Goal: Task Accomplishment & Management: Use online tool/utility

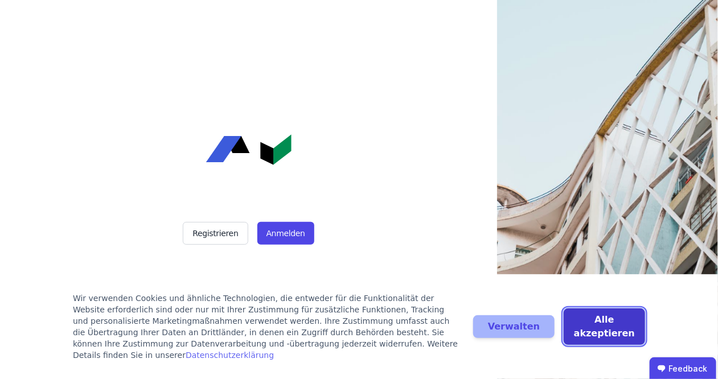
click at [594, 338] on button "Alle akzeptieren" at bounding box center [604, 327] width 81 height 36
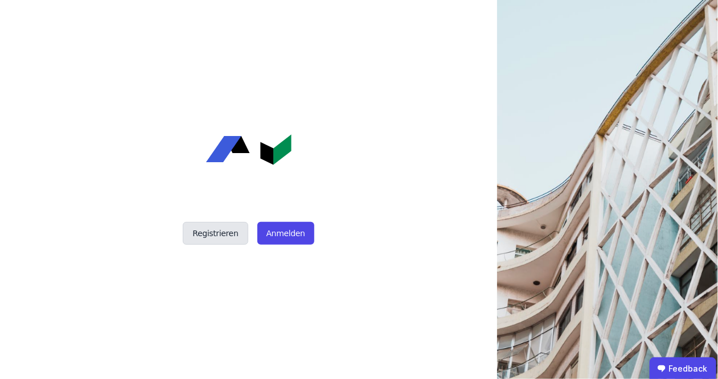
click at [231, 236] on button "Registrieren" at bounding box center [215, 233] width 65 height 23
click at [271, 227] on button "Anmelden" at bounding box center [285, 233] width 57 height 23
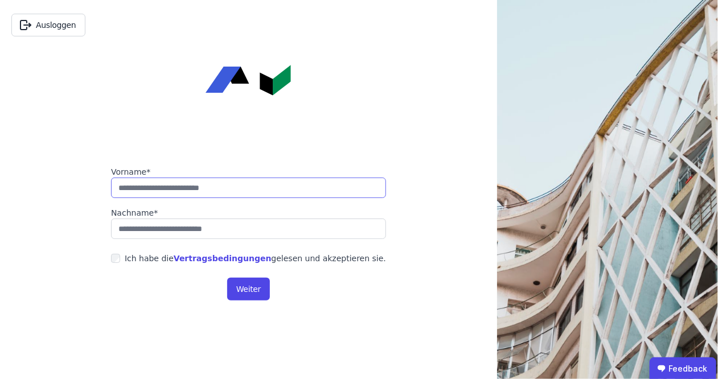
click at [192, 187] on input "string" at bounding box center [248, 188] width 275 height 20
type input "*****"
click at [168, 236] on input "string" at bounding box center [248, 229] width 275 height 20
type input "**********"
click at [252, 289] on button "Weiter" at bounding box center [248, 289] width 43 height 23
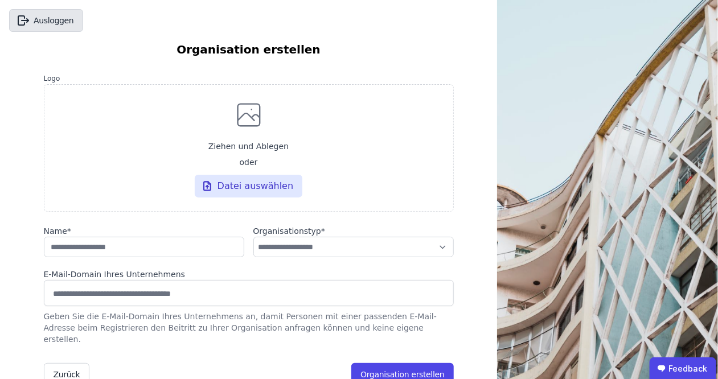
click at [52, 23] on button "Ausloggen" at bounding box center [46, 20] width 74 height 23
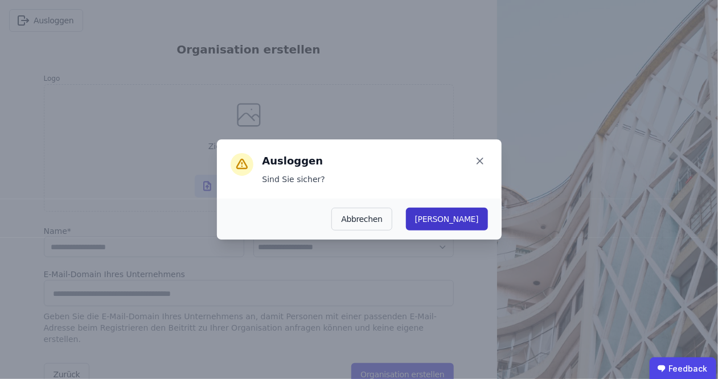
click at [479, 218] on button "Ja" at bounding box center [447, 219] width 82 height 23
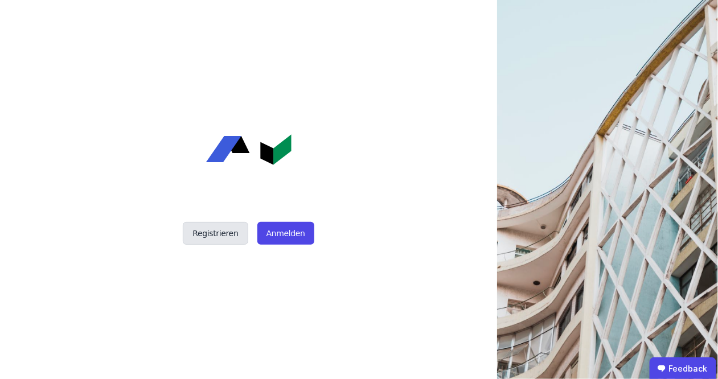
click at [208, 240] on button "Registrieren" at bounding box center [215, 233] width 65 height 23
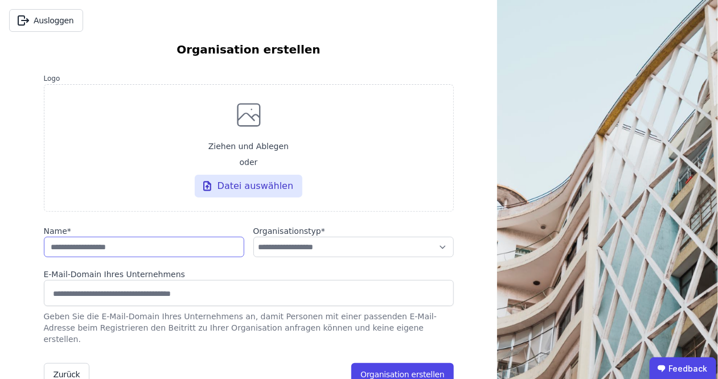
click at [104, 246] on input "string" at bounding box center [144, 247] width 200 height 20
type input "**********"
click at [253, 237] on select "**********" at bounding box center [353, 247] width 200 height 20
select select "**********"
click option "**********" at bounding box center [0, 0] width 0 height 0
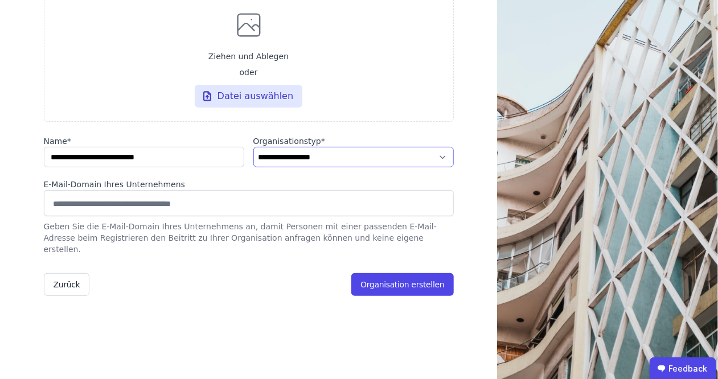
scroll to position [92, 0]
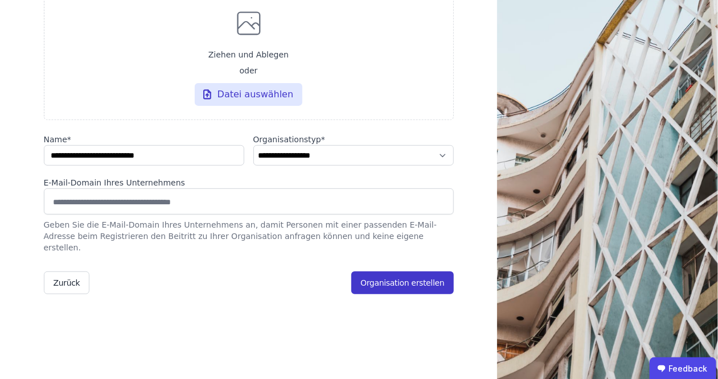
click at [391, 277] on button "Organisation erstellen" at bounding box center [402, 283] width 102 height 23
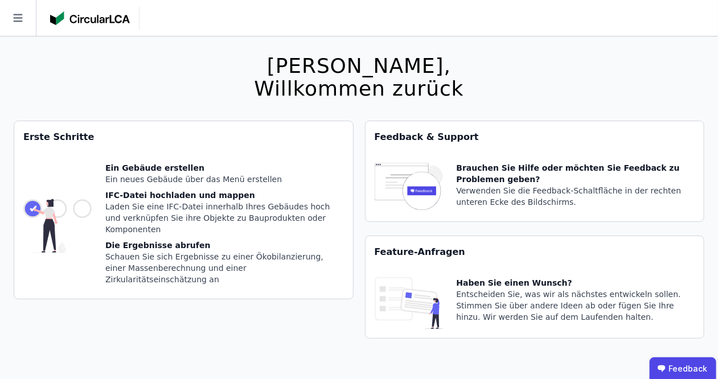
click at [117, 175] on div "Ein neues Gebäude über das Menü erstellen" at bounding box center [224, 179] width 239 height 11
click at [102, 96] on div "Hallo [PERSON_NAME], Willkommen zurück Sie verwenden derzeit eine Beta-Version.…" at bounding box center [359, 225] width 691 height 379
click at [20, 17] on icon at bounding box center [18, 18] width 36 height 36
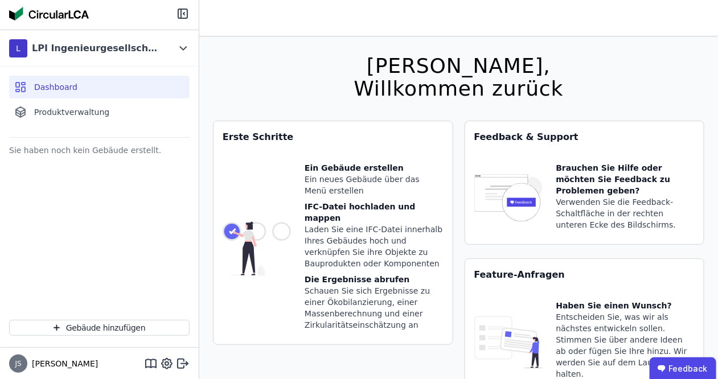
scroll to position [36, 0]
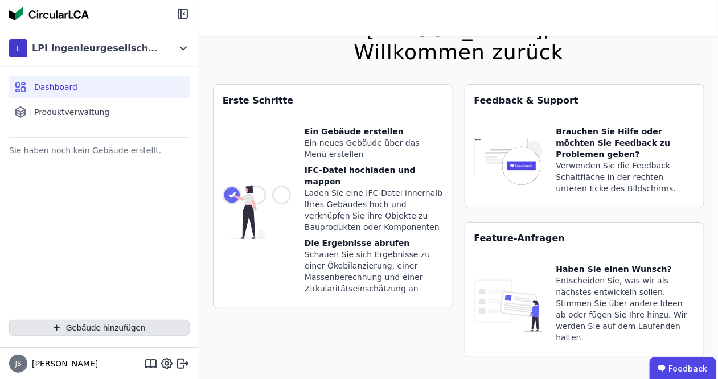
click at [87, 326] on button "Gebäude hinzufügen" at bounding box center [99, 328] width 180 height 16
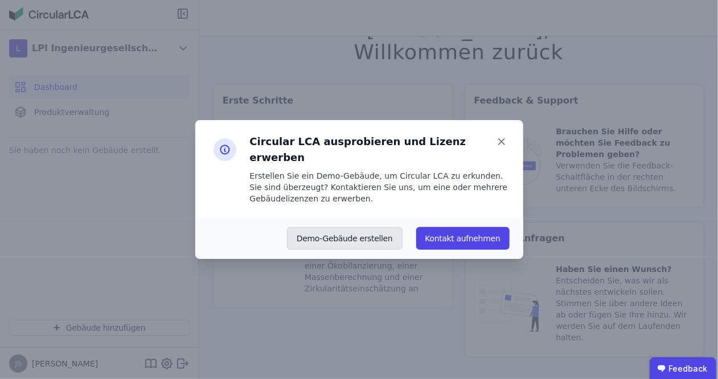
click at [351, 229] on button "Demo-Gebäude erstellen" at bounding box center [345, 238] width 116 height 23
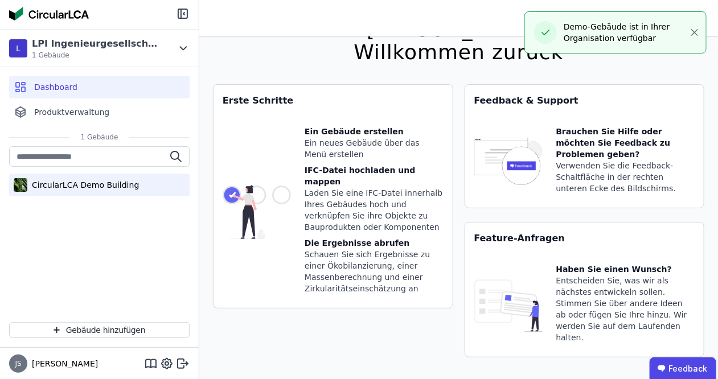
click at [61, 186] on div "CircularLCA Demo Building" at bounding box center [83, 184] width 112 height 11
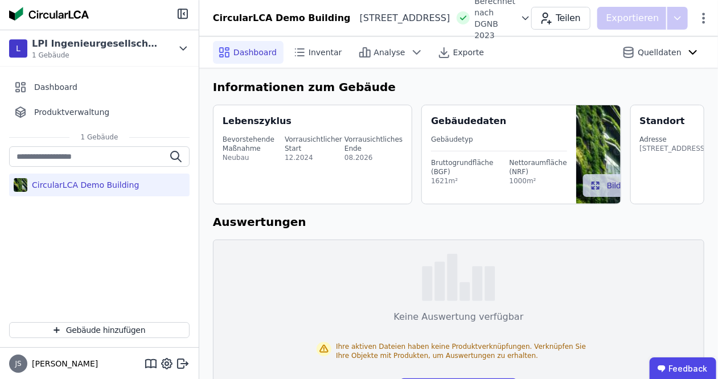
scroll to position [52, 0]
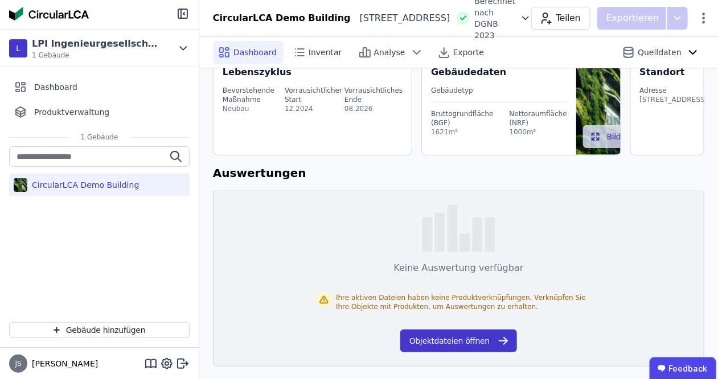
click at [450, 341] on button "Objektdateien öffnen" at bounding box center [458, 341] width 117 height 23
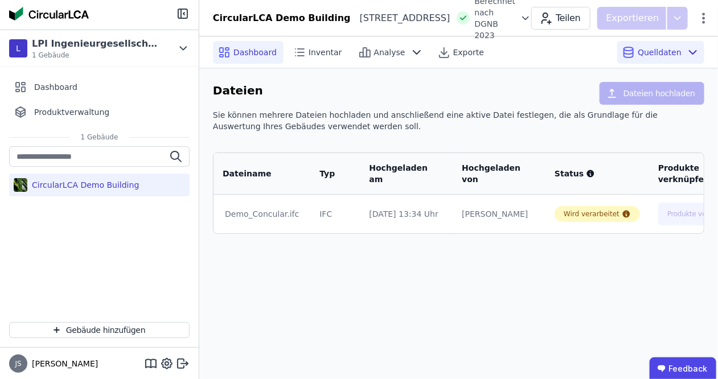
click at [253, 51] on span "Dashboard" at bounding box center [254, 52] width 43 height 11
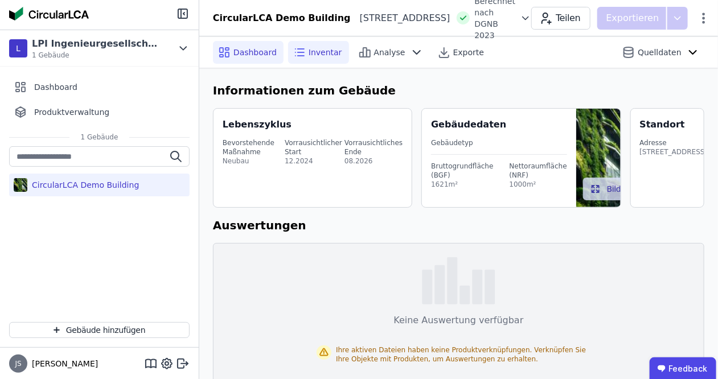
click at [311, 54] on span "Inventar" at bounding box center [326, 52] width 34 height 11
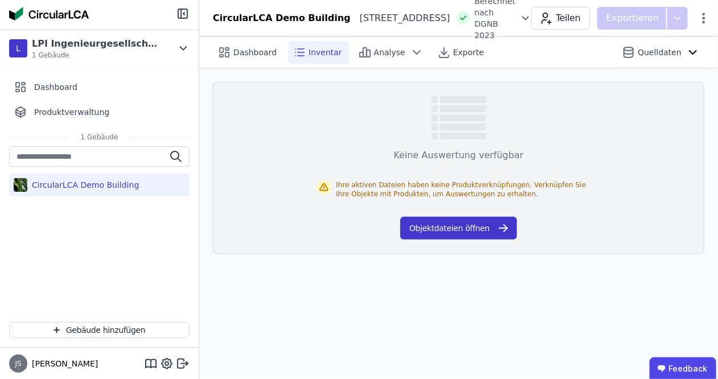
click at [454, 228] on button "Objektdateien öffnen" at bounding box center [458, 228] width 117 height 23
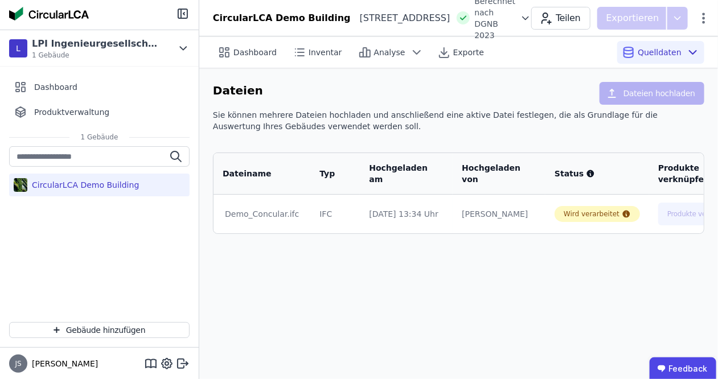
click at [267, 214] on div "Demo_Concular.ifc" at bounding box center [262, 213] width 74 height 11
click at [264, 215] on div "Demo_Concular.ifc" at bounding box center [262, 213] width 74 height 11
click at [649, 212] on button "Produkte verknüpfen" at bounding box center [692, 214] width 87 height 23
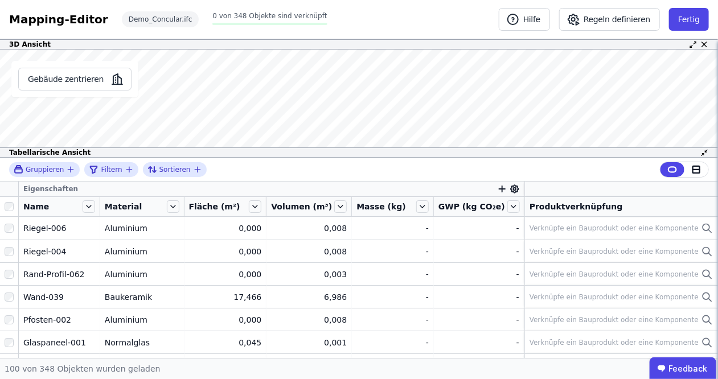
click at [96, 94] on div "Gebäude zentrieren Es sind keine Objektdaten verfügbar Dieses Objekt wurde nich…" at bounding box center [359, 104] width 718 height 108
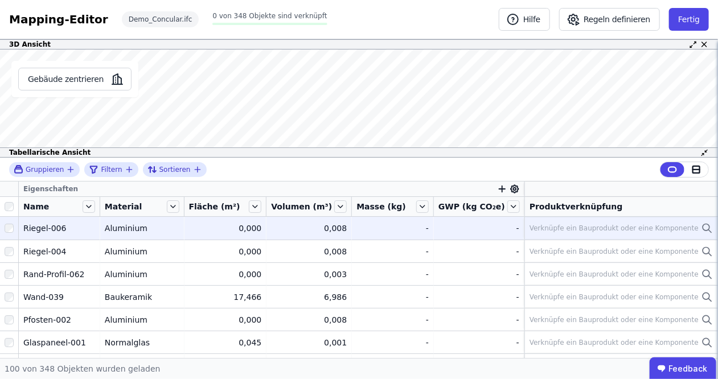
click at [40, 227] on div "Riegel-006" at bounding box center [59, 228] width 72 height 11
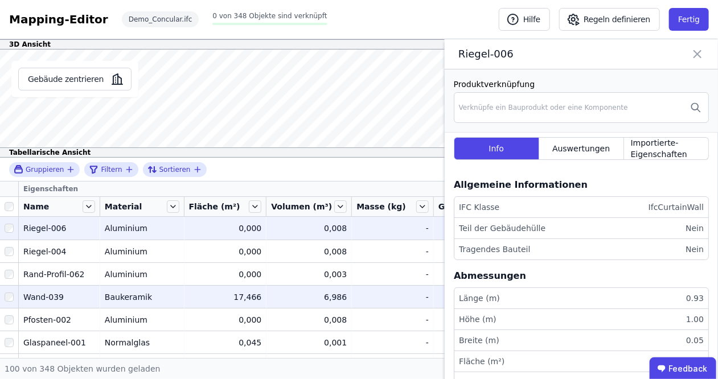
click at [51, 296] on div "Wand-039" at bounding box center [59, 297] width 72 height 11
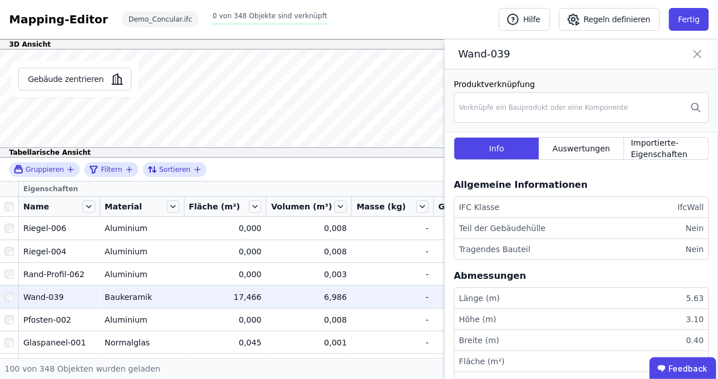
click at [699, 54] on icon at bounding box center [697, 54] width 7 height 7
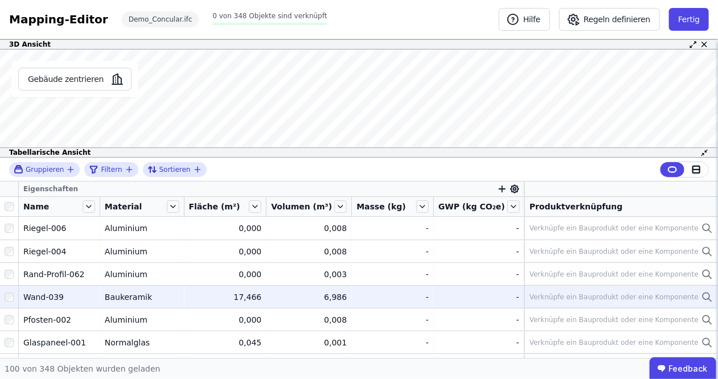
click at [42, 296] on div "Wand-039" at bounding box center [59, 297] width 72 height 11
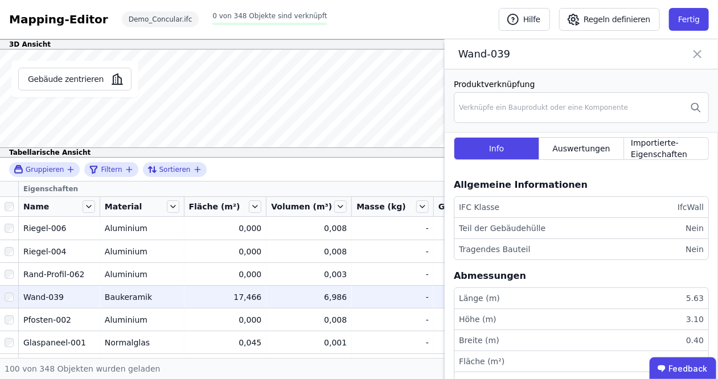
click at [42, 296] on div "Wand-039" at bounding box center [59, 297] width 72 height 11
click at [46, 293] on div "Wand-039" at bounding box center [59, 297] width 72 height 11
click at [606, 147] on span "Auswertungen" at bounding box center [581, 148] width 58 height 11
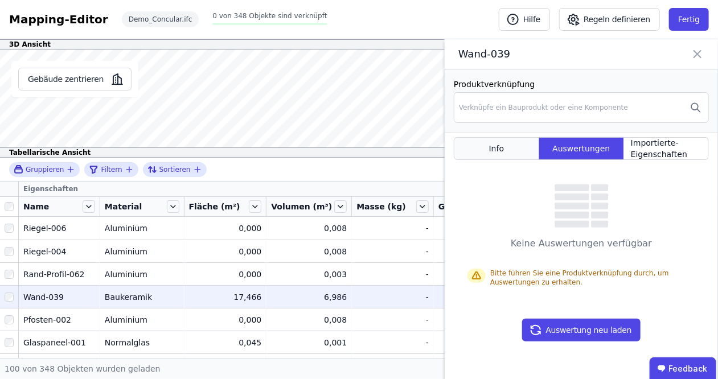
click at [503, 146] on span "Info" at bounding box center [496, 148] width 15 height 11
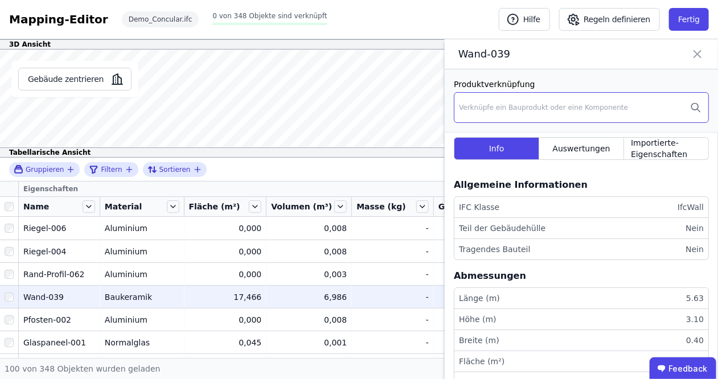
click at [531, 105] on div "Verknüpfe ein Bauprodukt oder eine Komponente" at bounding box center [543, 107] width 169 height 9
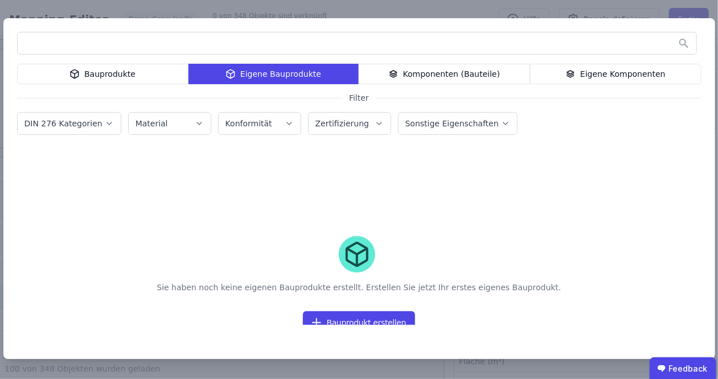
click at [441, 75] on div "Komponenten (Bauteile)" at bounding box center [444, 74] width 171 height 20
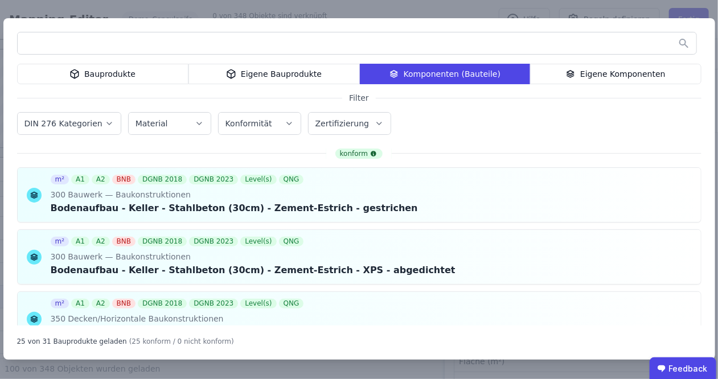
click at [102, 77] on div "Bauprodukte" at bounding box center [102, 74] width 171 height 20
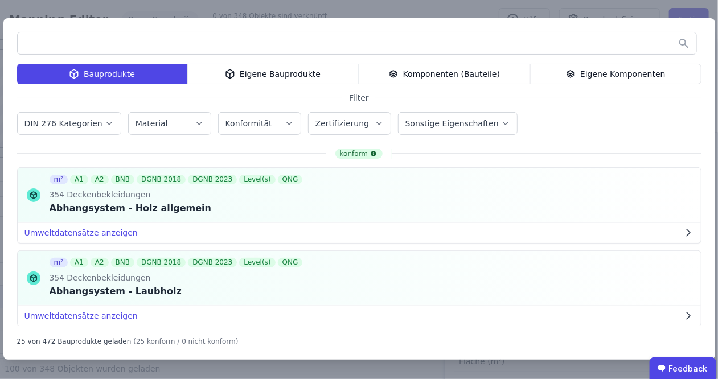
click at [488, 71] on div "Komponenten (Bauteile)" at bounding box center [444, 74] width 171 height 20
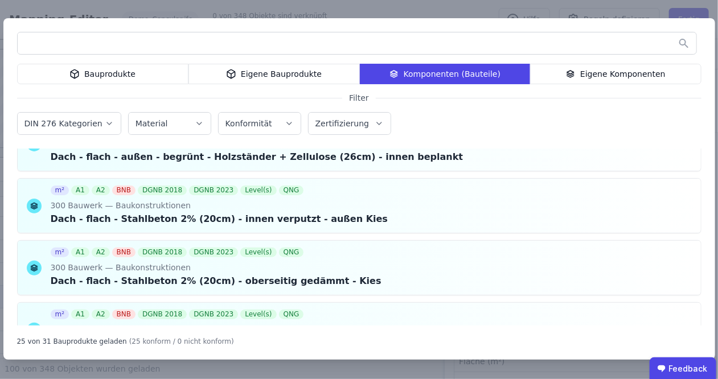
scroll to position [578, 0]
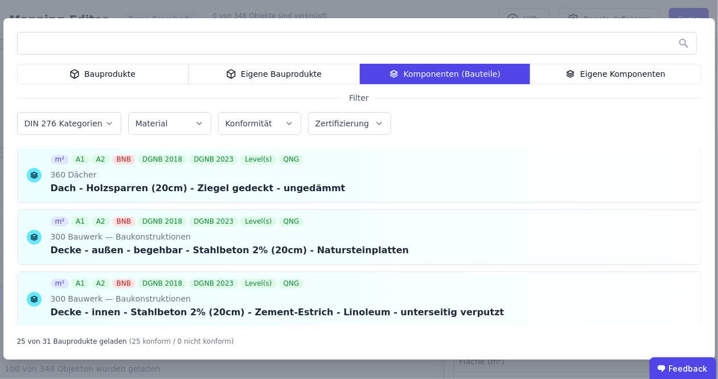
drag, startPoint x: 232, startPoint y: 28, endPoint x: 229, endPoint y: 45, distance: 16.9
click at [229, 45] on div "Bauprodukte Eigene Bauprodukte Komponenten (Bauteile) Eigene Komponenten Filter…" at bounding box center [359, 189] width 712 height 342
click at [71, 39] on input "text" at bounding box center [357, 43] width 679 height 20
click at [53, 10] on div "Bauprodukte Eigene Bauprodukte Komponenten (Bauteile) Eigene Komponenten Filter…" at bounding box center [359, 189] width 718 height 379
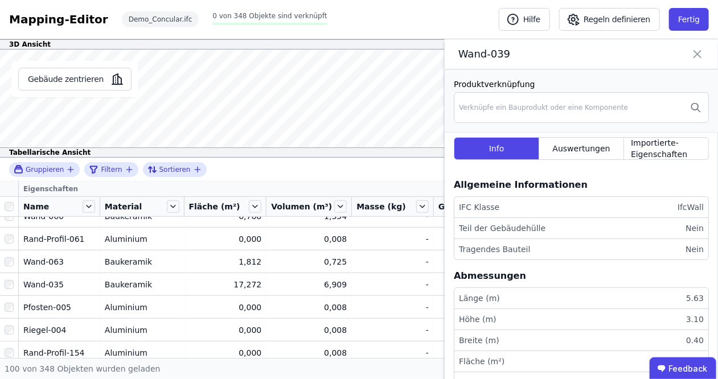
scroll to position [289, 0]
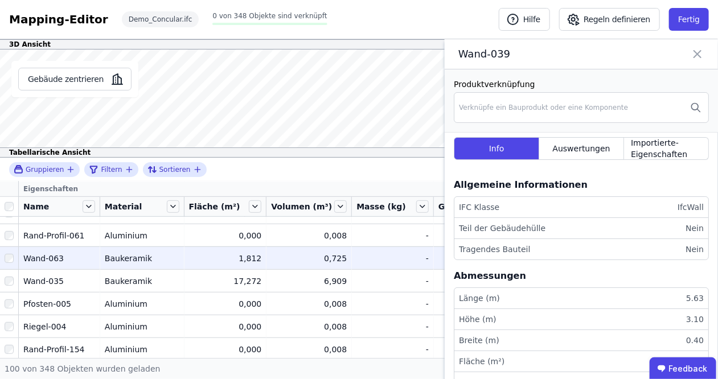
click at [59, 255] on div "Wand-063" at bounding box center [59, 258] width 72 height 11
click at [141, 247] on td "Baukeramik Baukeramik" at bounding box center [142, 258] width 84 height 23
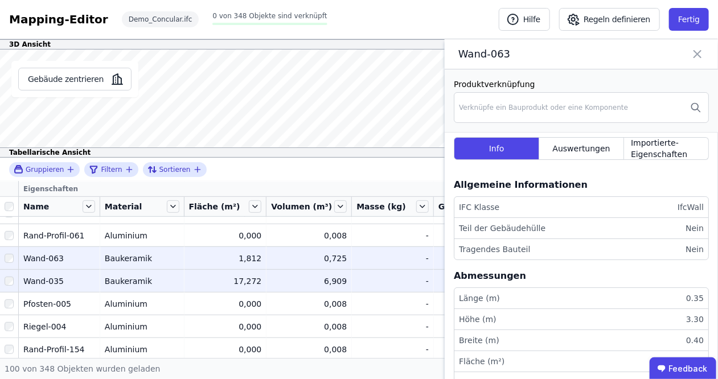
click at [134, 281] on div "Baukeramik" at bounding box center [142, 281] width 75 height 11
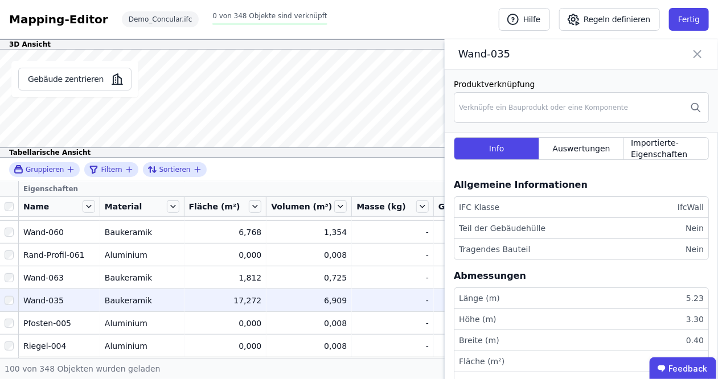
scroll to position [145, 0]
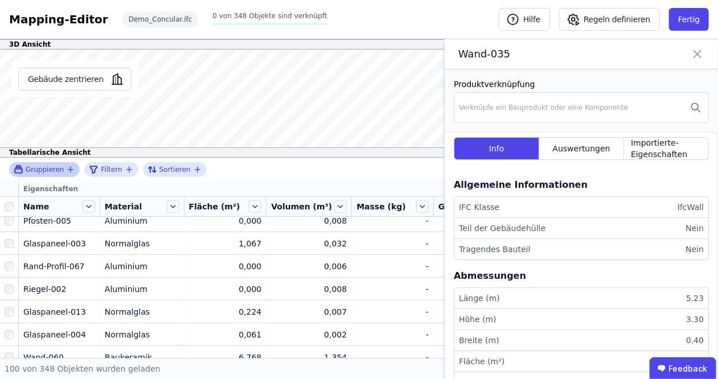
click at [71, 170] on icon "button" at bounding box center [71, 169] width 0 height 5
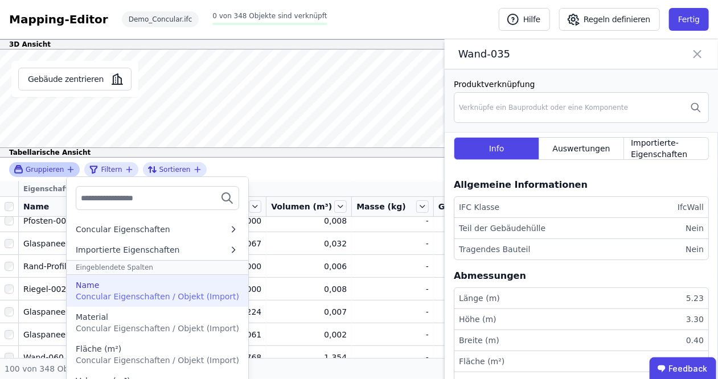
click at [89, 287] on div "Name" at bounding box center [87, 285] width 23 height 11
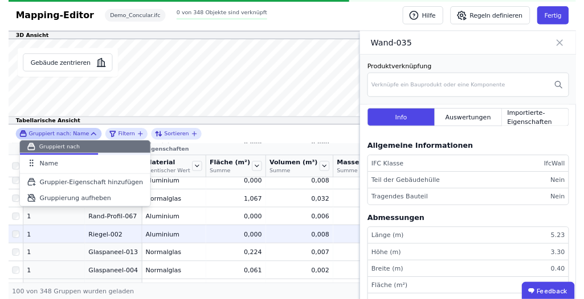
scroll to position [153, 0]
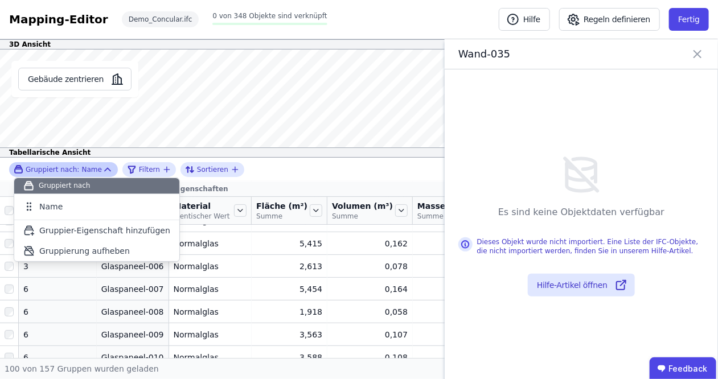
click at [286, 167] on div "Gruppiert nach: Name Gruppiert nach Name To pick up a draggable item, press the…" at bounding box center [359, 170] width 718 height 24
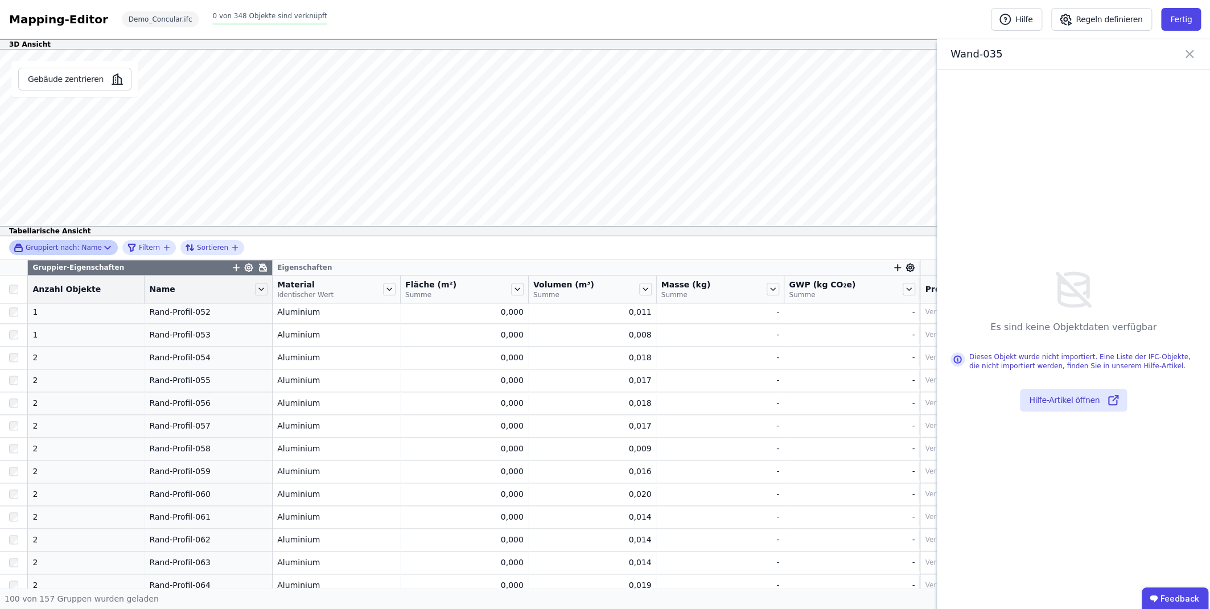
scroll to position [1298, 0]
click at [139, 245] on span "Filtern" at bounding box center [149, 247] width 21 height 9
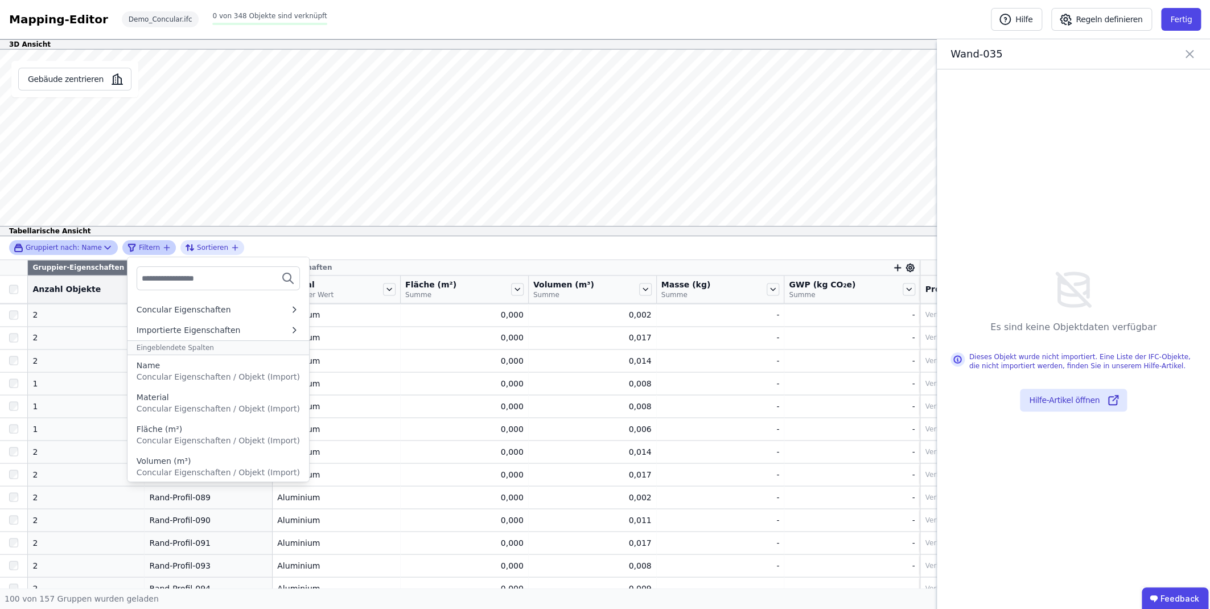
click at [159, 275] on input "text" at bounding box center [184, 278] width 84 height 20
type input "****"
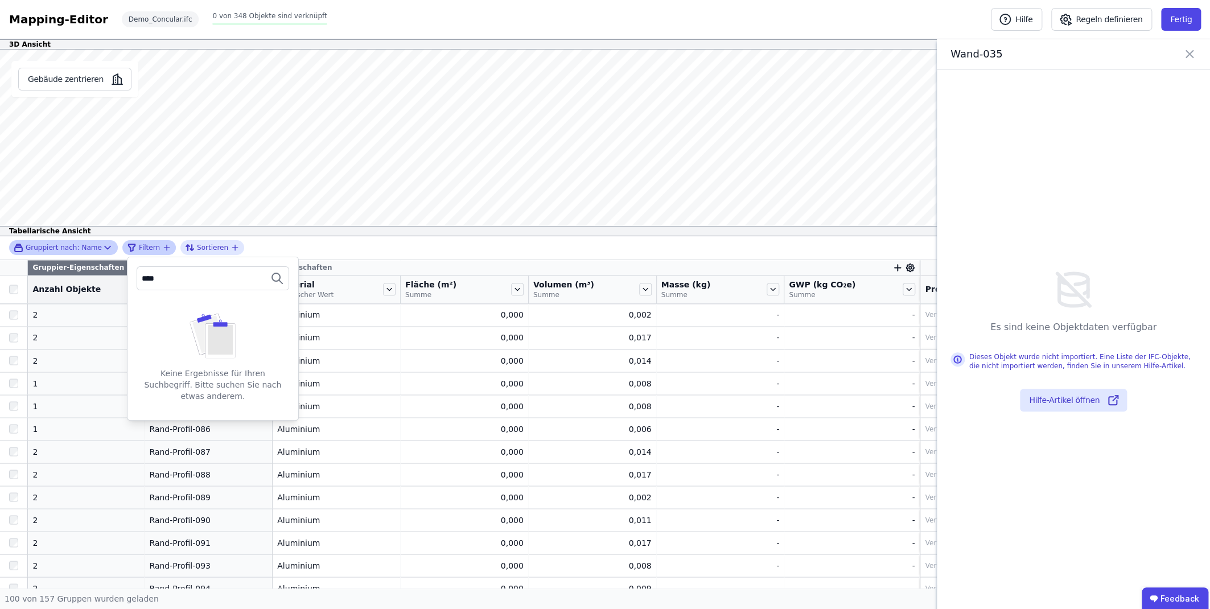
click at [272, 276] on icon at bounding box center [276, 277] width 8 height 8
click at [270, 276] on icon at bounding box center [277, 279] width 14 height 14
click at [187, 274] on input "****" at bounding box center [184, 278] width 84 height 20
drag, startPoint x: 158, startPoint y: 274, endPoint x: 87, endPoint y: 274, distance: 71.2
click at [142, 274] on input "****" at bounding box center [184, 278] width 84 height 20
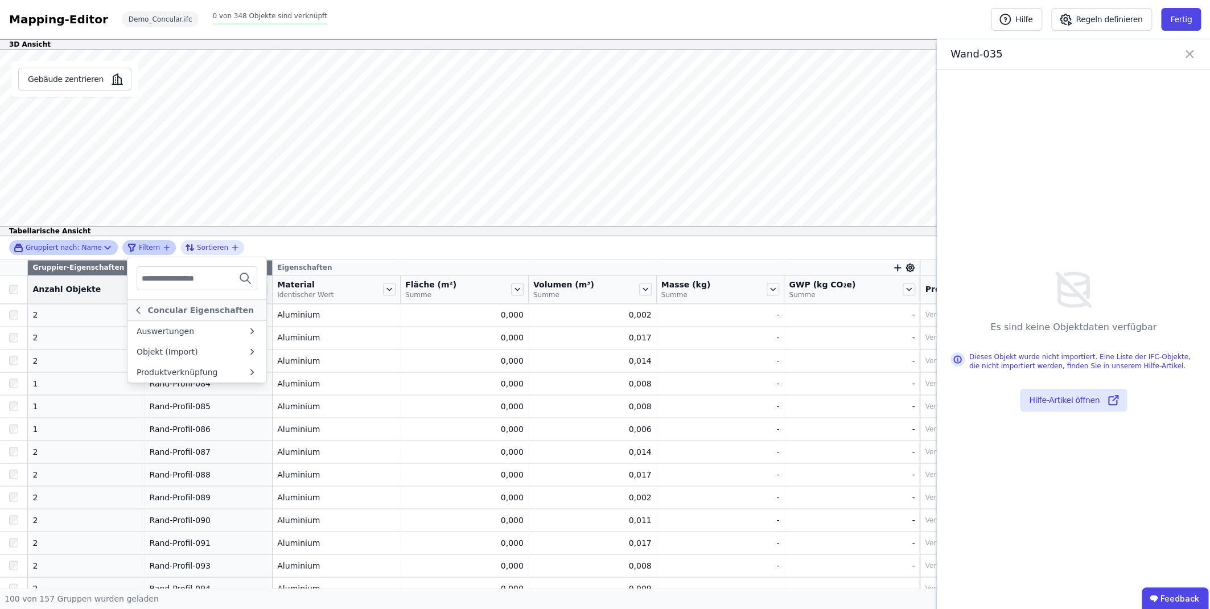
click at [141, 247] on span "Filtern" at bounding box center [149, 247] width 21 height 9
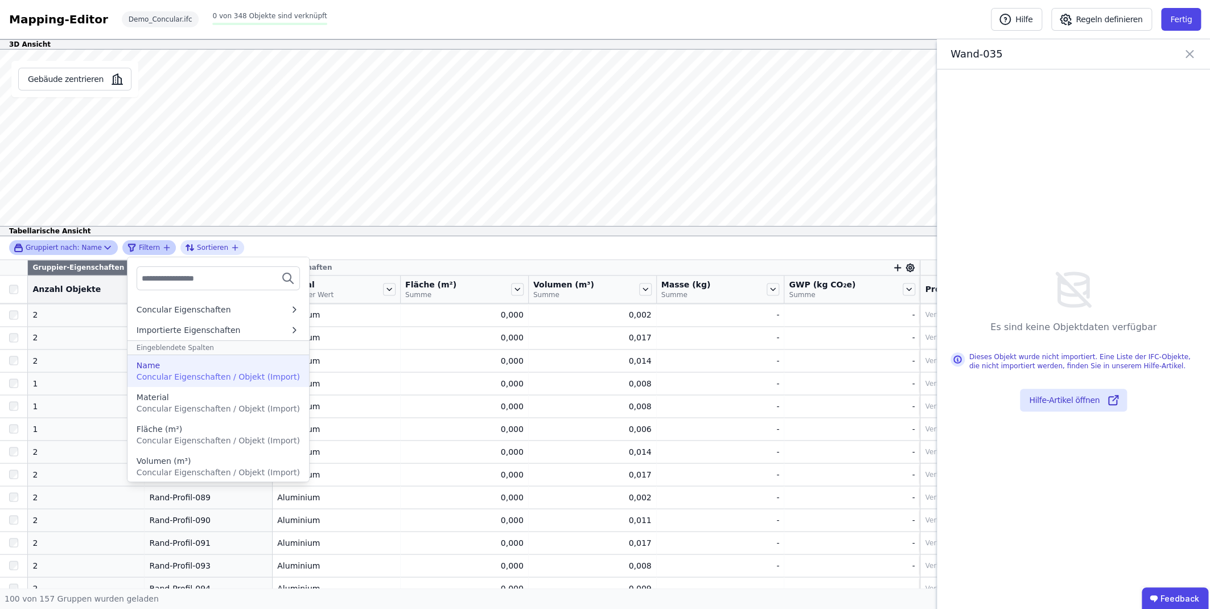
click at [151, 370] on div "Name Concular Eigenschaften / Objekt (Import)" at bounding box center [218, 371] width 163 height 23
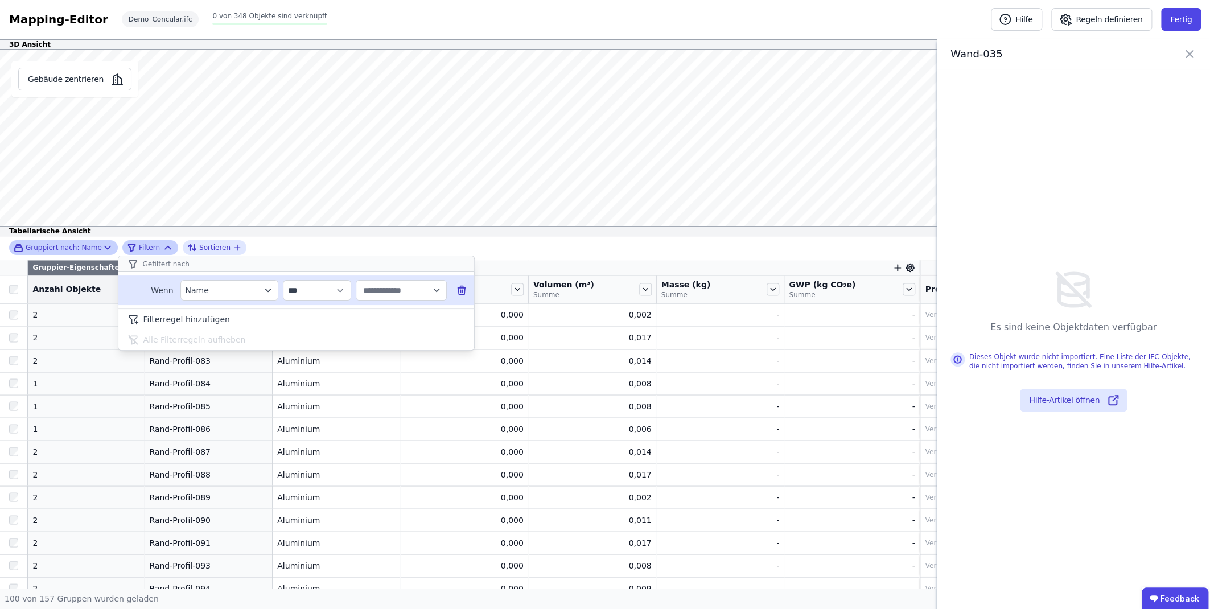
click at [270, 288] on icon "filter_by" at bounding box center [268, 290] width 10 height 10
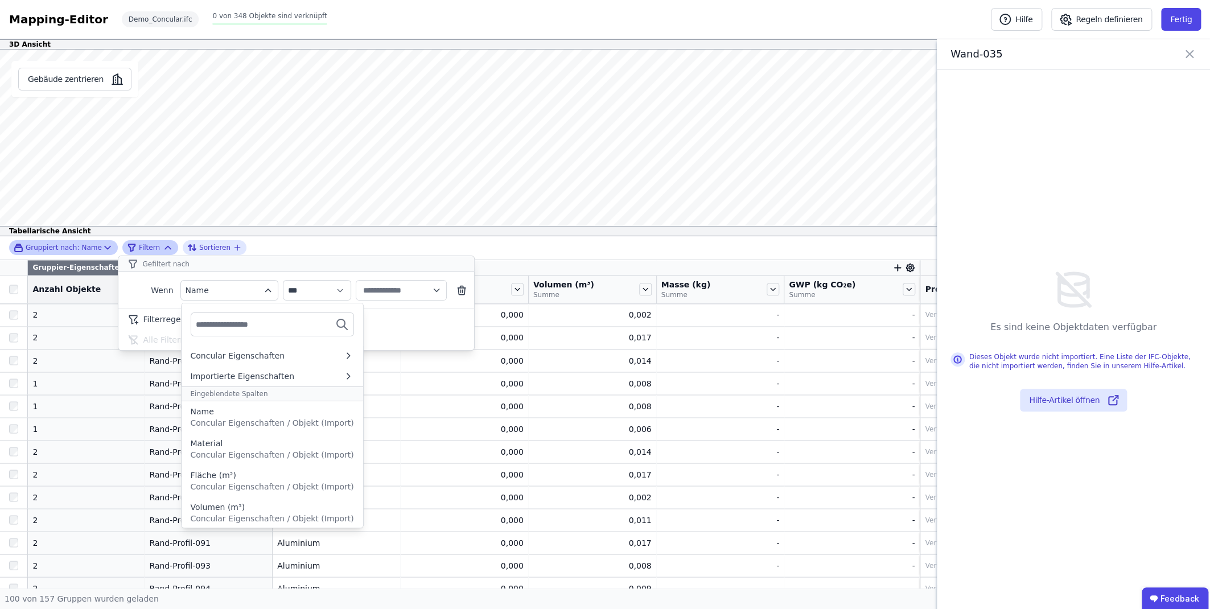
click at [222, 323] on input "text" at bounding box center [238, 324] width 84 height 20
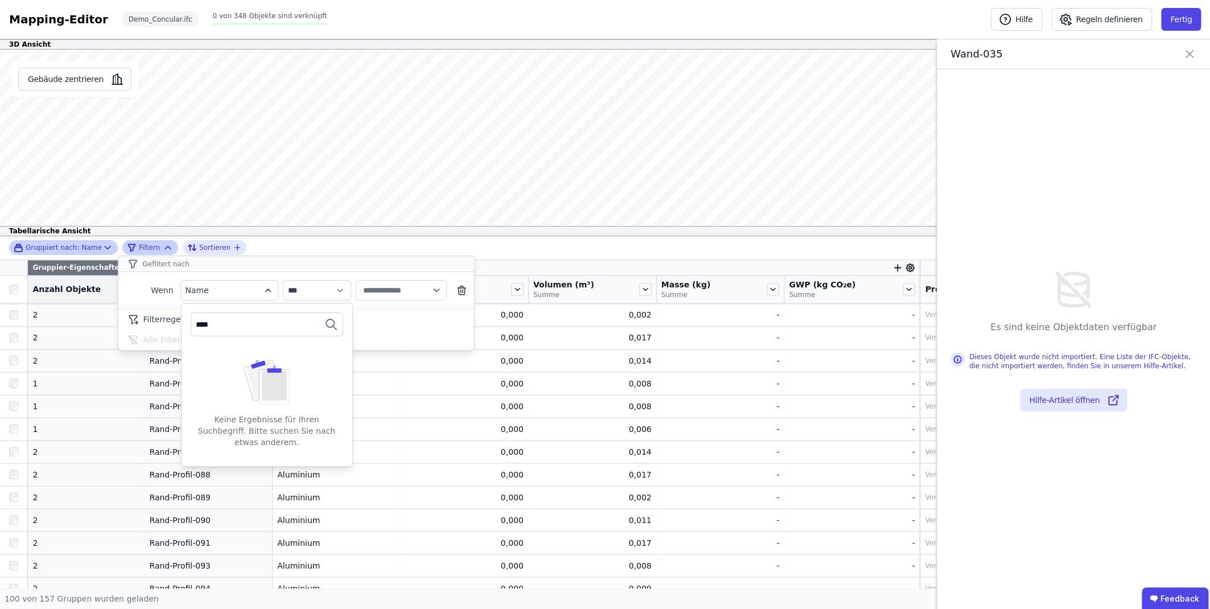
type input "****"
click at [296, 379] on div "Keine Ergebnisse für Ihren Suchbegriff. Bitte suchen Sie nach etwas anderem." at bounding box center [267, 406] width 171 height 121
drag, startPoint x: 246, startPoint y: 321, endPoint x: 144, endPoint y: 321, distance: 101.9
click at [196, 321] on input "****" at bounding box center [238, 324] width 84 height 20
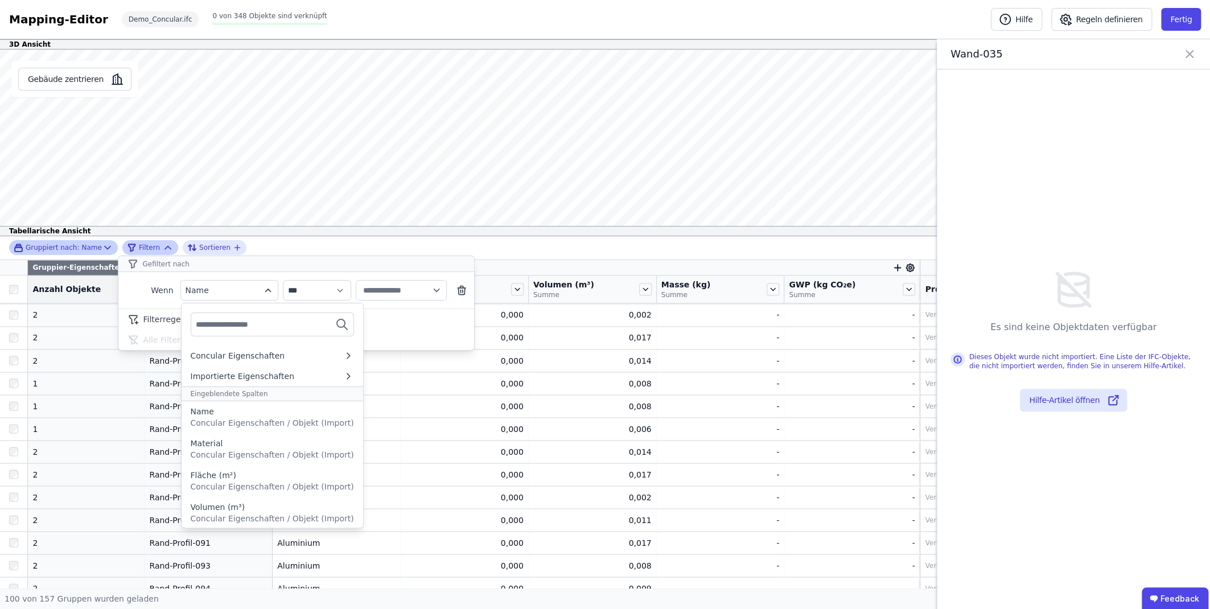
click at [388, 260] on div "Gefiltert nach" at bounding box center [296, 264] width 356 height 16
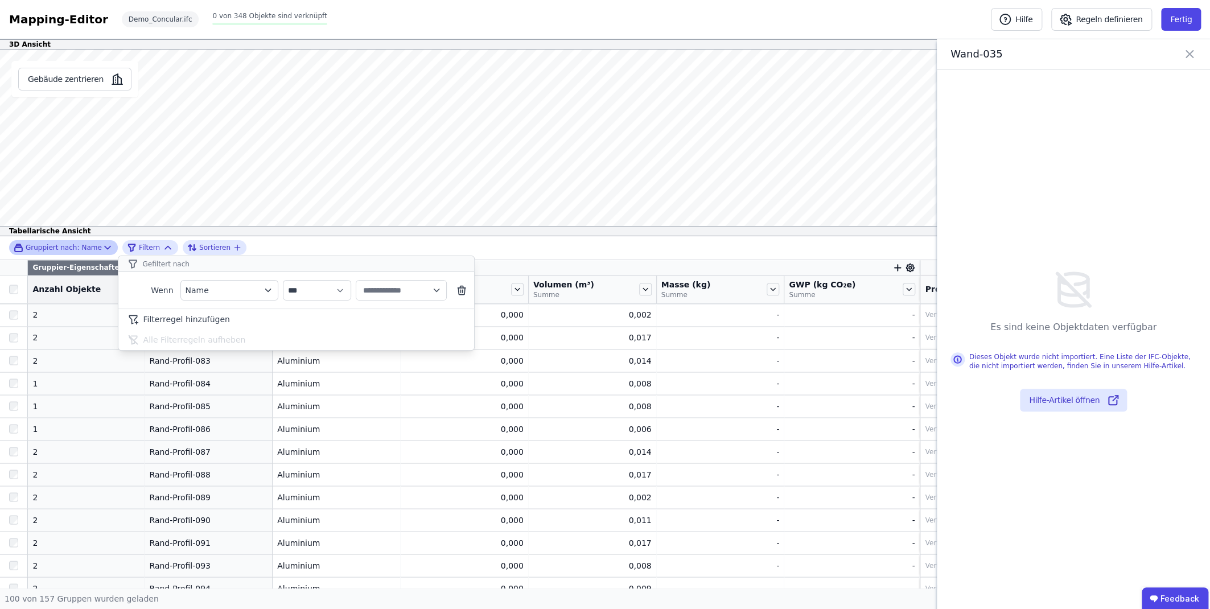
click at [262, 253] on div "**********" at bounding box center [605, 248] width 1210 height 24
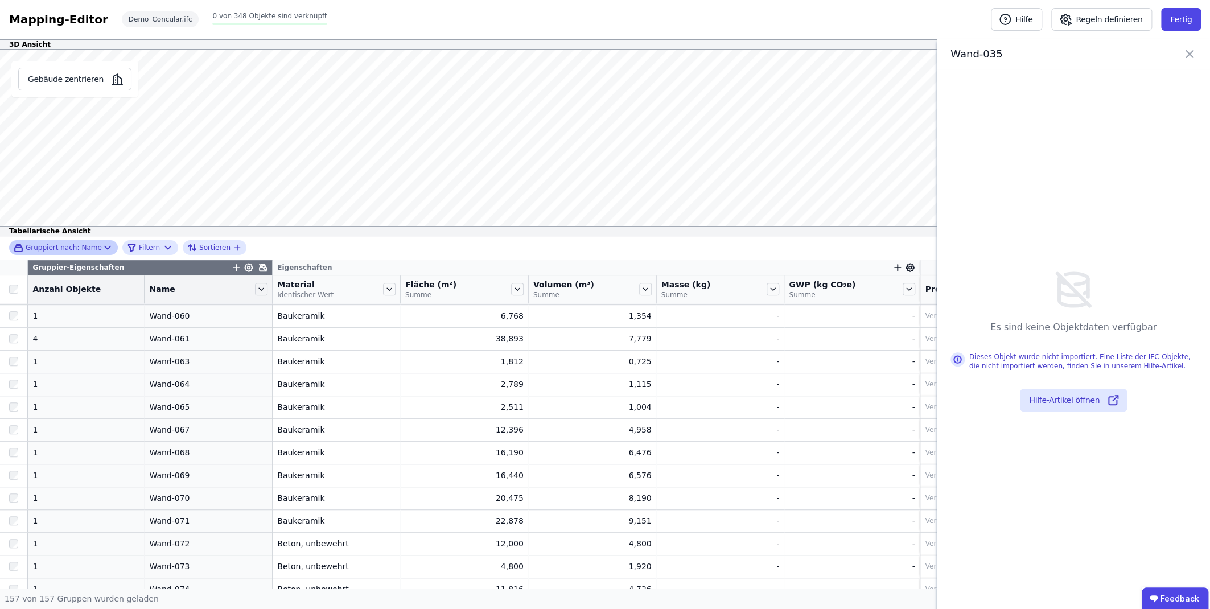
scroll to position [3290, 0]
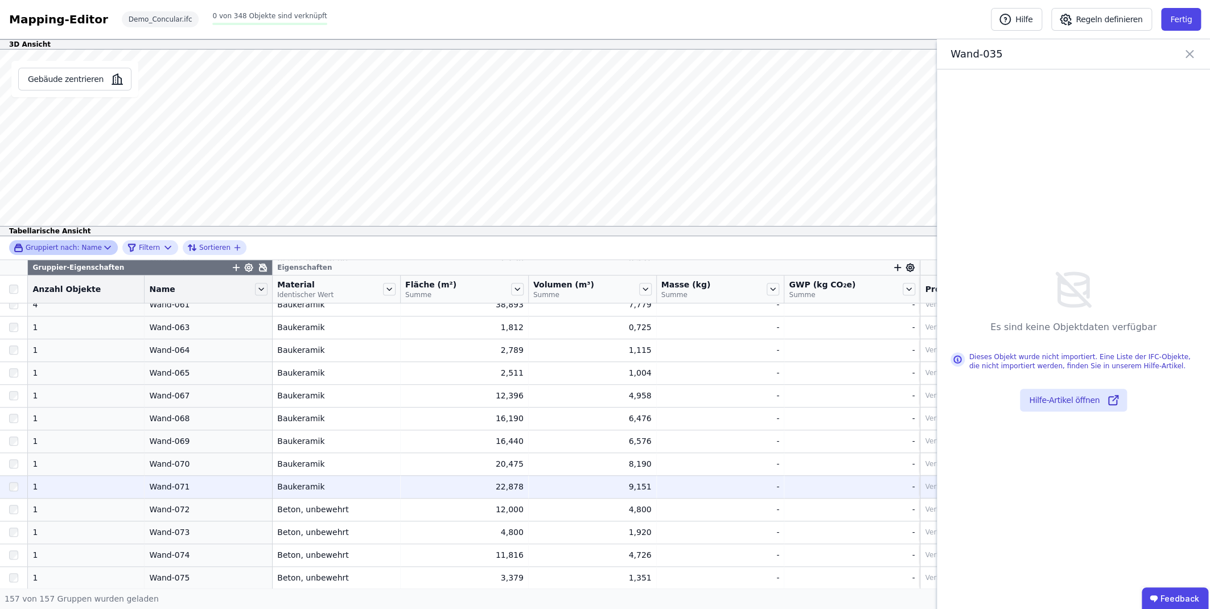
click at [293, 379] on div "Baukeramik" at bounding box center [336, 486] width 118 height 11
click at [201, 379] on div "Wand-071" at bounding box center [208, 486] width 118 height 11
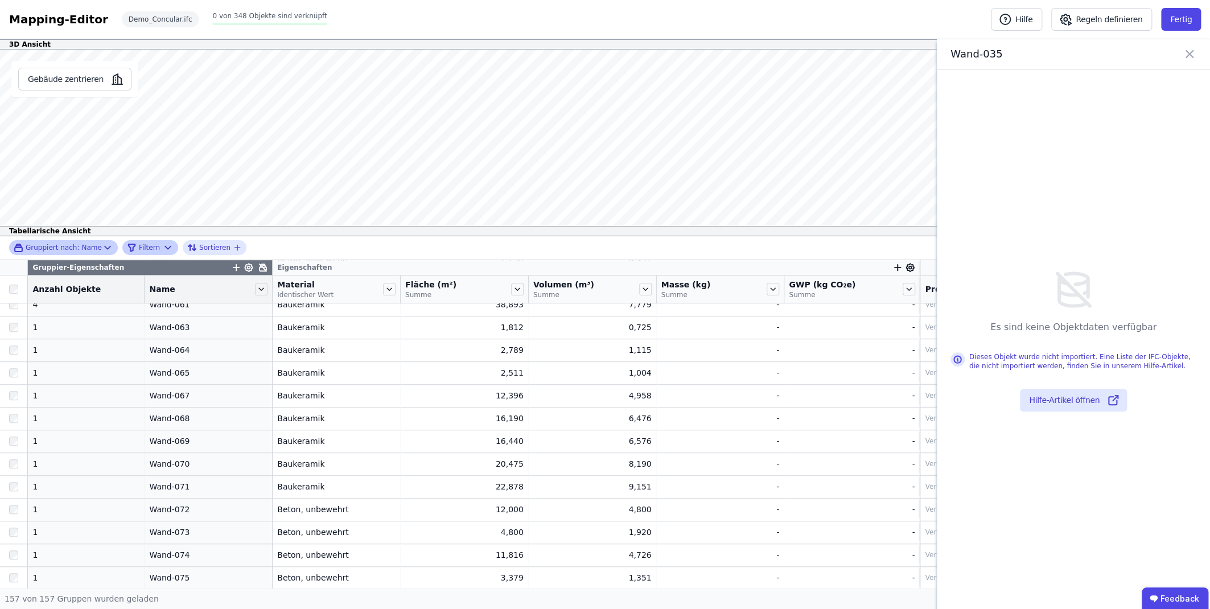
click at [162, 246] on icon at bounding box center [167, 247] width 11 height 11
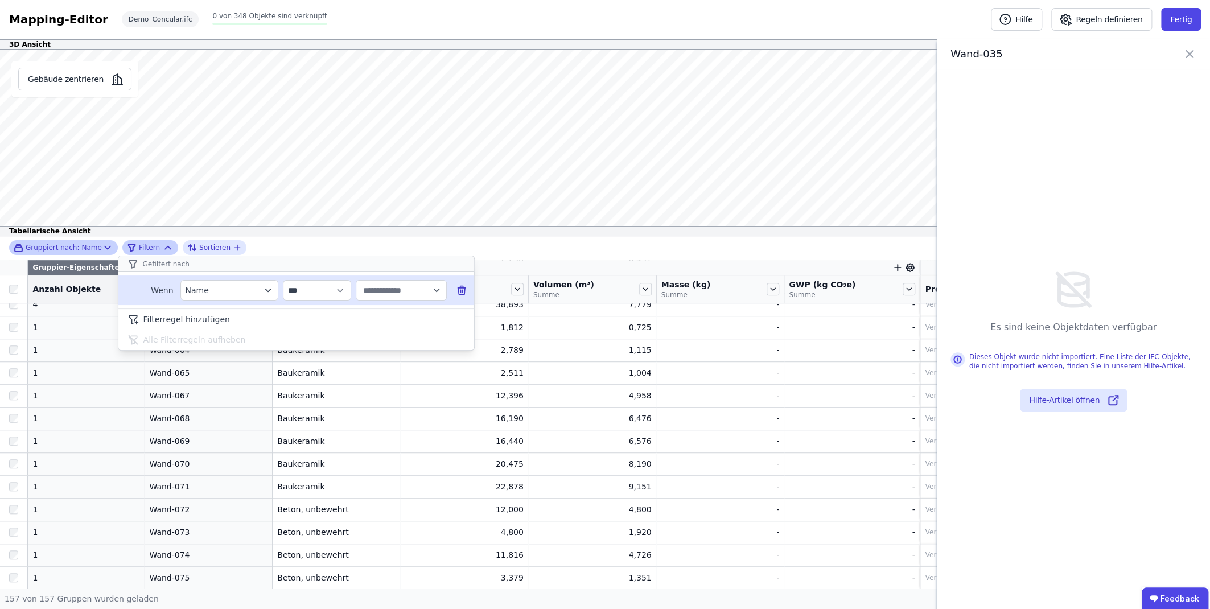
click at [224, 297] on button "Name" at bounding box center [229, 290] width 98 height 20
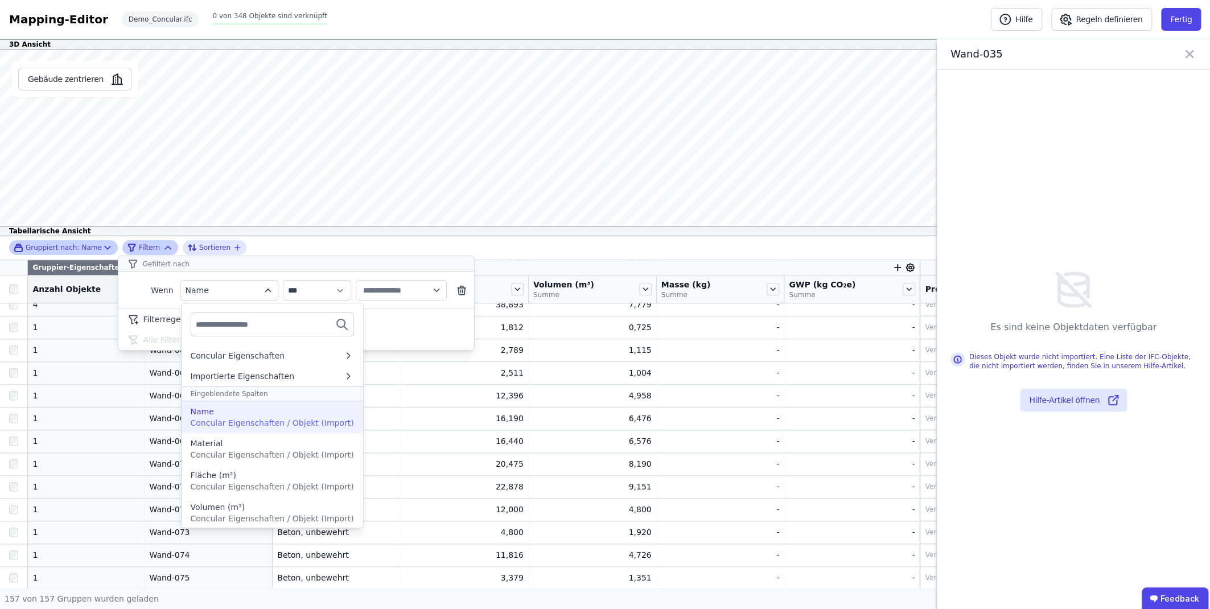
click at [210, 379] on div "Name Concular Eigenschaften / Objekt (Import)" at bounding box center [272, 417] width 163 height 23
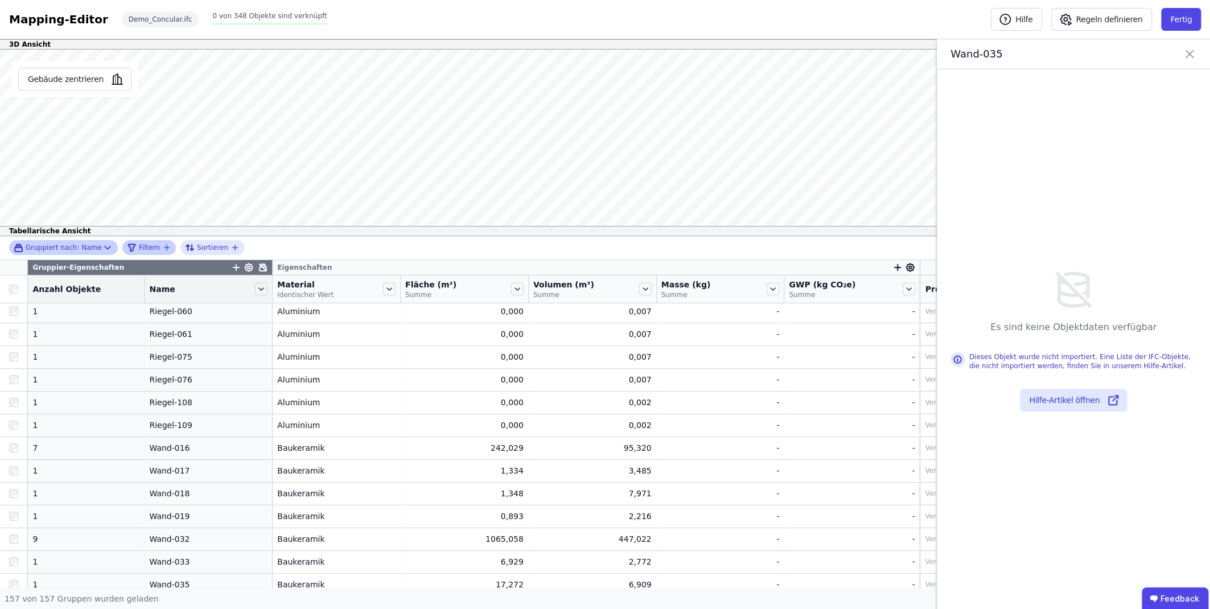
scroll to position [2860, 0]
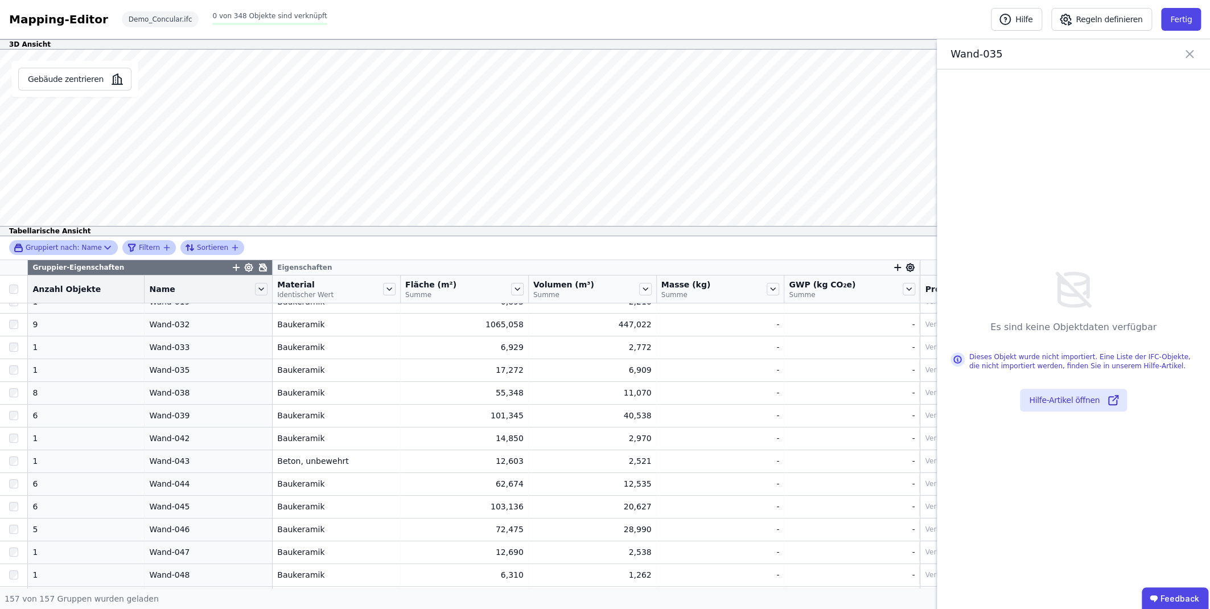
click at [199, 247] on span "Sortieren" at bounding box center [212, 247] width 31 height 9
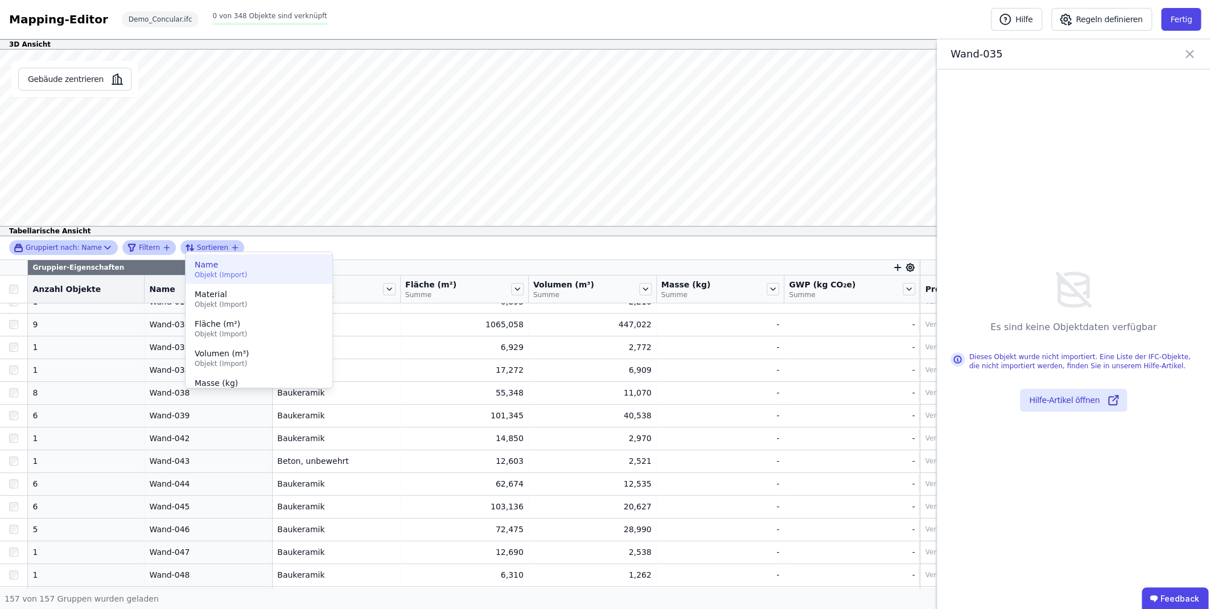
click at [195, 272] on span "Objekt (Import)" at bounding box center [259, 274] width 129 height 9
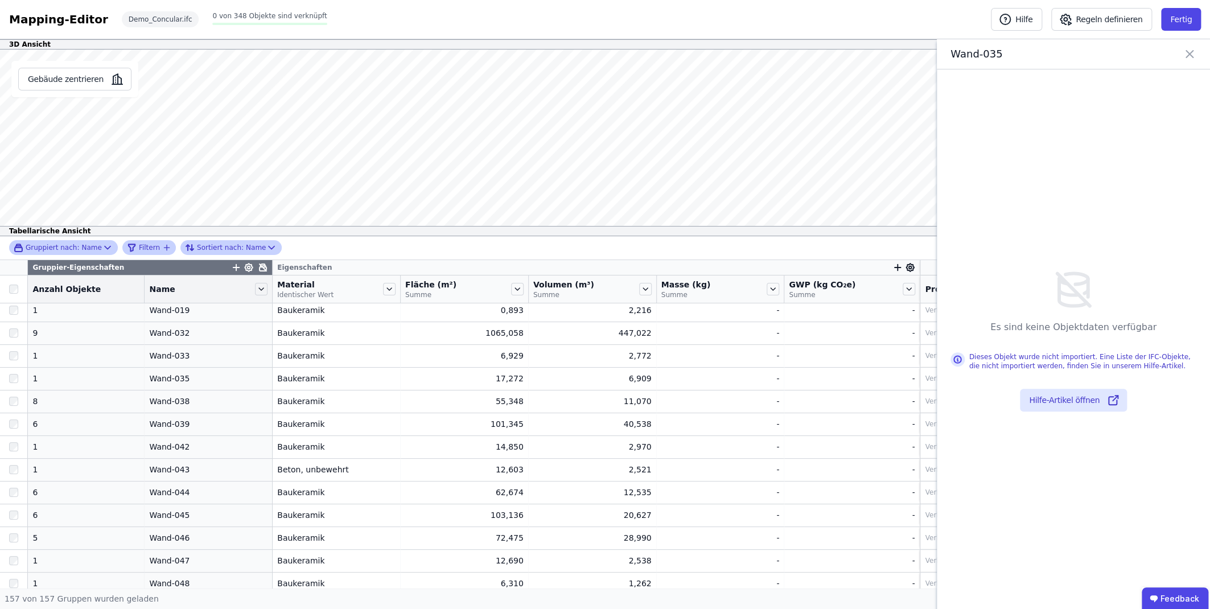
scroll to position [3290, 0]
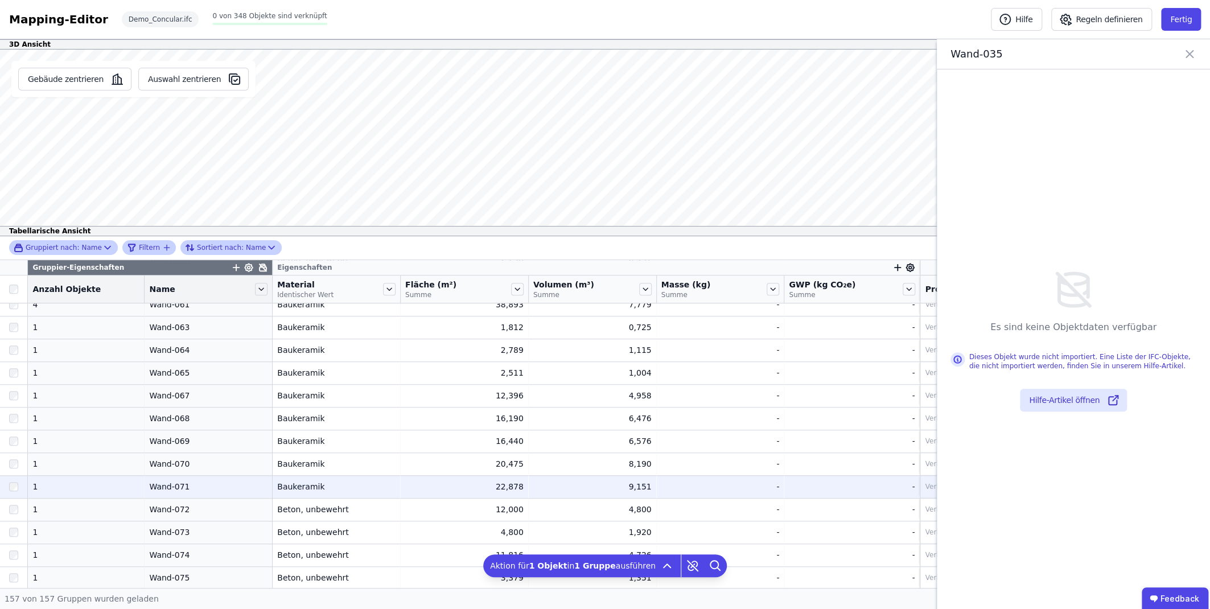
click at [17, 379] on div at bounding box center [13, 487] width 27 height 20
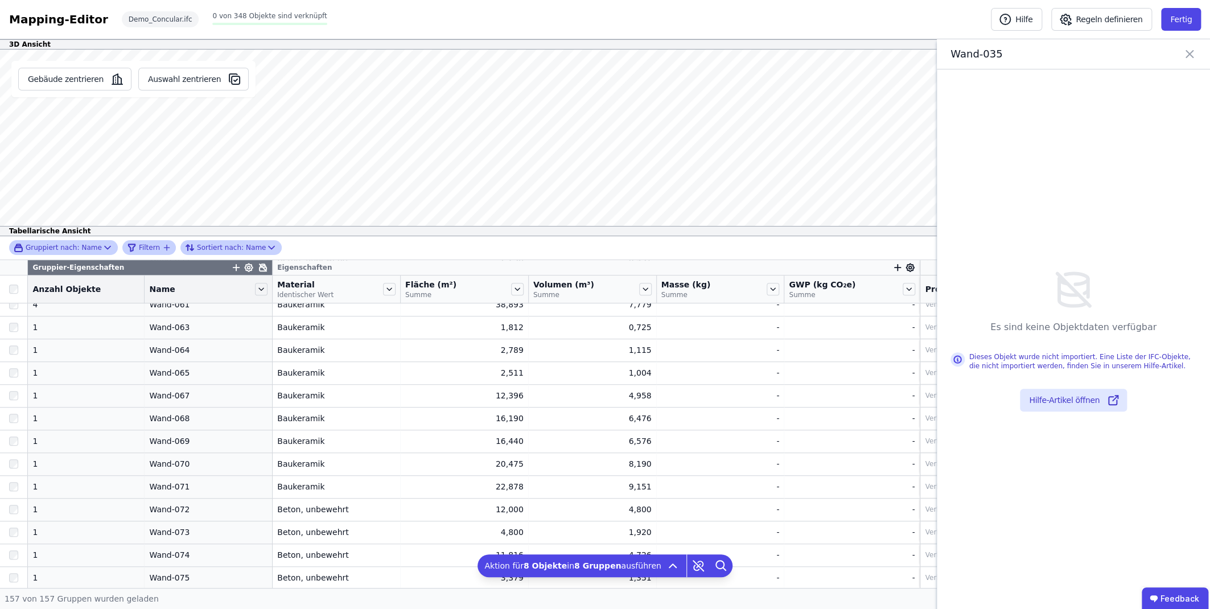
click at [717, 379] on div "Es sind keine Objektdaten verfügbar Dieses Objekt wurde nicht importiert. Eine …" at bounding box center [1073, 339] width 273 height 541
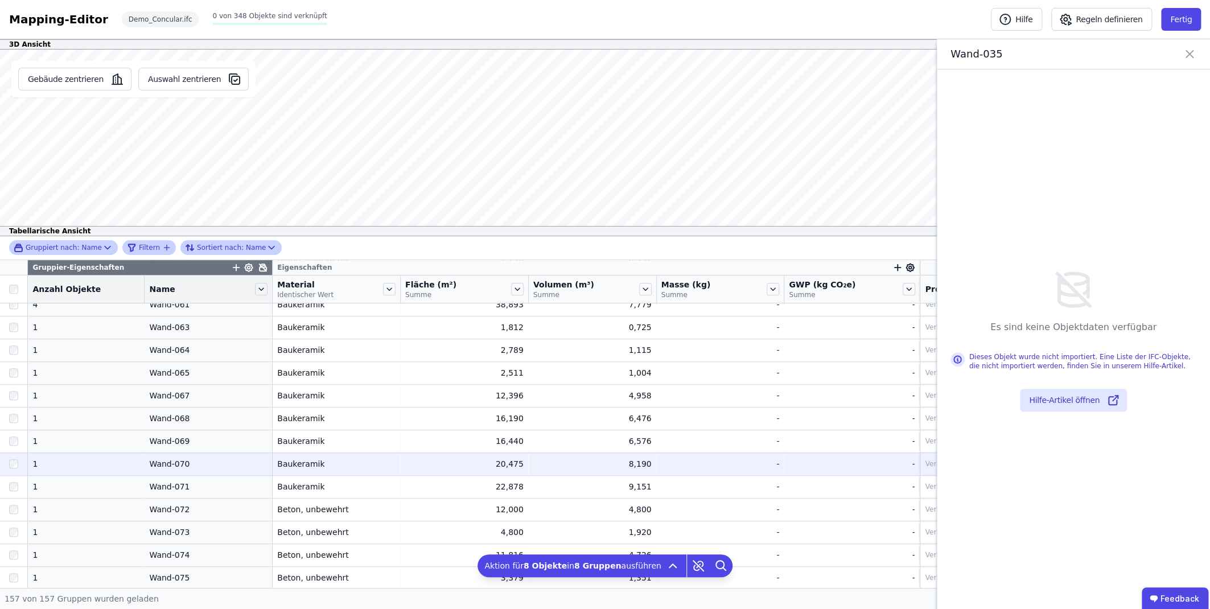
click at [717, 379] on div "Verknüpfe ein Bauprodukt oder eine Komponente" at bounding box center [1009, 463] width 169 height 9
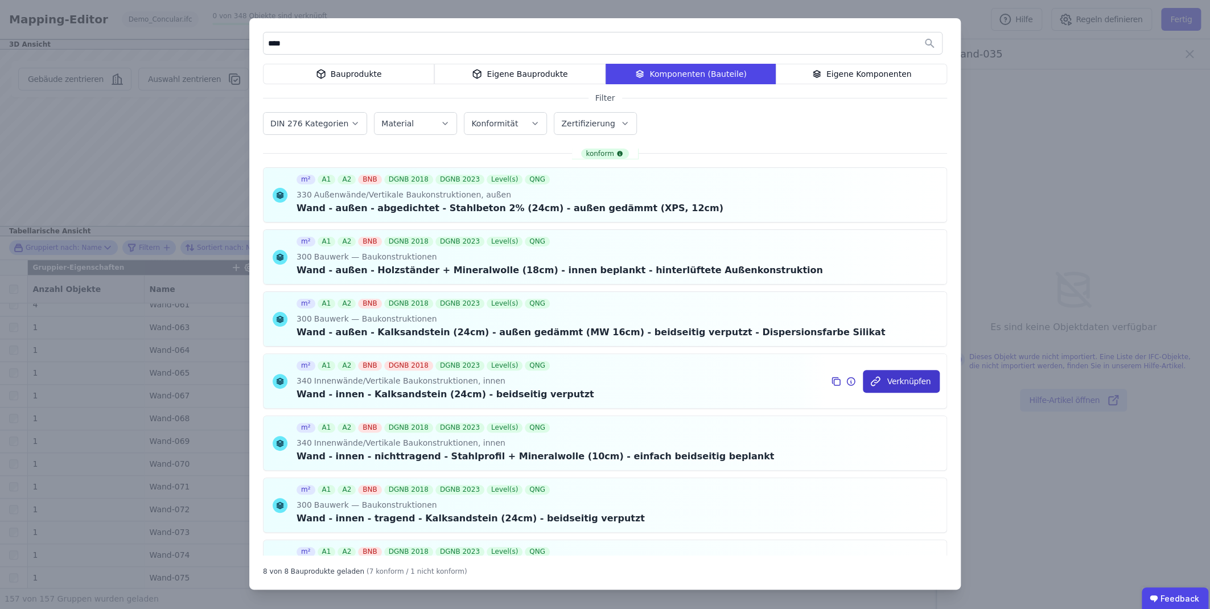
type input "****"
click at [717, 379] on button "Verknüpfen" at bounding box center [901, 381] width 77 height 23
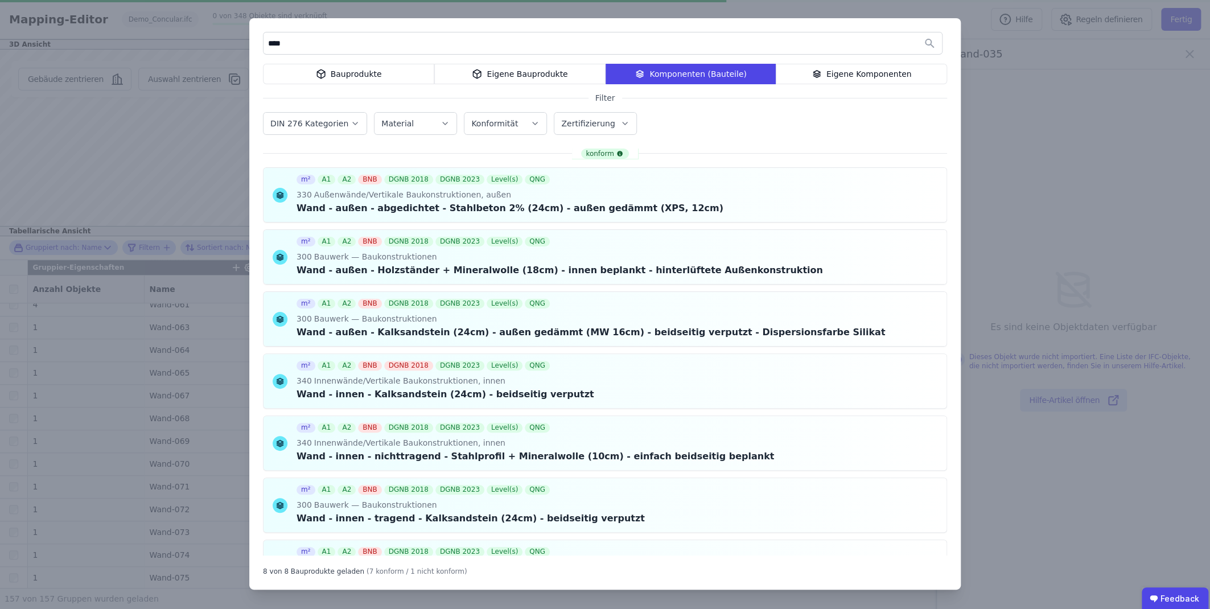
scroll to position [1992, 0]
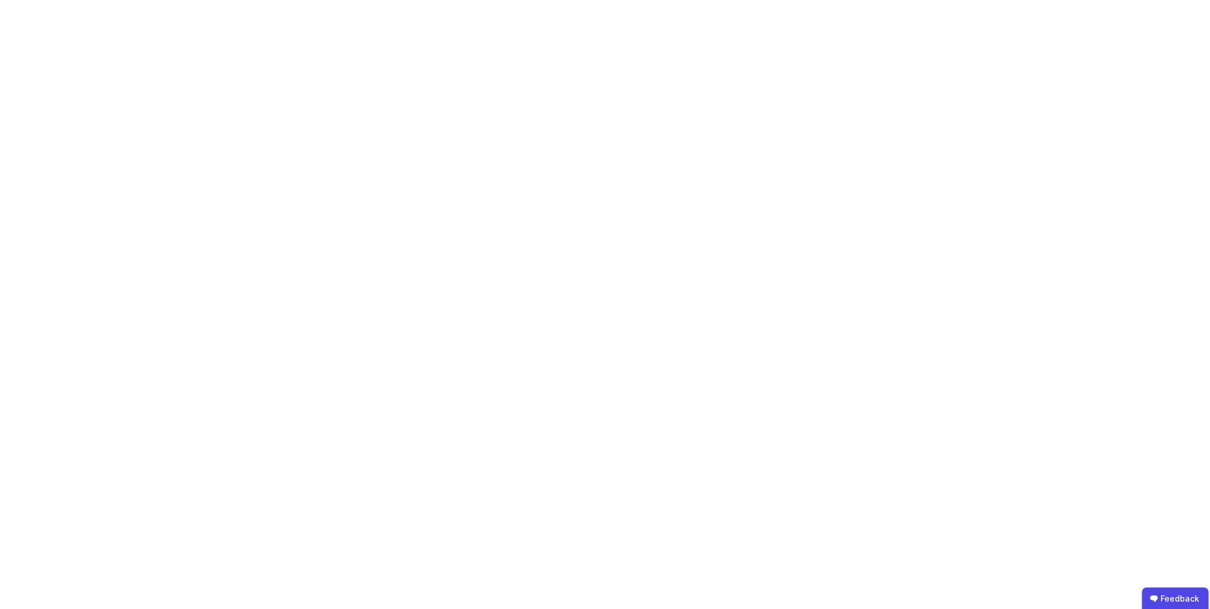
click at [717, 193] on body "Feedback" at bounding box center [605, 304] width 1210 height 609
click at [352, 379] on body "Feedback" at bounding box center [605, 304] width 1210 height 609
click at [667, 379] on body "Feedback" at bounding box center [605, 304] width 1210 height 609
click at [559, 358] on body "Feedback" at bounding box center [605, 304] width 1210 height 609
click at [421, 44] on body "Feedback" at bounding box center [605, 304] width 1210 height 609
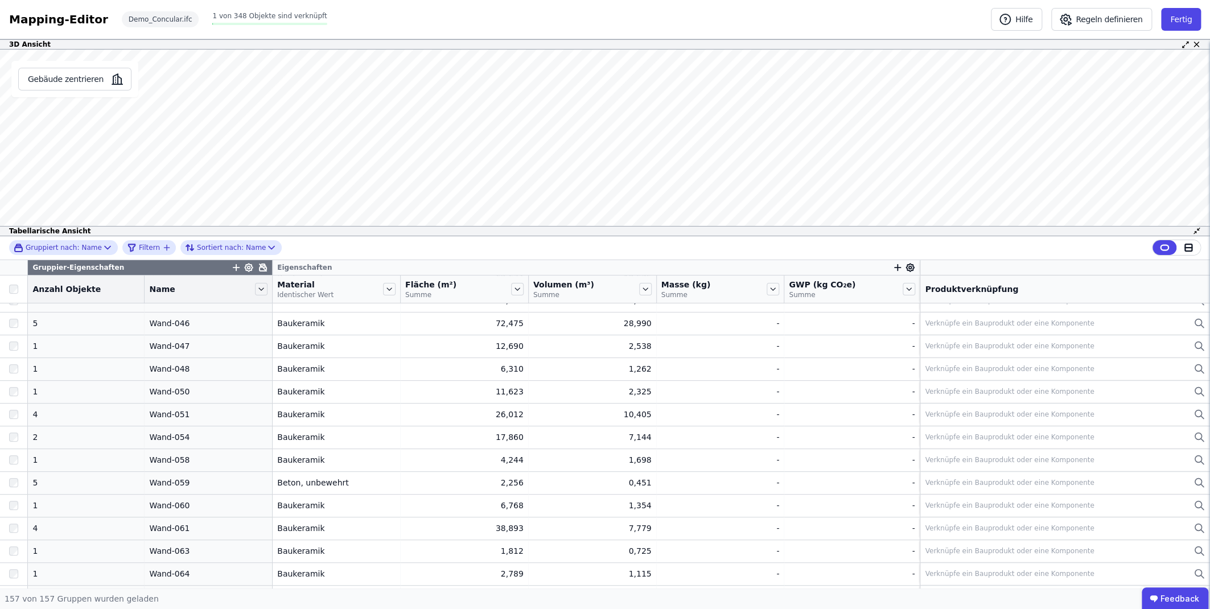
scroll to position [3290, 0]
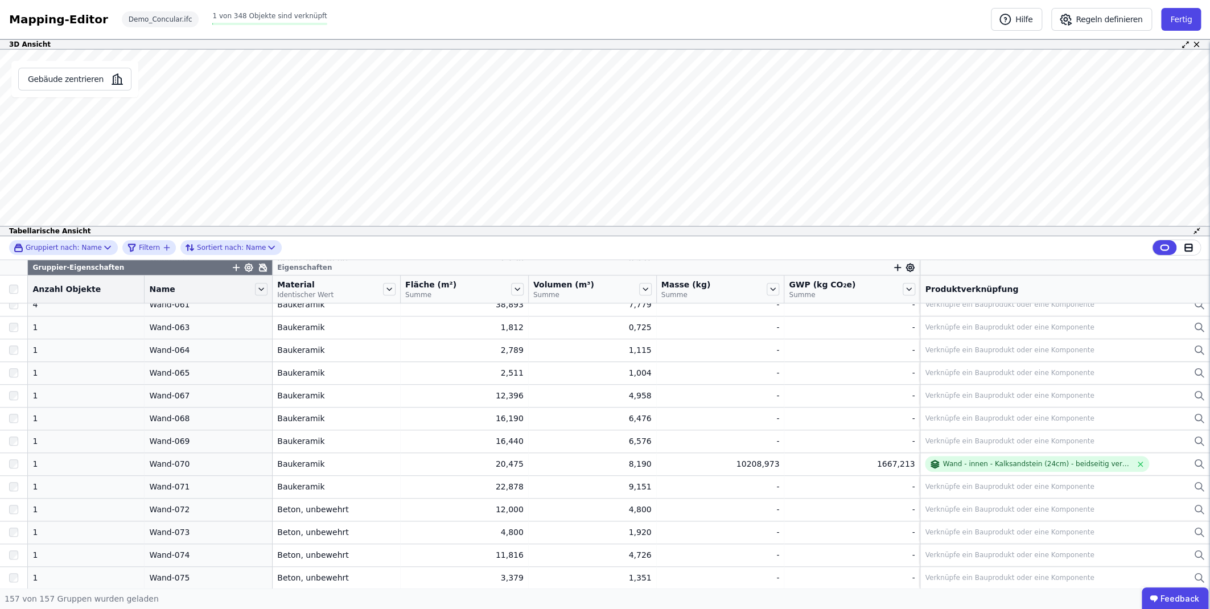
click at [47, 20] on div "Mapping-Editor" at bounding box center [58, 19] width 99 height 16
click at [1039, 21] on button "Hilfe" at bounding box center [1016, 19] width 51 height 23
click at [66, 20] on div "Mapping-Editor" at bounding box center [58, 19] width 99 height 16
click at [64, 82] on button "Gebäude zentrieren" at bounding box center [74, 79] width 113 height 23
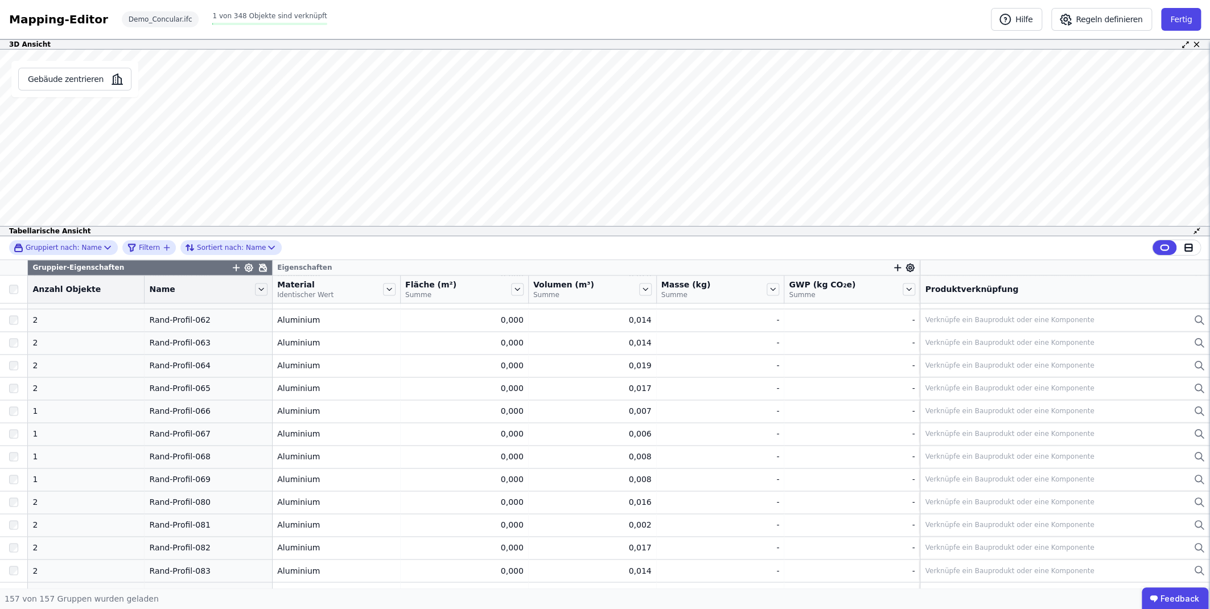
scroll to position [1069, 0]
click at [57, 247] on span "Gruppiert nach:" at bounding box center [53, 247] width 54 height 9
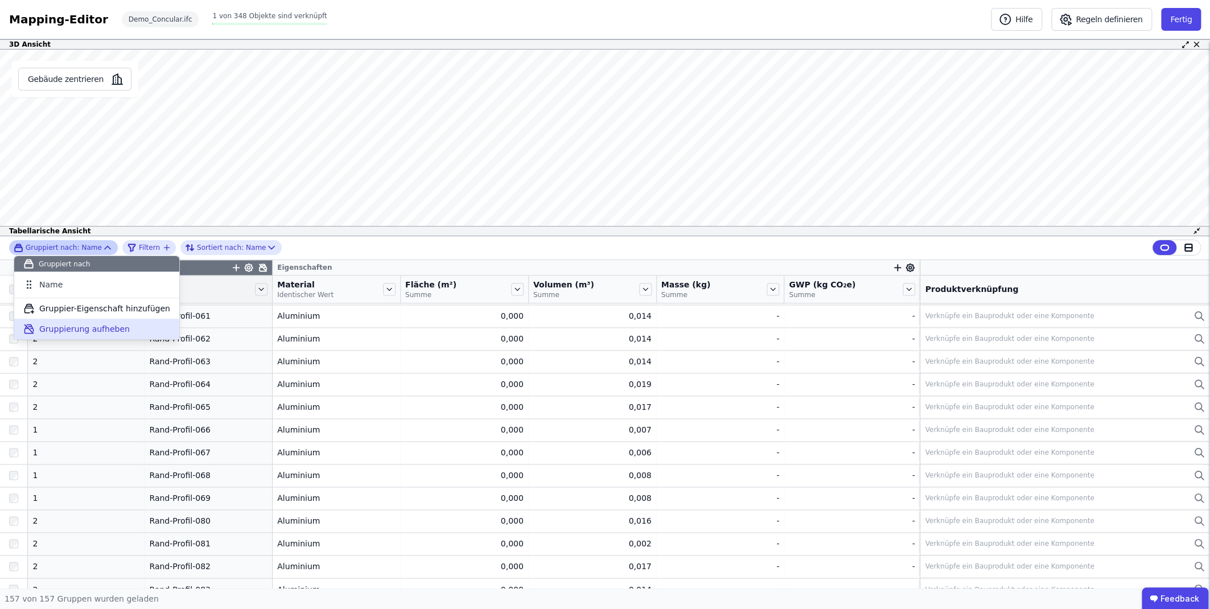
drag, startPoint x: 38, startPoint y: 329, endPoint x: 63, endPoint y: 304, distance: 35.4
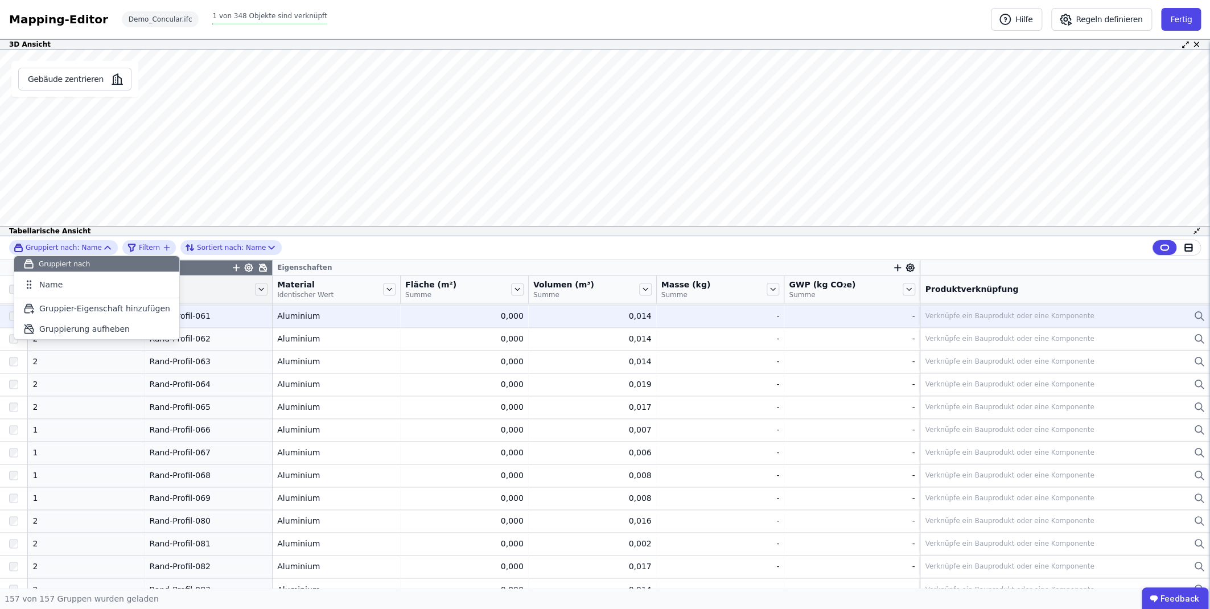
click at [38, 329] on div "Gruppierung aufheben" at bounding box center [96, 329] width 165 height 20
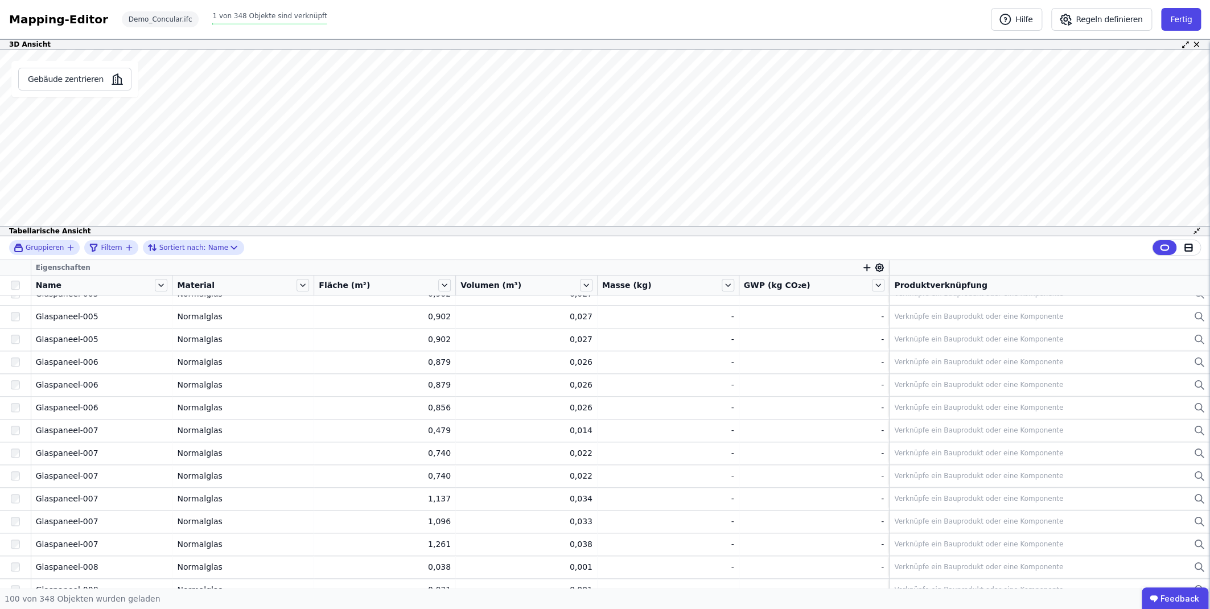
scroll to position [631, 0]
click at [867, 266] on icon "button" at bounding box center [867, 268] width 0 height 6
click at [879, 268] on icon at bounding box center [880, 267] width 3 height 3
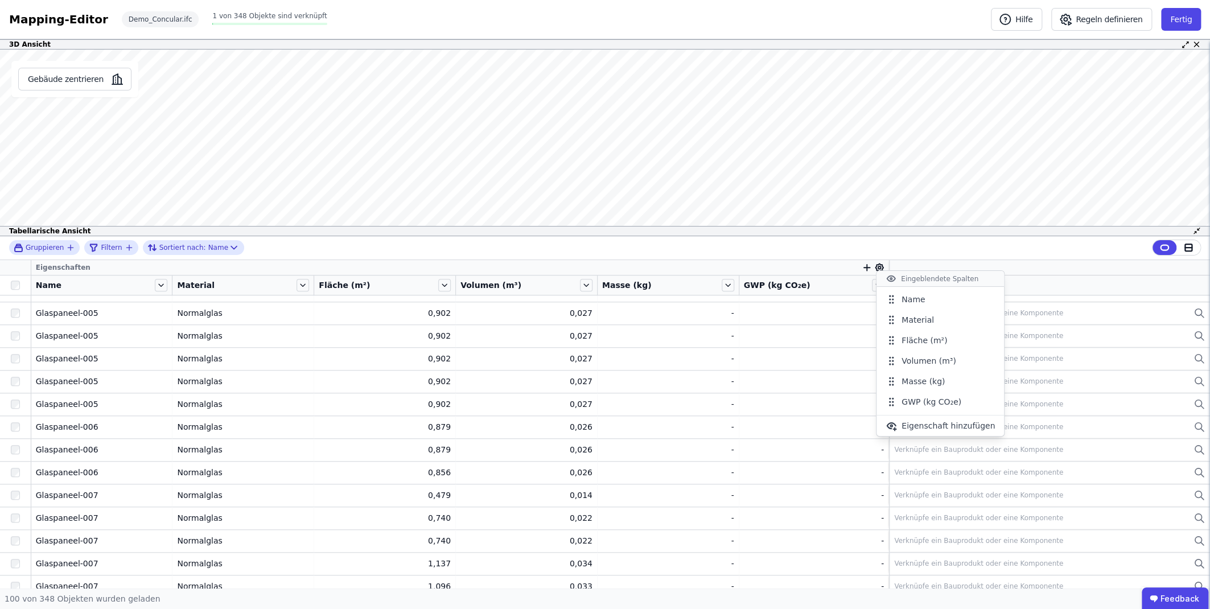
click at [876, 268] on div "Gruppieren Filtern Sortiert nach: Name Eigenschaften Name Material Fläche (m²) …" at bounding box center [605, 412] width 1210 height 352
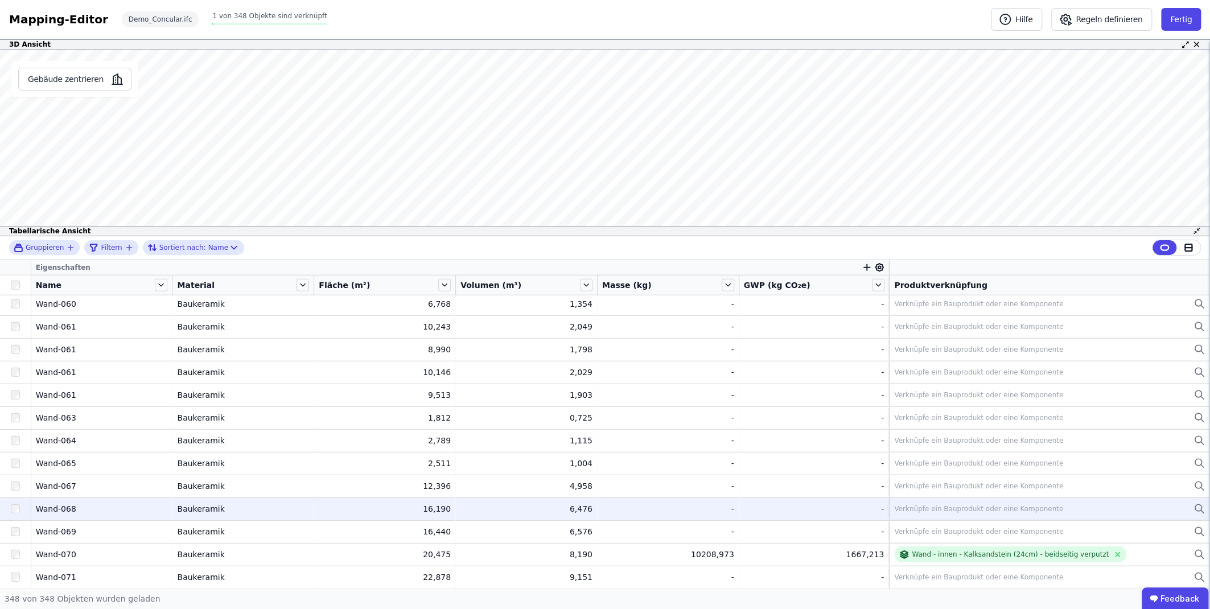
scroll to position [7632, 0]
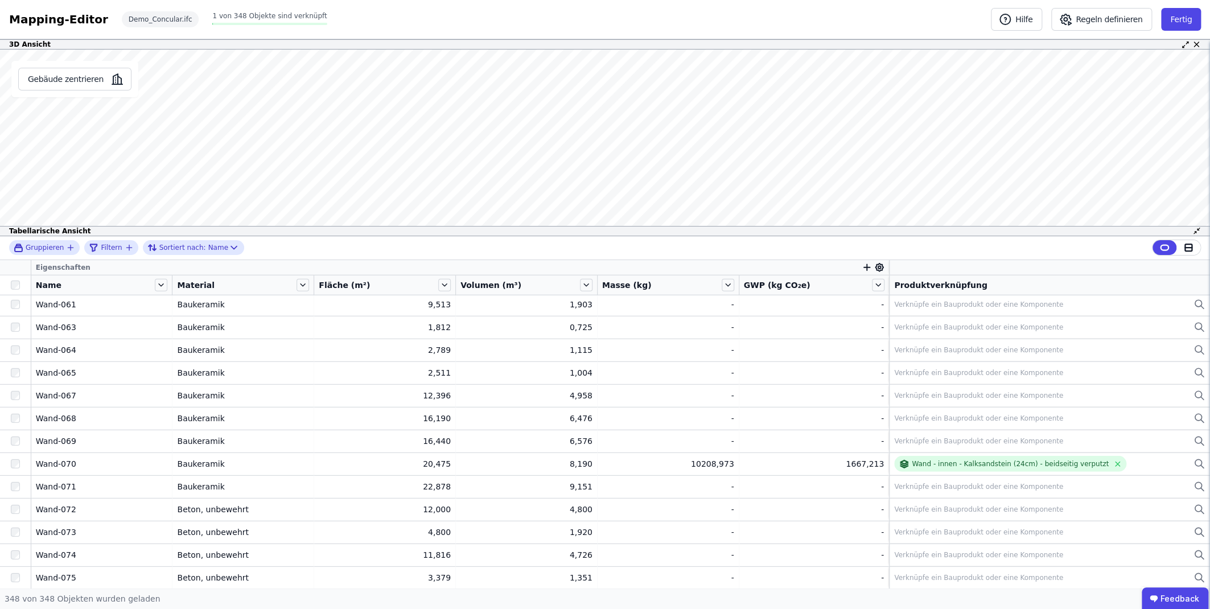
click at [266, 17] on span "1 von 348 Objekte sind verknüpft" at bounding box center [269, 16] width 114 height 8
click at [1182, 18] on button "Fertig" at bounding box center [1182, 19] width 40 height 23
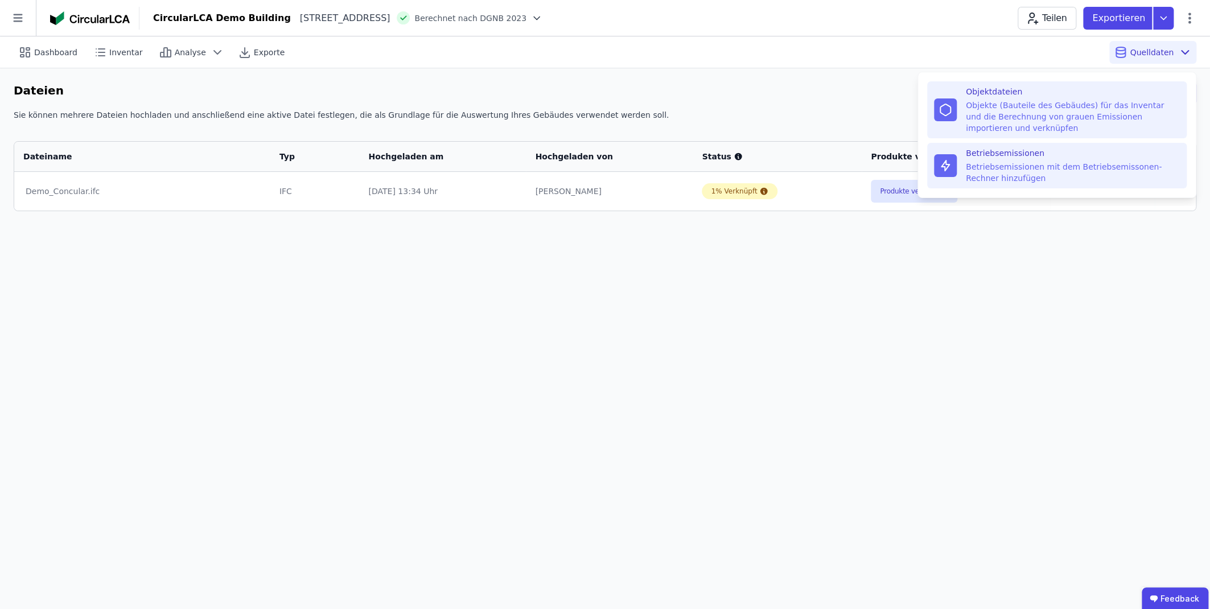
click at [984, 158] on div "Betriebsemissionen" at bounding box center [1073, 152] width 214 height 11
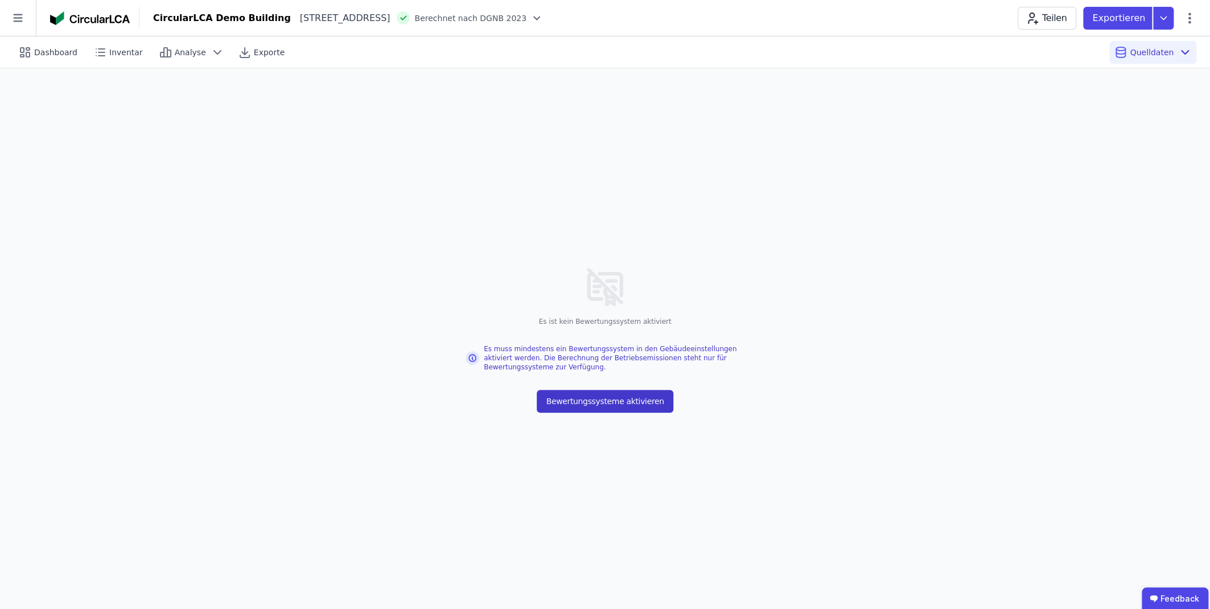
click at [592, 403] on button "Bewertungssysteme aktivieren" at bounding box center [605, 401] width 136 height 23
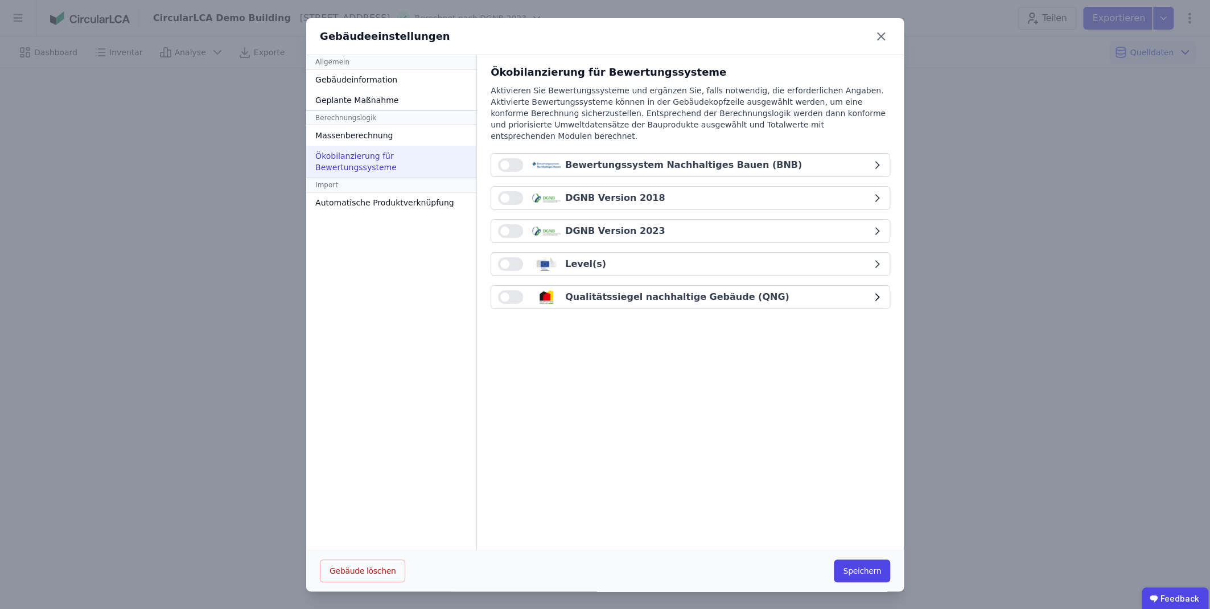
click at [503, 293] on span "button" at bounding box center [504, 297] width 9 height 9
click at [514, 191] on button "button" at bounding box center [510, 198] width 25 height 14
click at [870, 569] on button "Speichern" at bounding box center [862, 571] width 56 height 23
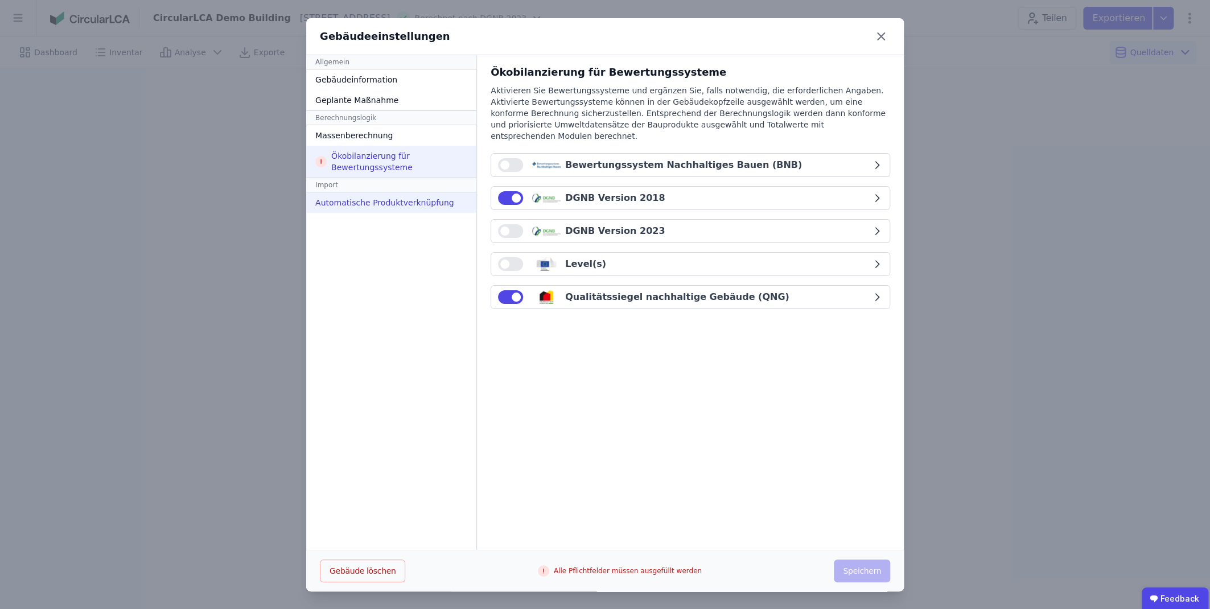
click at [358, 200] on div "Automatische Produktverknüpfung" at bounding box center [391, 202] width 170 height 20
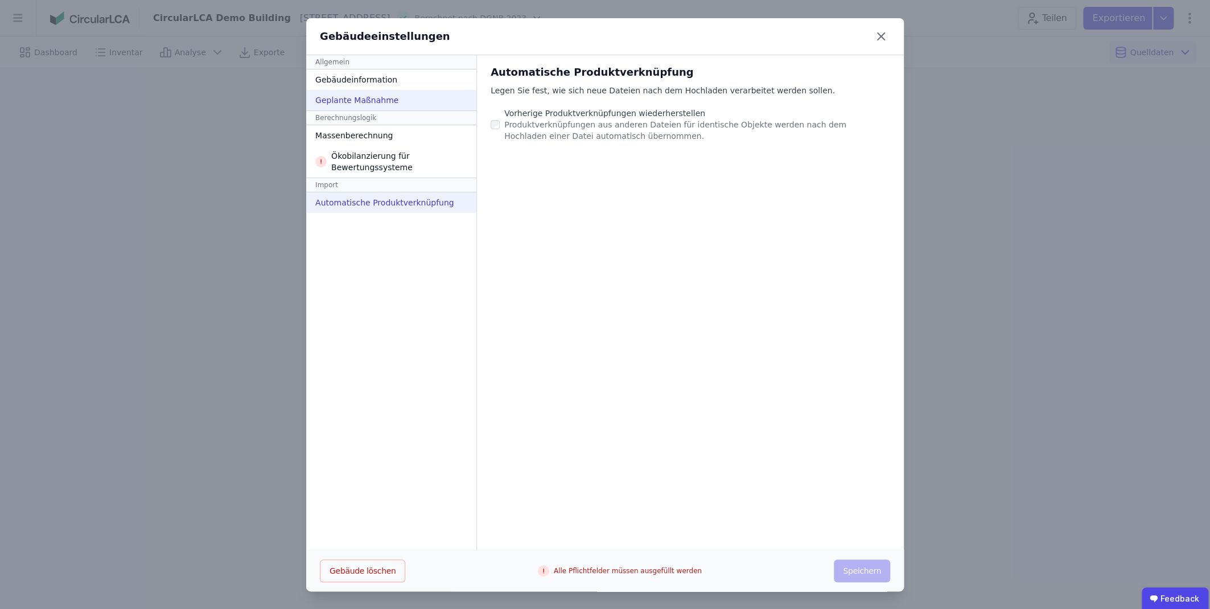
click at [369, 102] on div "Geplante Maßnahme" at bounding box center [391, 100] width 170 height 20
select select "*"
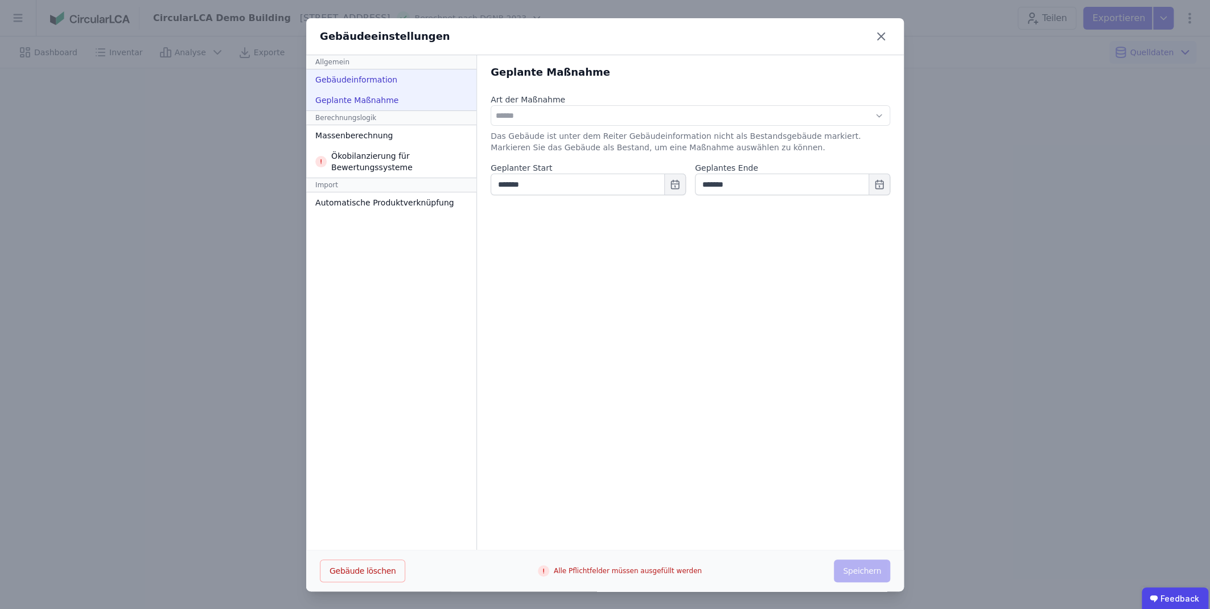
click at [375, 84] on div "Gebäudeinformation" at bounding box center [391, 79] width 170 height 20
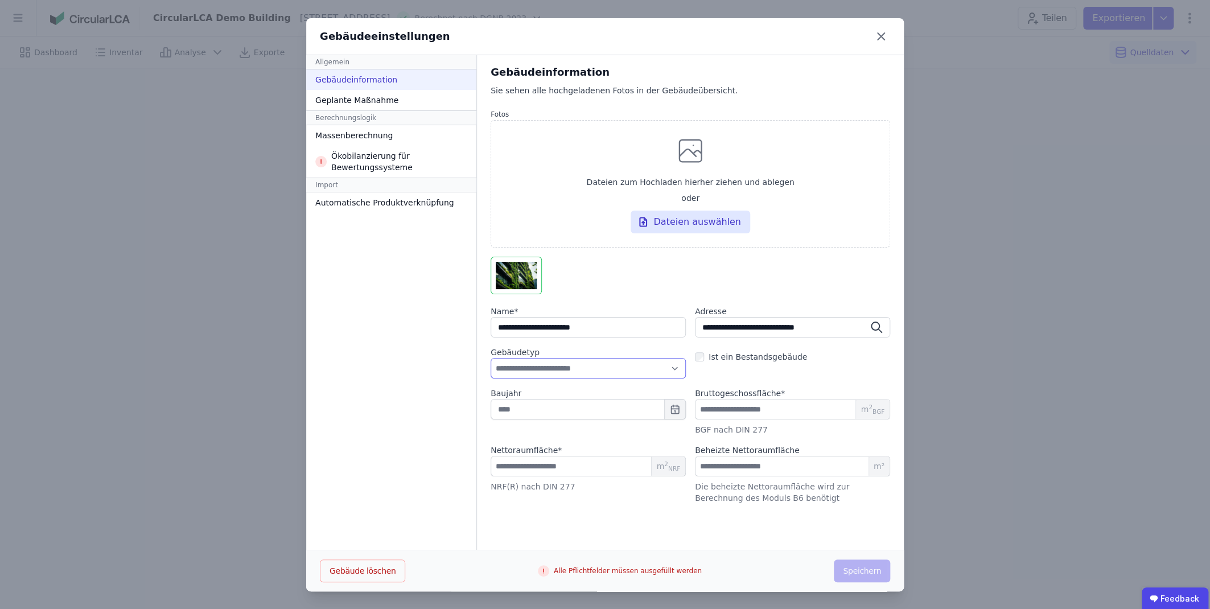
click at [491, 358] on select "**********" at bounding box center [588, 368] width 195 height 20
select select "**********"
click option "**********" at bounding box center [0, 0] width 0 height 0
click at [772, 328] on input "**********" at bounding box center [792, 327] width 195 height 20
click at [669, 407] on button "button" at bounding box center [675, 409] width 22 height 20
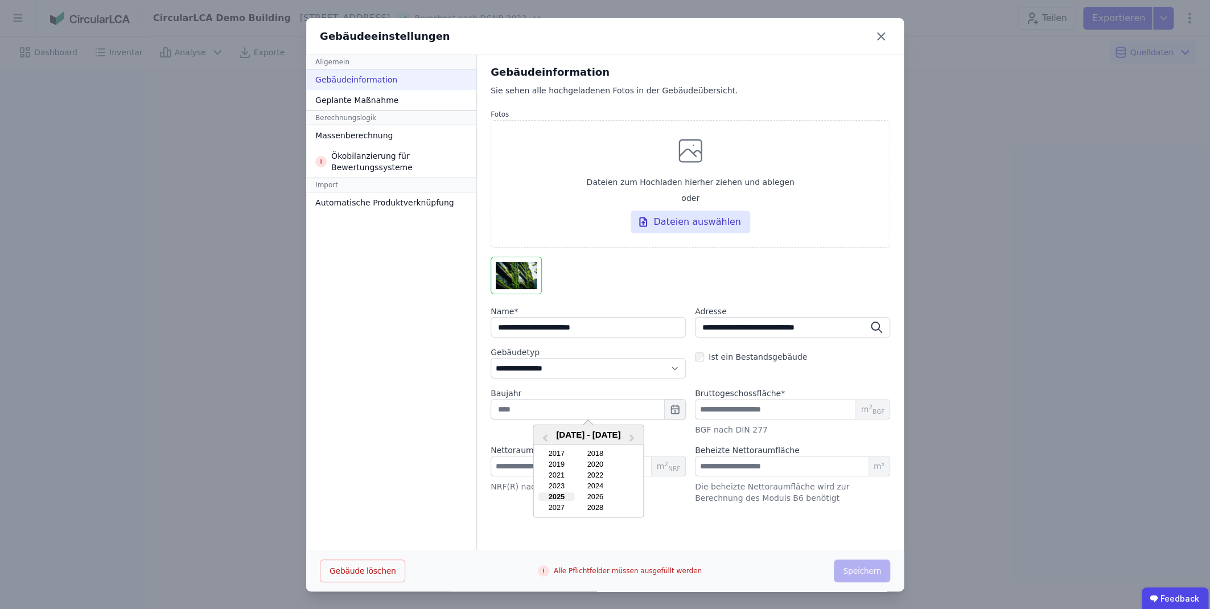
click at [557, 496] on div "2025" at bounding box center [557, 497] width 36 height 9
type input "****"
click at [672, 412] on icon "button" at bounding box center [674, 409] width 7 height 7
click at [594, 493] on div "2026" at bounding box center [595, 497] width 36 height 9
type input "****"
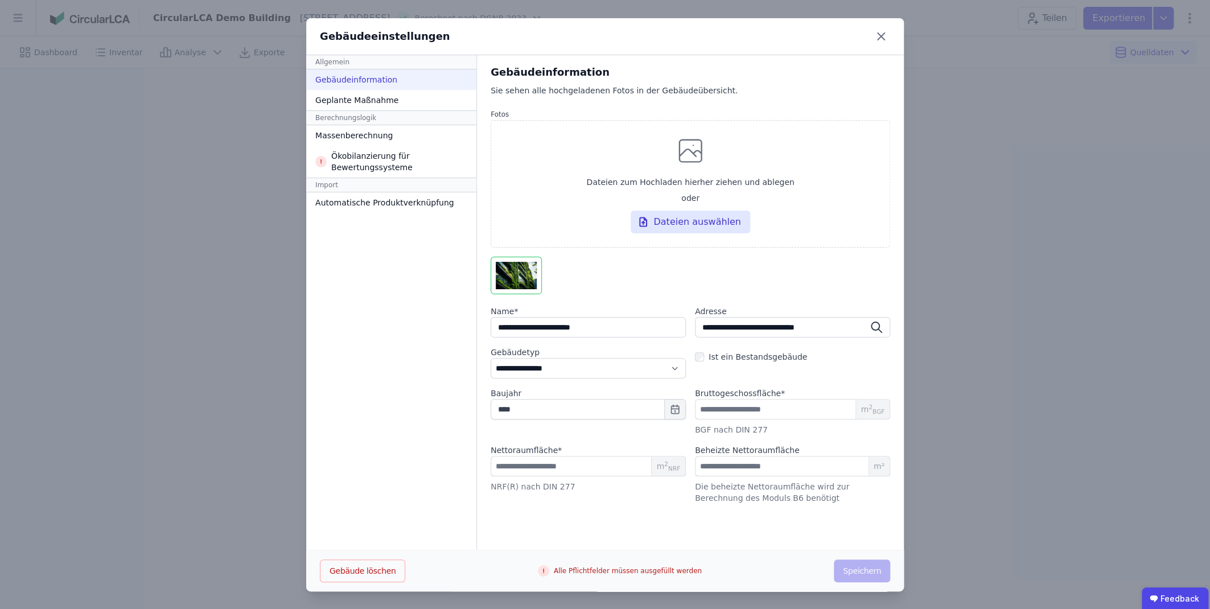
click at [727, 489] on div "Die beheizte Nettoraumfläche wird zur Berechnung des Moduls B6 benötigt" at bounding box center [792, 492] width 195 height 23
click at [748, 447] on label "Beheizte Nettoraumfläche" at bounding box center [747, 450] width 105 height 11
click at [775, 483] on div "Die beheizte Nettoraumfläche wird zur Berechnung des Moduls B6 benötigt" at bounding box center [792, 492] width 195 height 23
click at [721, 463] on input "number" at bounding box center [792, 466] width 195 height 20
drag, startPoint x: 717, startPoint y: 469, endPoint x: 678, endPoint y: 467, distance: 39.9
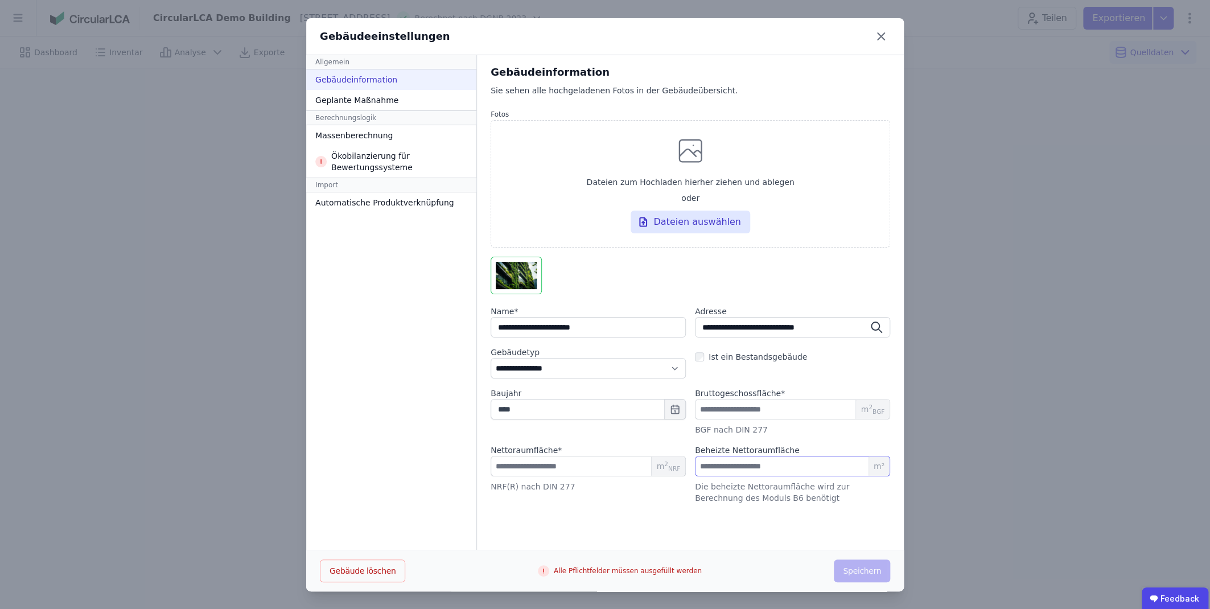
click at [695, 467] on input "***" at bounding box center [792, 466] width 195 height 20
type input "****"
click at [762, 522] on div "**********" at bounding box center [690, 302] width 427 height 495
click at [751, 497] on div "Die beheizte Nettoraumfläche wird zur Berechnung des Moduls B6 benötigt" at bounding box center [792, 492] width 195 height 23
click at [375, 99] on div "Geplante Maßnahme" at bounding box center [391, 100] width 170 height 20
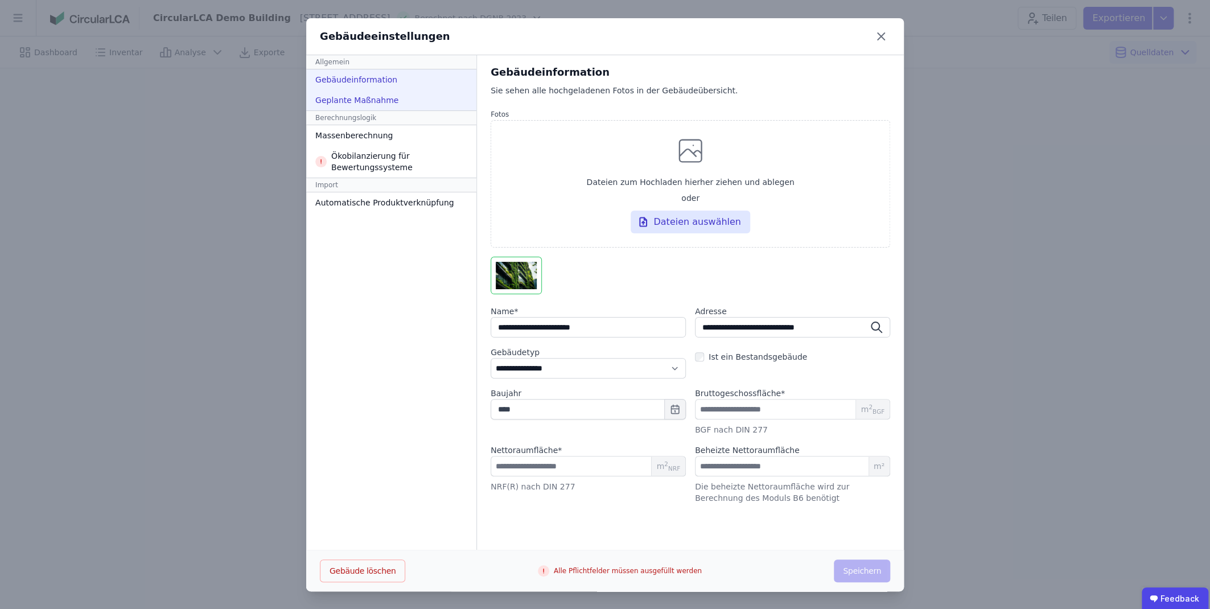
select select "*"
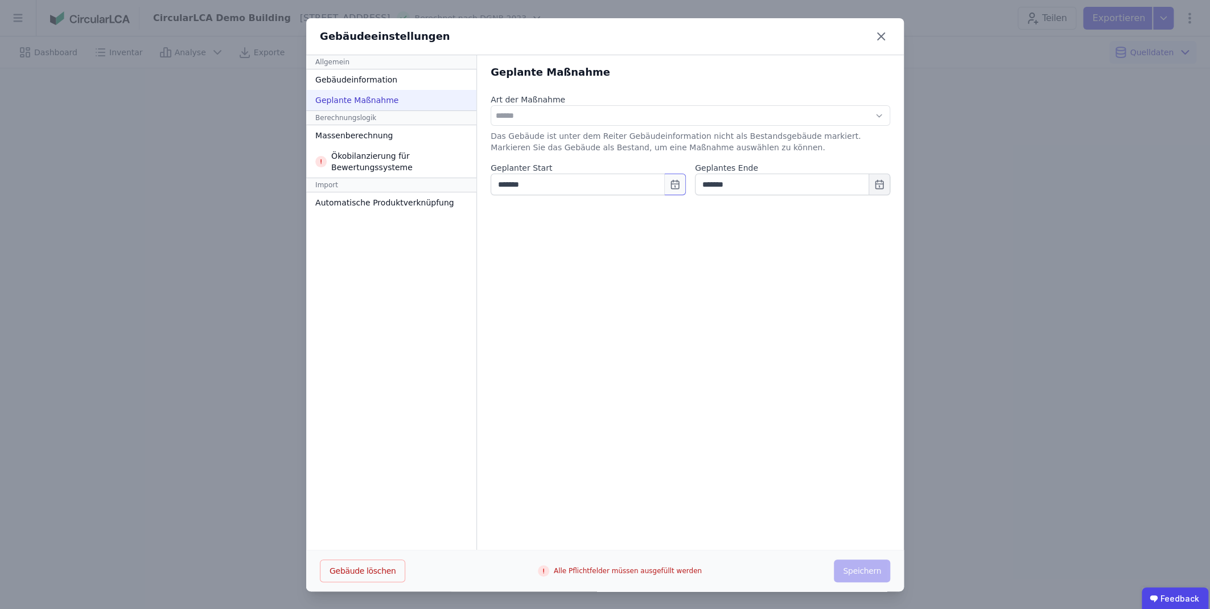
click at [679, 185] on icon "button" at bounding box center [674, 184] width 7 height 7
click at [360, 136] on div "Massenberechnung" at bounding box center [391, 135] width 170 height 20
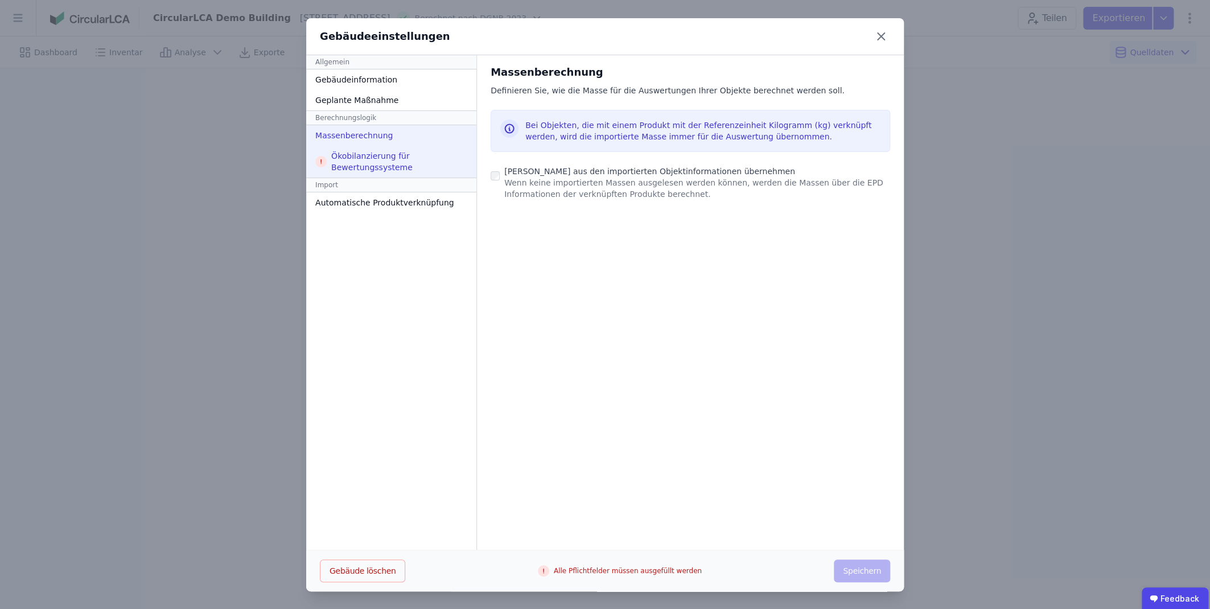
click at [368, 166] on div "Ökobilanzierung für Bewertungssysteme" at bounding box center [391, 162] width 170 height 32
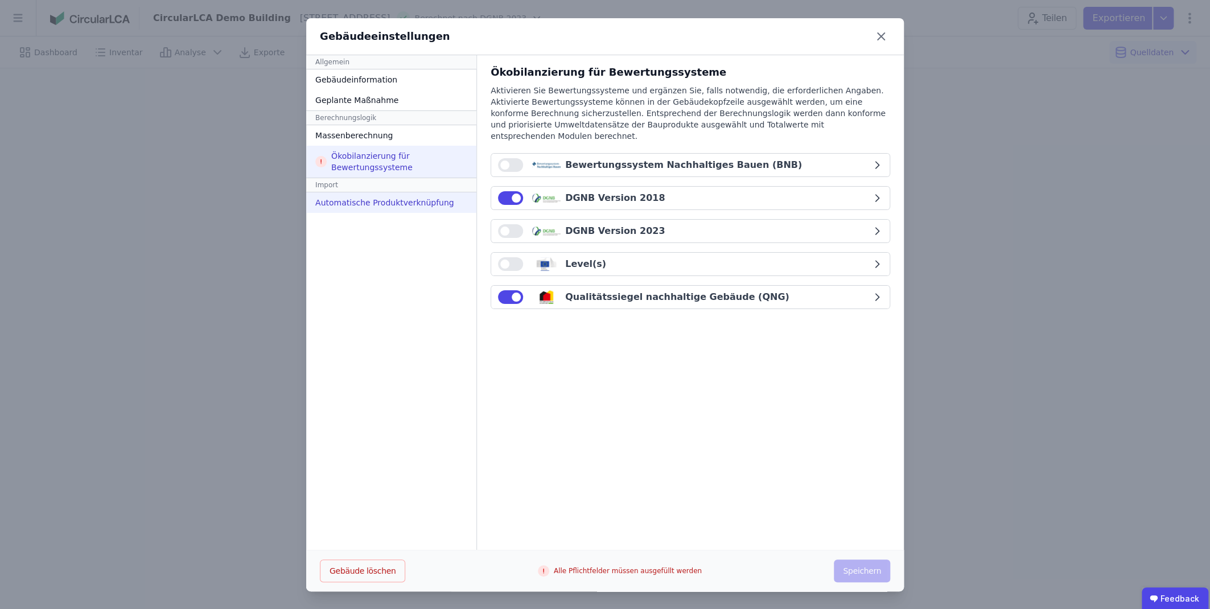
click at [403, 199] on div "Automatische Produktverknüpfung" at bounding box center [391, 202] width 170 height 20
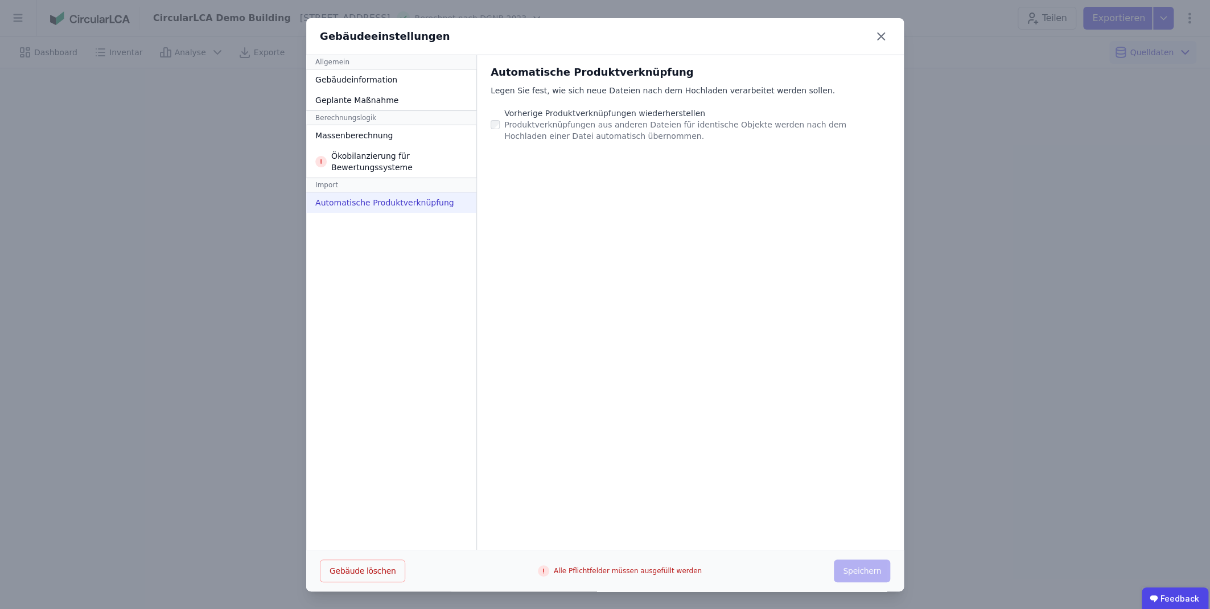
click at [602, 497] on div "Automatische Produktverknüpfung Legen Sie fest, wie sich neue Dateien nach dem …" at bounding box center [690, 302] width 427 height 495
click at [366, 76] on div "Gebäudeinformation" at bounding box center [391, 79] width 170 height 20
select select "**********"
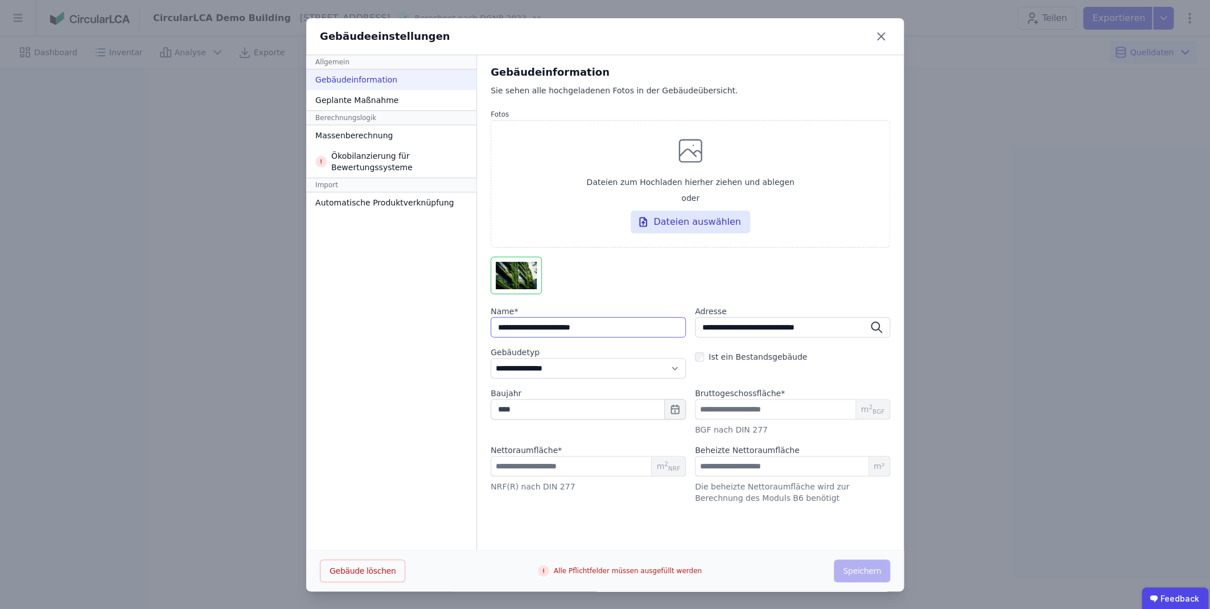
click at [605, 333] on input "string" at bounding box center [588, 327] width 195 height 20
click at [798, 329] on input "**********" at bounding box center [792, 327] width 195 height 20
click at [610, 469] on input "****" at bounding box center [588, 466] width 195 height 20
click at [635, 415] on input "****" at bounding box center [588, 409] width 195 height 20
click at [491, 358] on select "**********" at bounding box center [588, 368] width 195 height 20
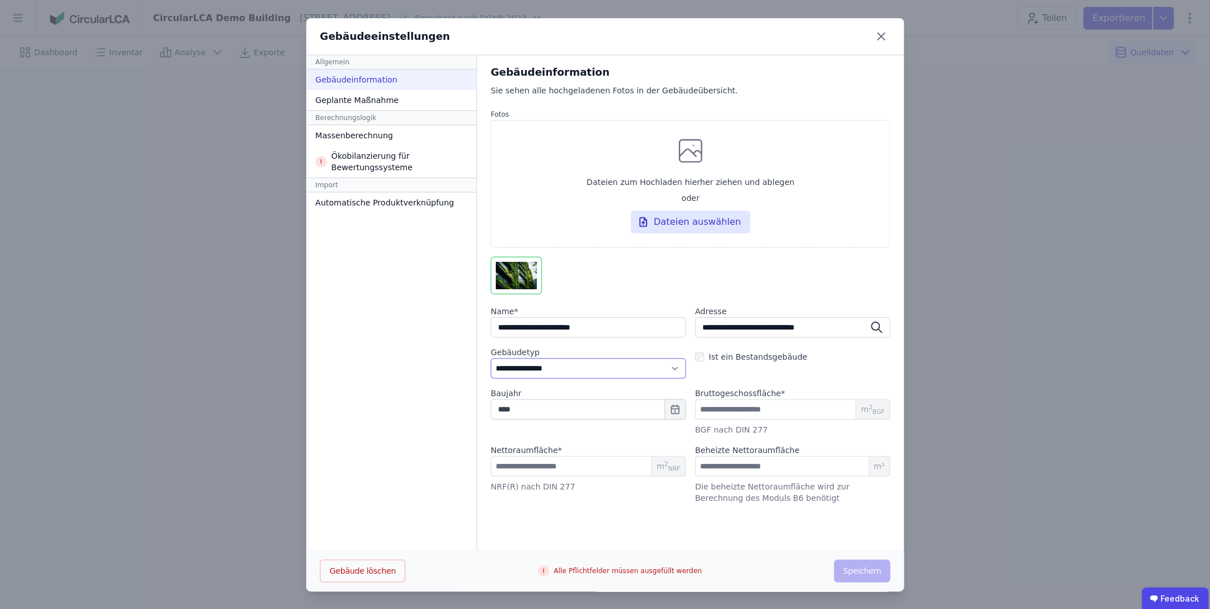
click option "**********" at bounding box center [0, 0] width 0 height 0
click at [860, 380] on div "**********" at bounding box center [691, 284] width 400 height 440
click at [596, 510] on div "**********" at bounding box center [690, 302] width 427 height 495
click at [381, 102] on div "Geplante Maßnahme" at bounding box center [391, 100] width 170 height 20
select select "*"
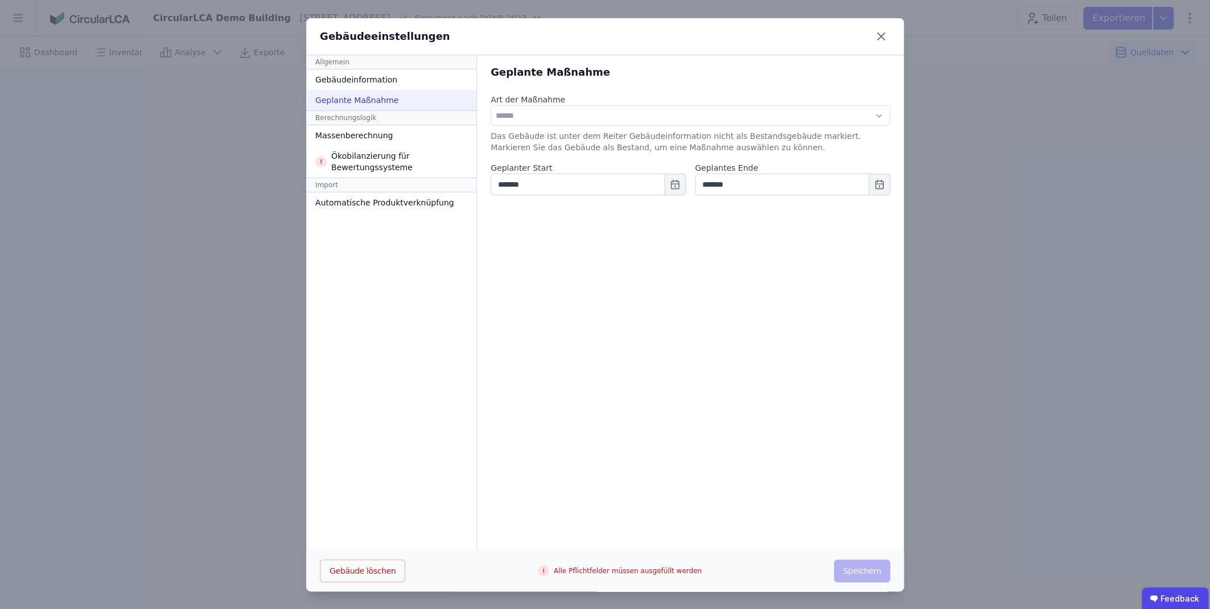
click at [370, 117] on div "Berechnungslogik" at bounding box center [391, 117] width 170 height 15
click at [365, 129] on div "Massenberechnung" at bounding box center [391, 135] width 170 height 20
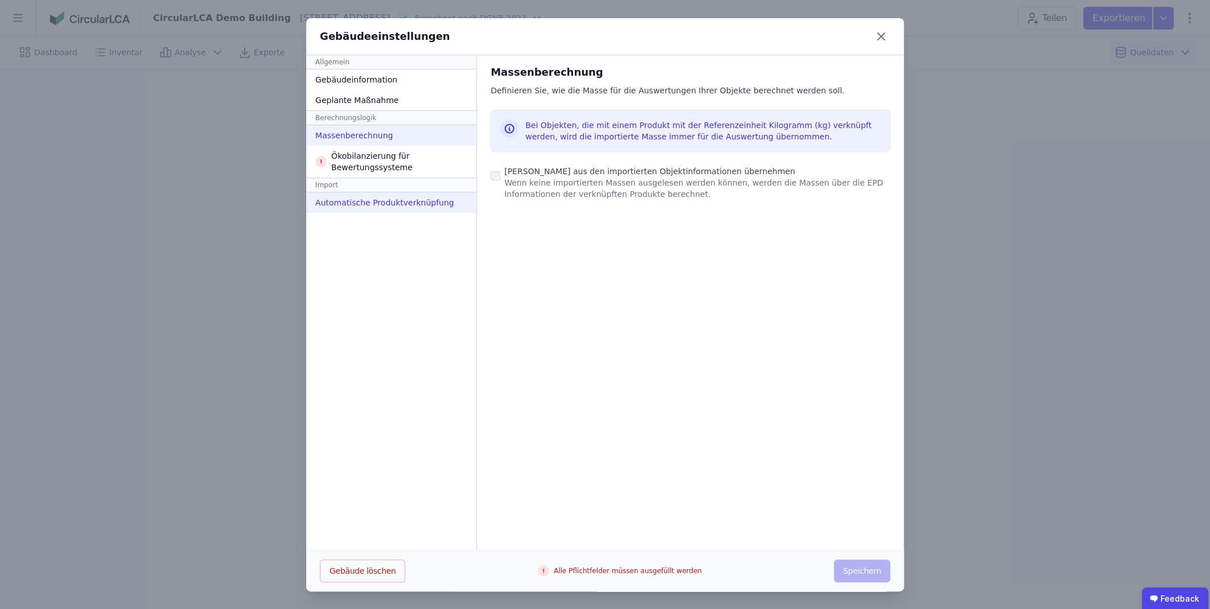
click at [362, 203] on div "Automatische Produktverknüpfung" at bounding box center [391, 202] width 170 height 20
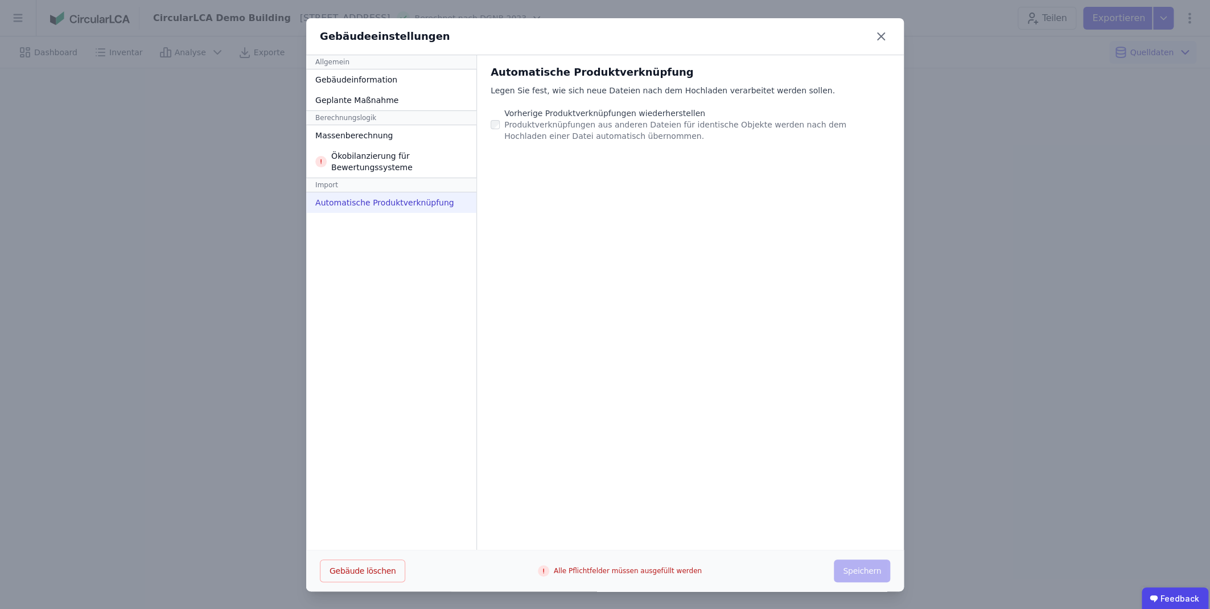
click at [623, 450] on div "Automatische Produktverknüpfung Legen Sie fest, wie sich neue Dateien nach dem …" at bounding box center [690, 302] width 427 height 495
click at [354, 80] on div "Gebäudeinformation" at bounding box center [391, 79] width 170 height 20
select select "**********"
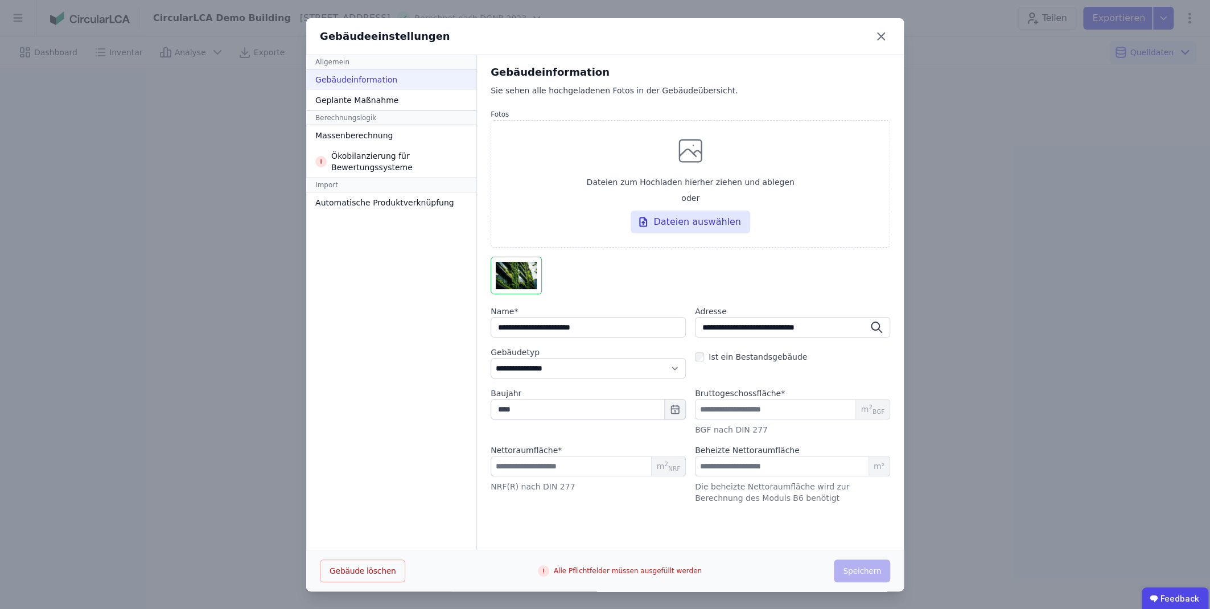
click at [354, 58] on div "Allgemein" at bounding box center [391, 62] width 170 height 14
click at [616, 275] on div at bounding box center [691, 278] width 400 height 42
click at [609, 333] on input "string" at bounding box center [588, 327] width 195 height 20
type input "**********"
click at [751, 331] on input "**********" at bounding box center [792, 327] width 195 height 20
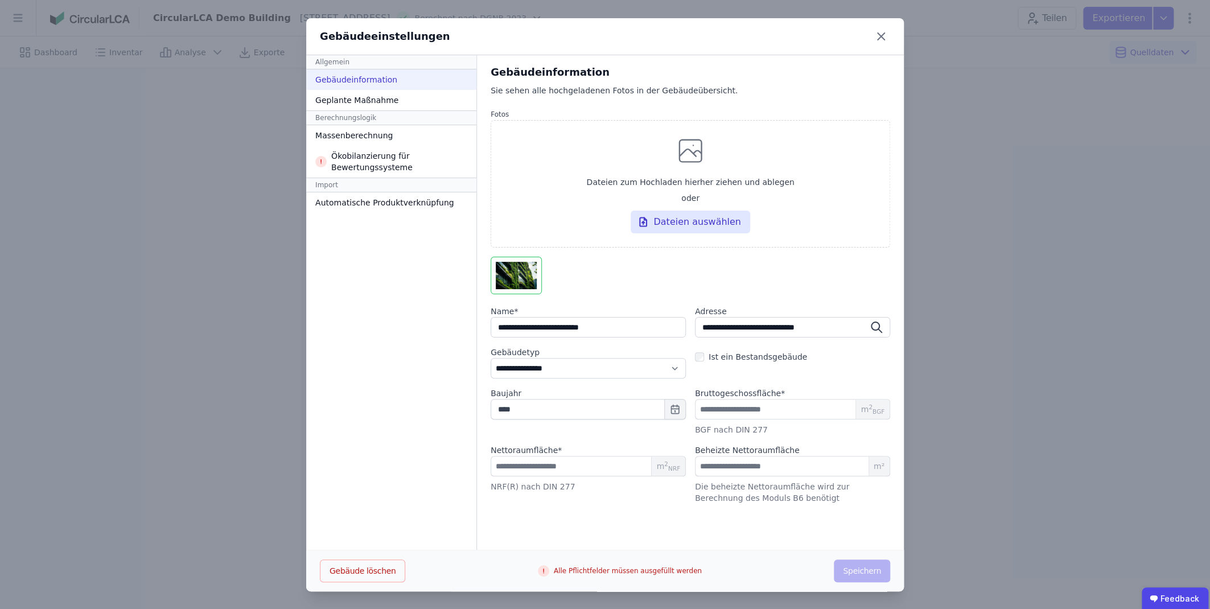
drag, startPoint x: 711, startPoint y: 527, endPoint x: 724, endPoint y: 528, distance: 13.1
click at [712, 527] on div "**********" at bounding box center [690, 302] width 427 height 495
click at [352, 104] on div "Geplante Maßnahme" at bounding box center [391, 100] width 170 height 20
select select "*"
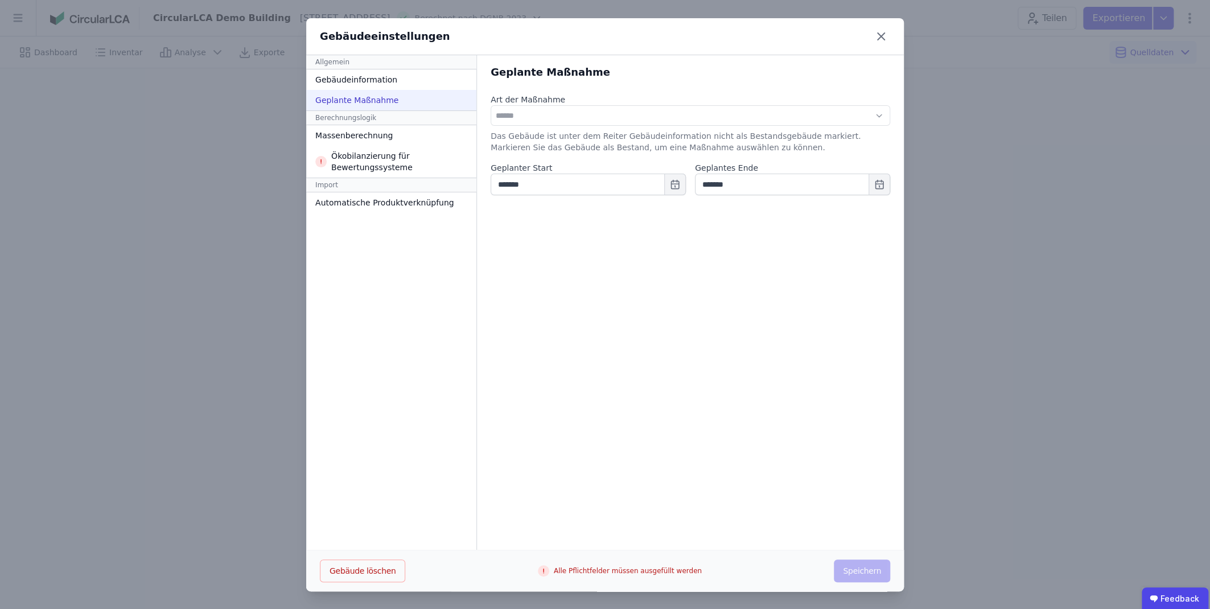
click at [565, 151] on div "Das Gebäude ist unter dem Reiter Gebäudeinformation nicht als Bestandsgebäude m…" at bounding box center [691, 141] width 400 height 23
click at [548, 186] on input "*******" at bounding box center [588, 185] width 195 height 22
click at [641, 211] on button "Next Year" at bounding box center [640, 215] width 18 height 18
click at [592, 260] on div "Nov" at bounding box center [589, 261] width 36 height 9
type input "*******"
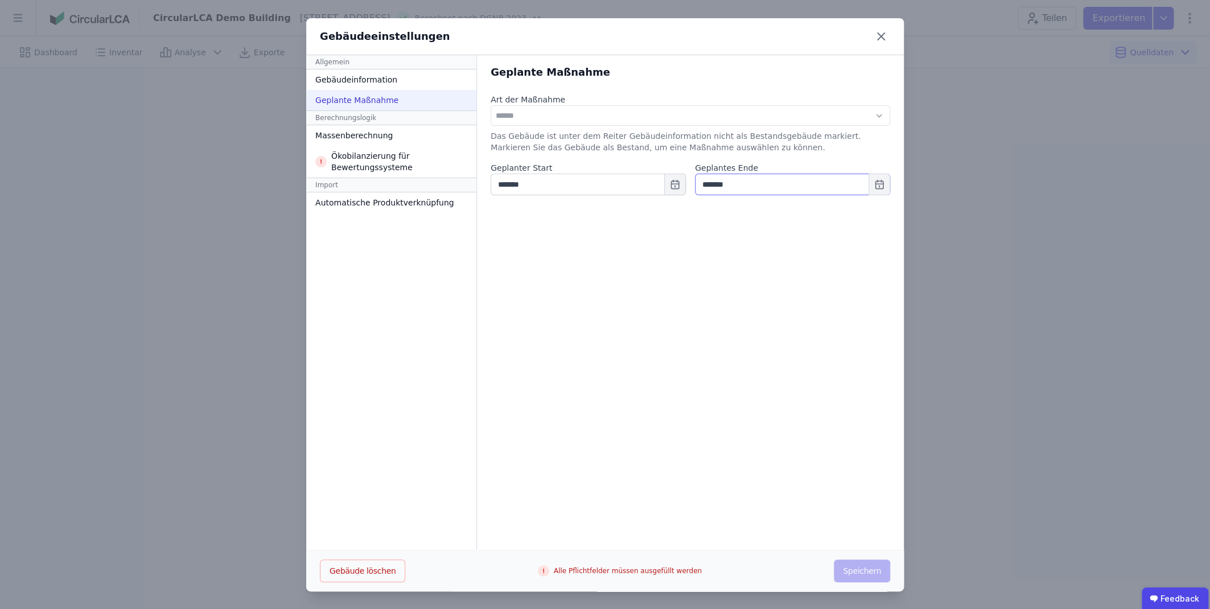
click at [742, 185] on input "*******" at bounding box center [792, 185] width 195 height 22
click at [787, 251] on div "Aug" at bounding box center [793, 251] width 36 height 9
click at [344, 202] on div "Automatische Produktverknüpfung" at bounding box center [391, 202] width 170 height 20
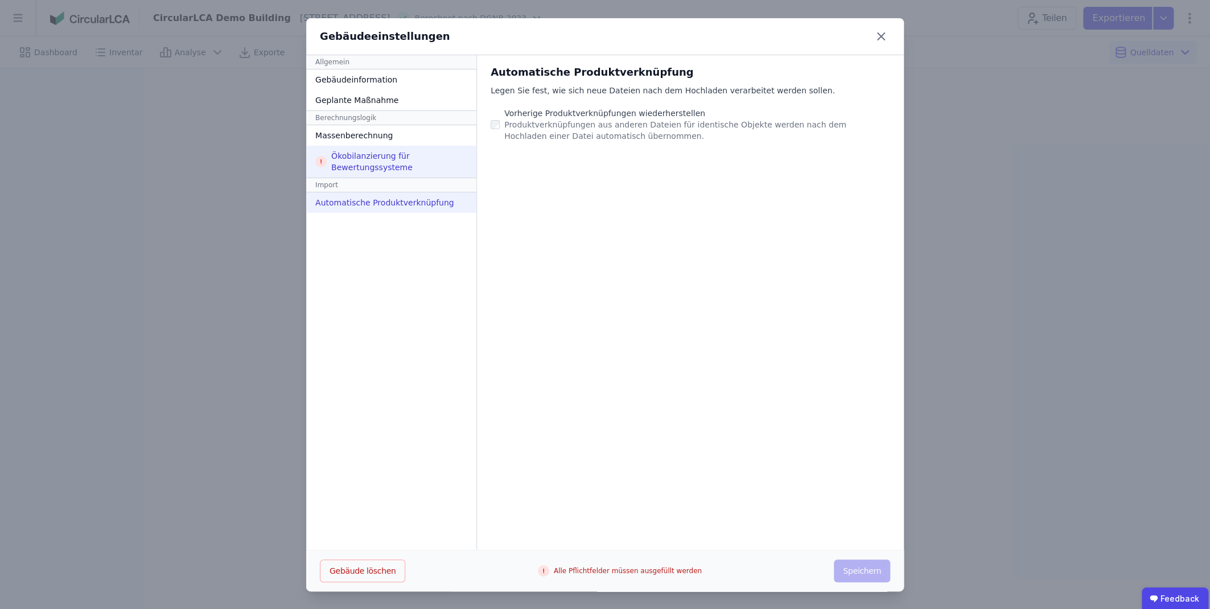
click at [354, 162] on div "Ökobilanzierung für Bewertungssysteme" at bounding box center [391, 162] width 170 height 32
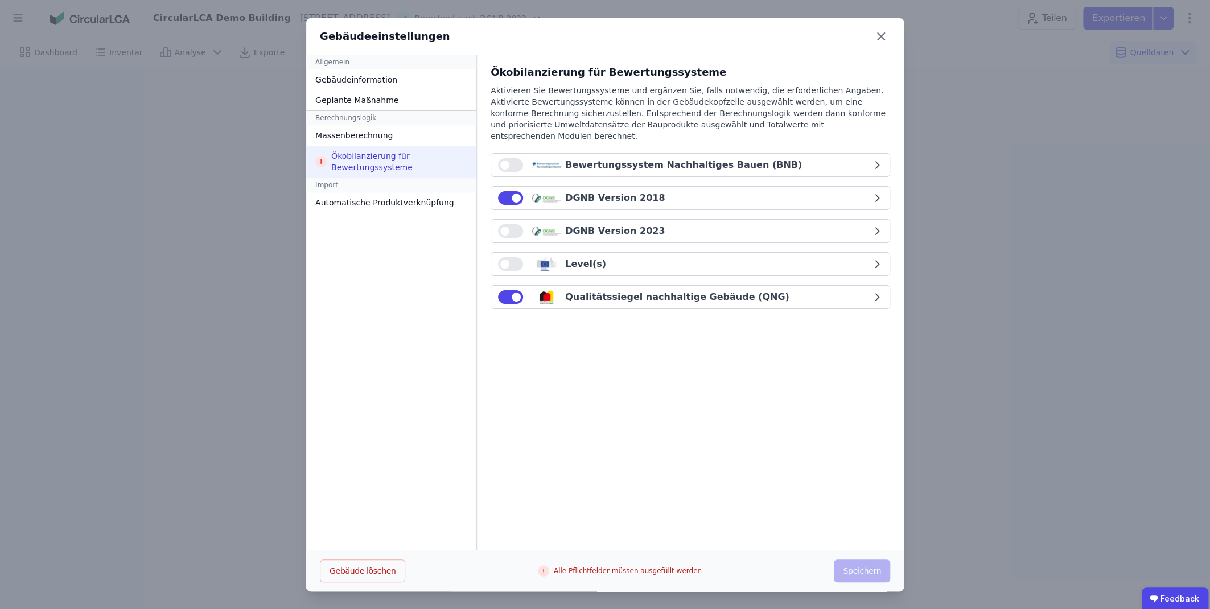
click at [557, 449] on div "Ökobilanzierung für Bewertungssysteme Aktivieren Sie Bewertungssysteme und ergä…" at bounding box center [690, 302] width 427 height 495
click at [342, 571] on button "Gebäude löschen" at bounding box center [362, 571] width 85 height 23
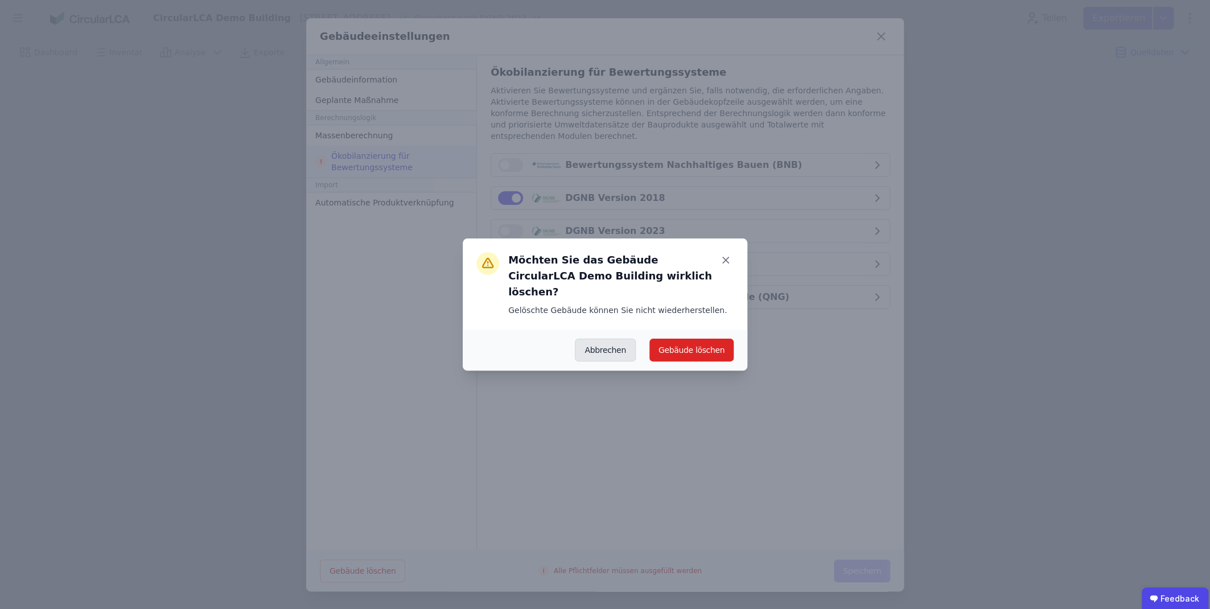
click at [619, 342] on button "Abbrechen" at bounding box center [605, 350] width 60 height 23
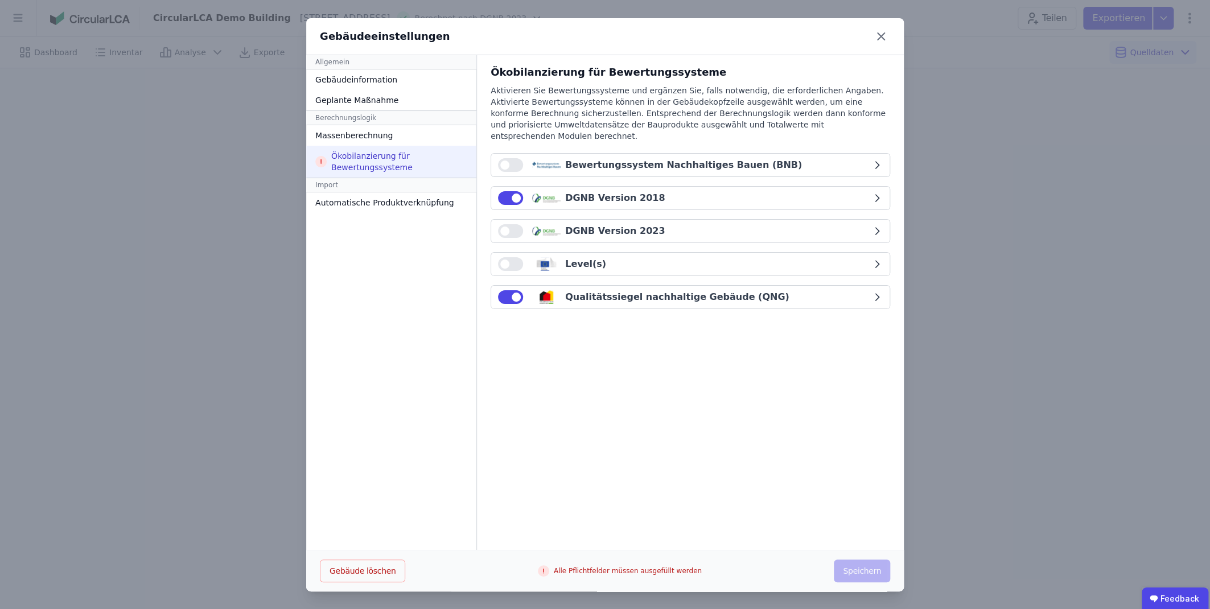
click at [362, 162] on div "Ökobilanzierung für Bewertungssysteme" at bounding box center [391, 162] width 170 height 32
click at [520, 290] on button "button" at bounding box center [510, 297] width 25 height 14
click at [514, 290] on button "button" at bounding box center [510, 297] width 25 height 14
click at [512, 257] on button "button" at bounding box center [510, 264] width 25 height 14
click at [512, 260] on span "button" at bounding box center [516, 264] width 9 height 9
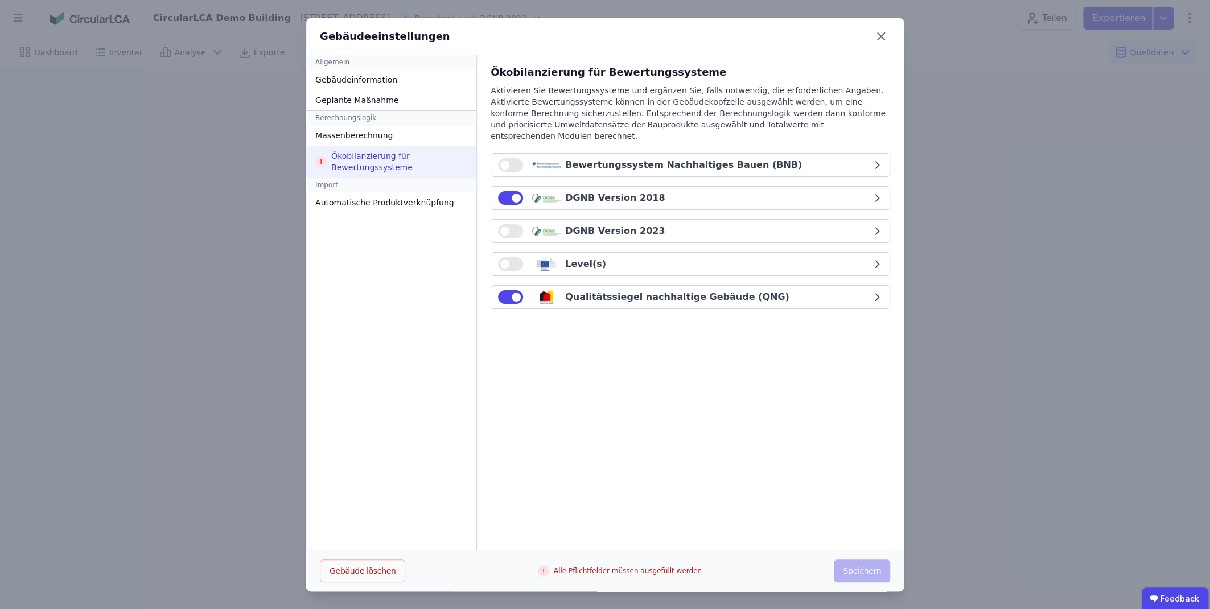
click at [628, 85] on div "Aktivieren Sie Bewertungssysteme und ergänzen Sie, falls notwendig, die erforde…" at bounding box center [691, 119] width 400 height 68
click at [379, 201] on div "Automatische Produktverknüpfung" at bounding box center [391, 202] width 170 height 20
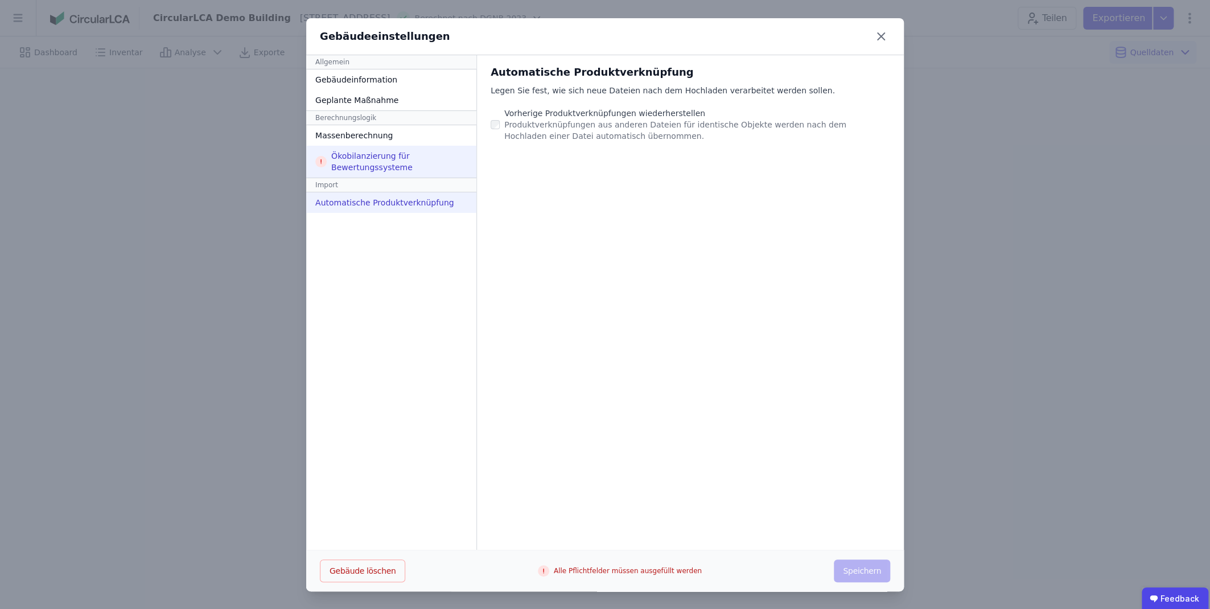
click at [364, 153] on div "Ökobilanzierung für Bewertungssysteme" at bounding box center [391, 162] width 170 height 32
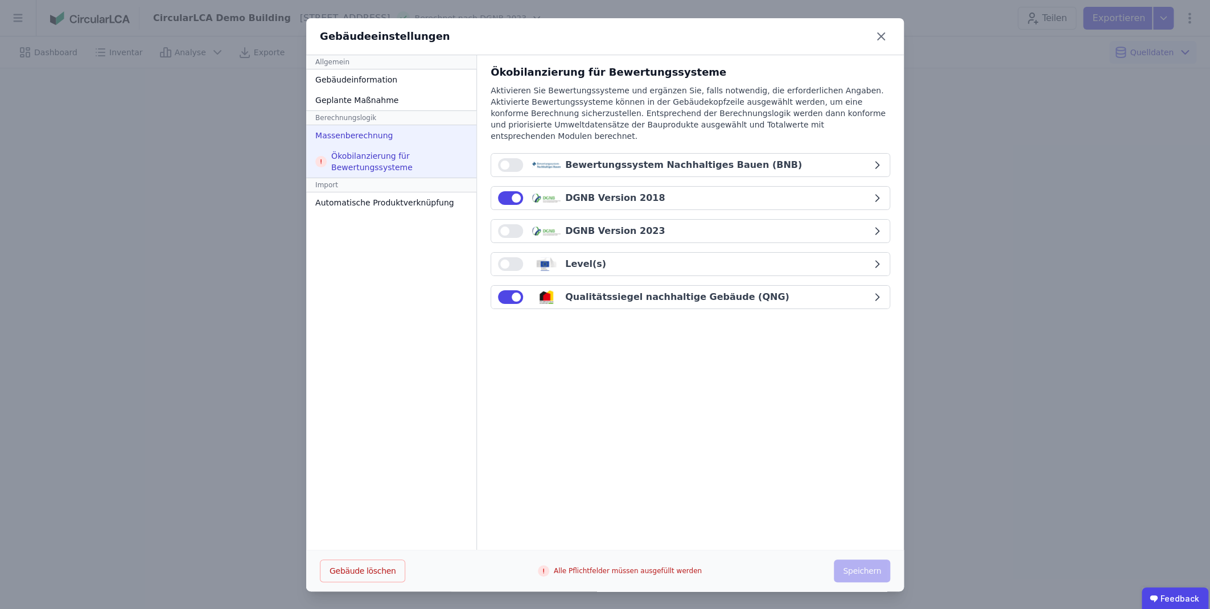
click at [364, 136] on div "Massenberechnung" at bounding box center [391, 135] width 170 height 20
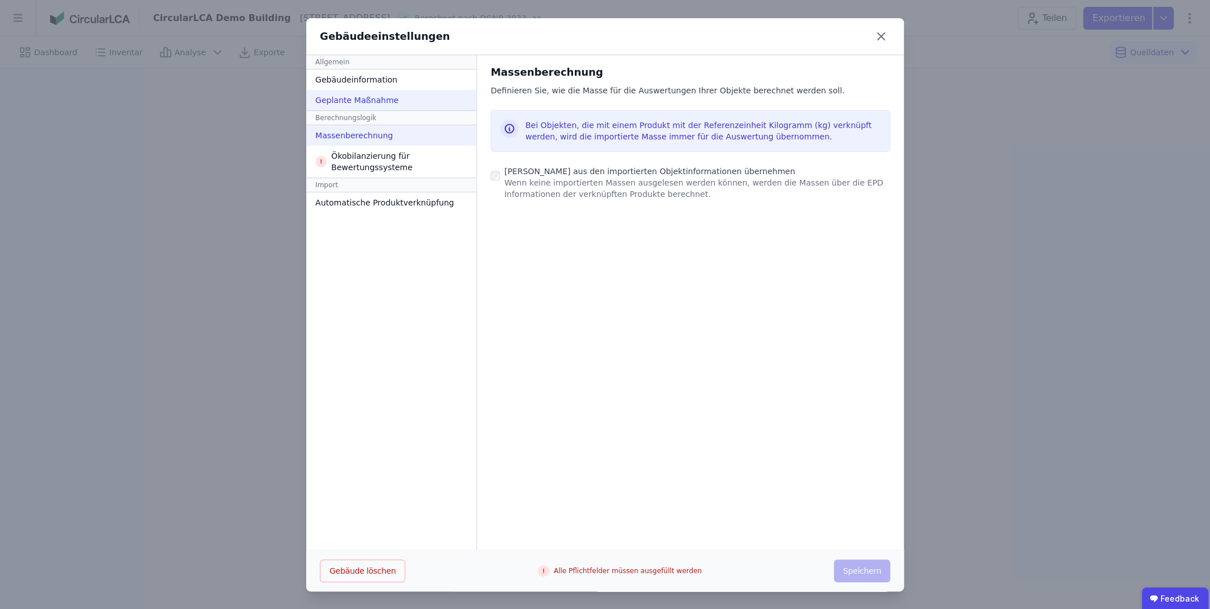
click at [362, 105] on div "Geplante Maßnahme" at bounding box center [391, 100] width 170 height 20
select select "*"
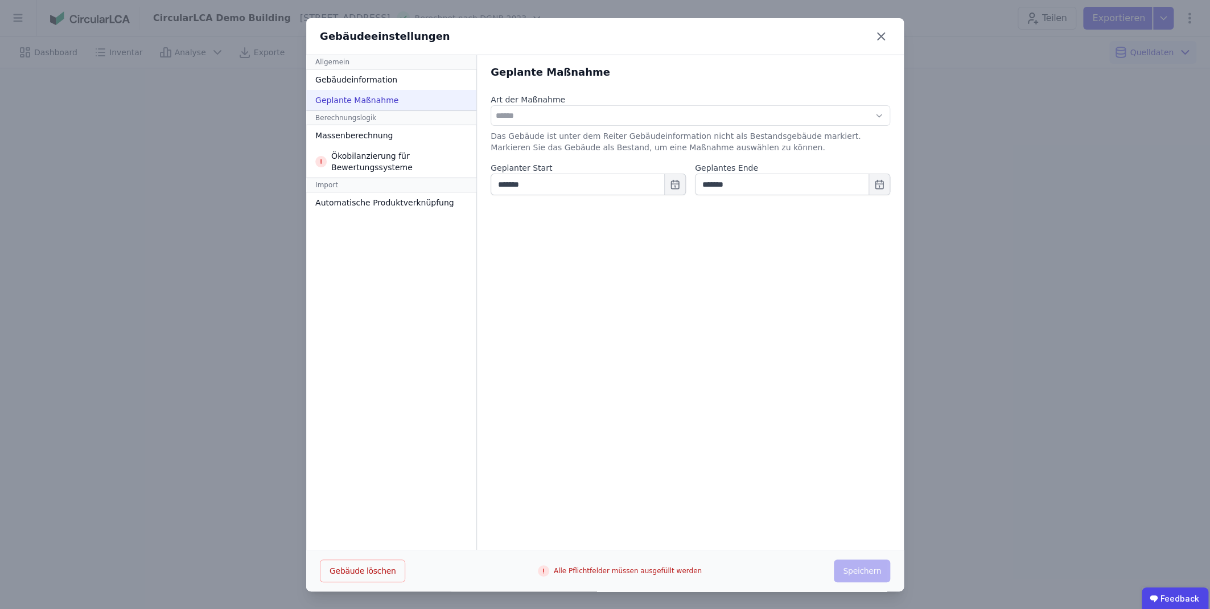
click at [605, 567] on div "Alle Pflichtfelder müssen ausgefüllt werden" at bounding box center [620, 571] width 164 height 23
click at [883, 35] on icon at bounding box center [881, 36] width 18 height 18
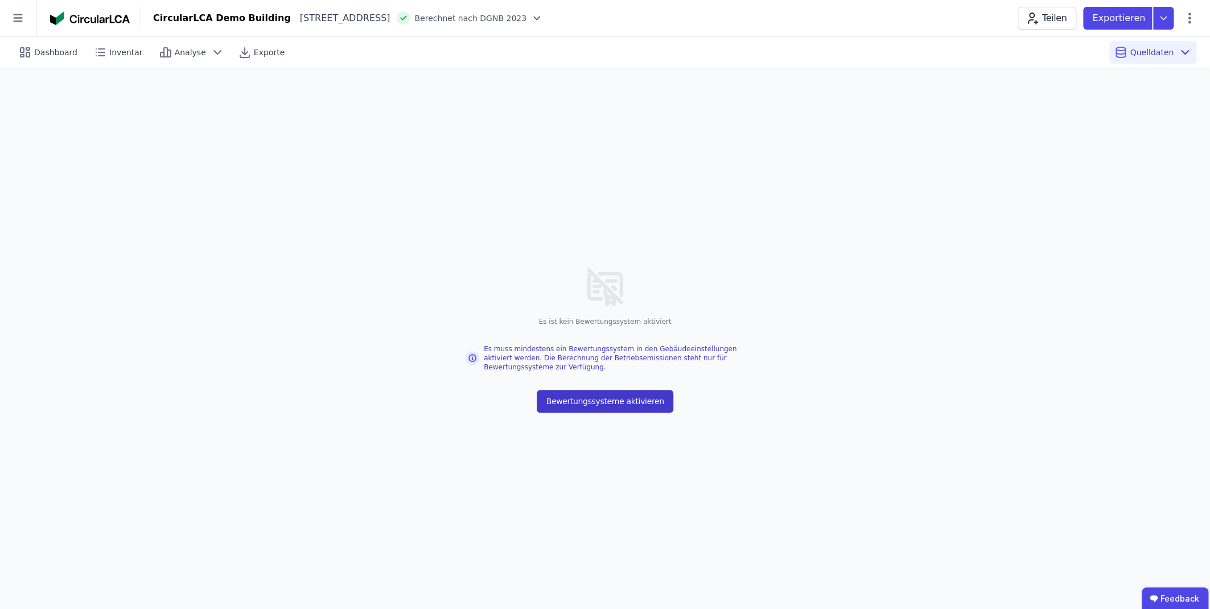
click at [584, 405] on button "Bewertungssysteme aktivieren" at bounding box center [605, 401] width 136 height 23
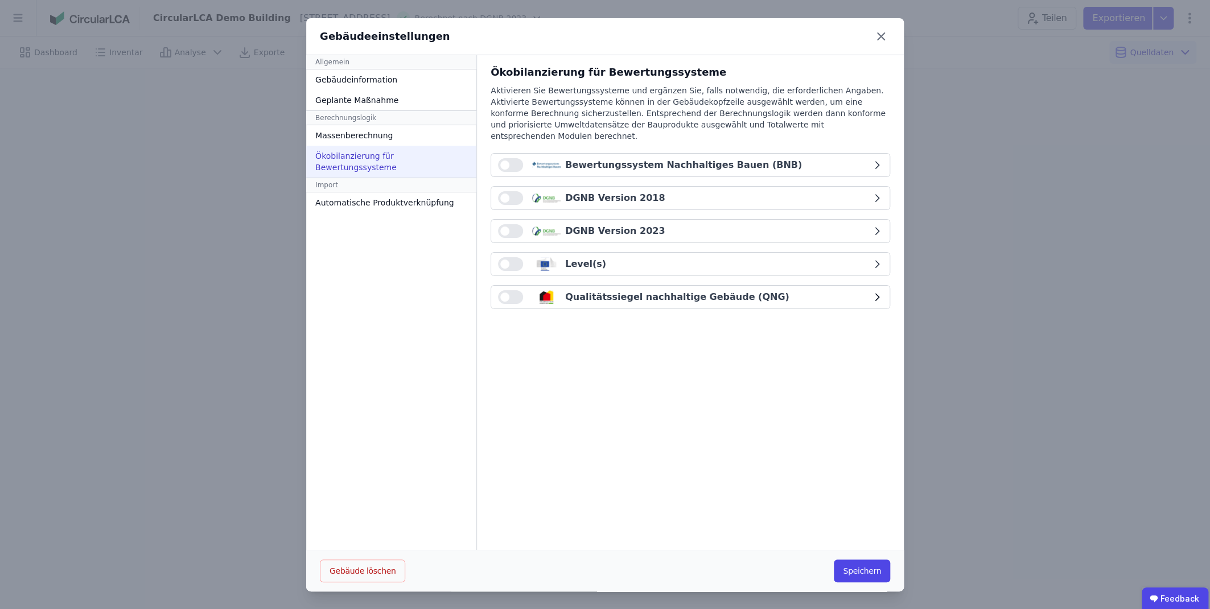
click at [514, 290] on button "button" at bounding box center [510, 297] width 25 height 14
click at [864, 572] on button "Speichern" at bounding box center [862, 571] width 56 height 23
click at [399, 137] on div "Massenberechnung" at bounding box center [391, 135] width 170 height 20
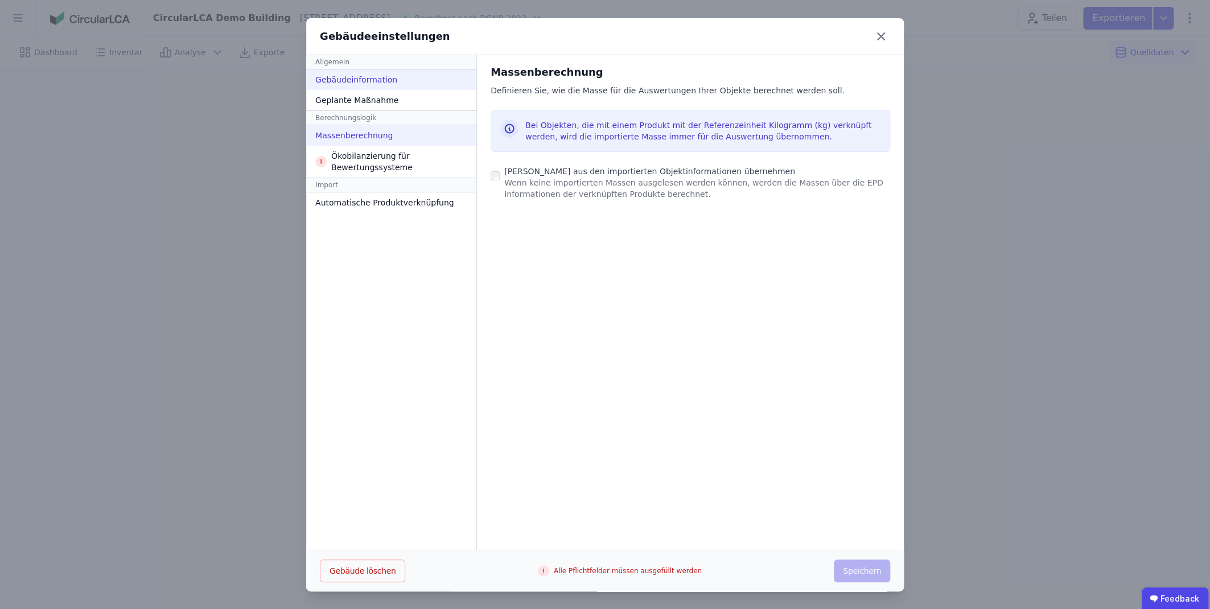
click at [393, 88] on div "Gebäudeinformation" at bounding box center [391, 79] width 170 height 20
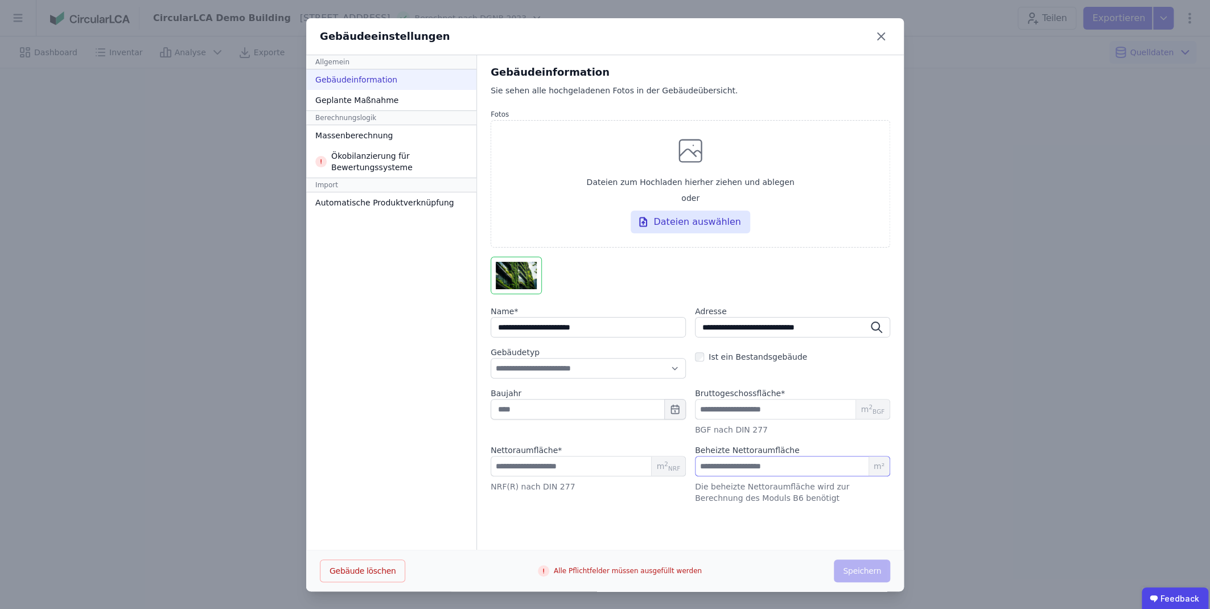
click at [738, 467] on input "number" at bounding box center [792, 466] width 195 height 20
type input "***"
click at [491, 358] on select "**********" at bounding box center [588, 368] width 195 height 20
select select "**********"
click option "**********" at bounding box center [0, 0] width 0 height 0
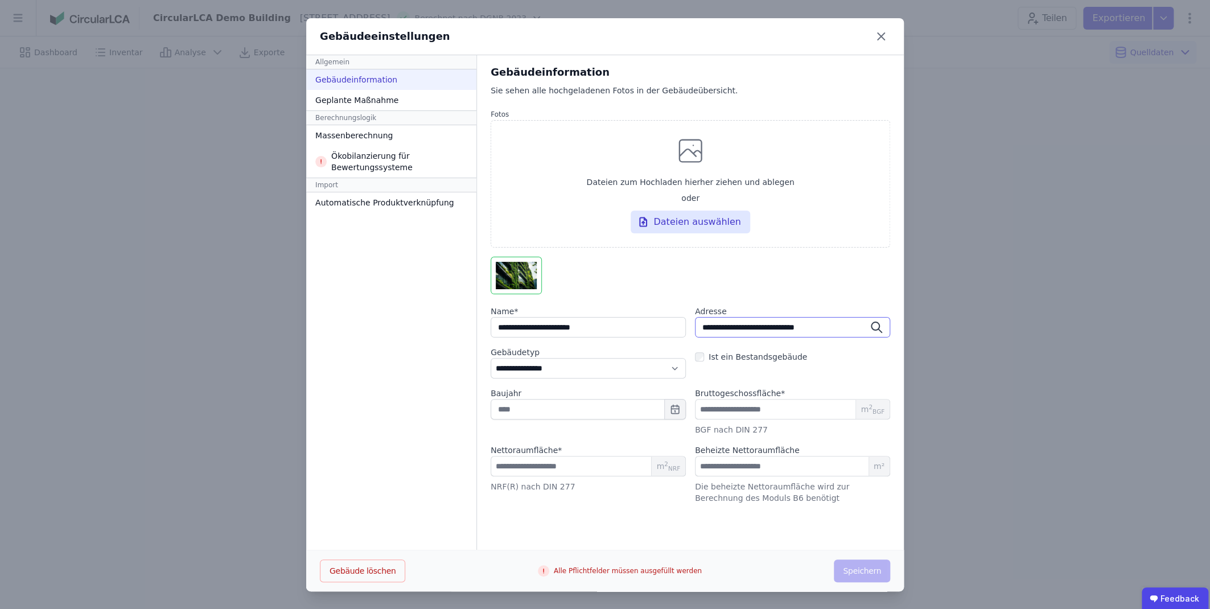
click at [746, 327] on input "**********" at bounding box center [792, 327] width 195 height 20
click at [746, 407] on input "****" at bounding box center [792, 409] width 195 height 20
click at [507, 502] on div "**********" at bounding box center [690, 302] width 427 height 495
click at [887, 37] on icon at bounding box center [881, 36] width 18 height 18
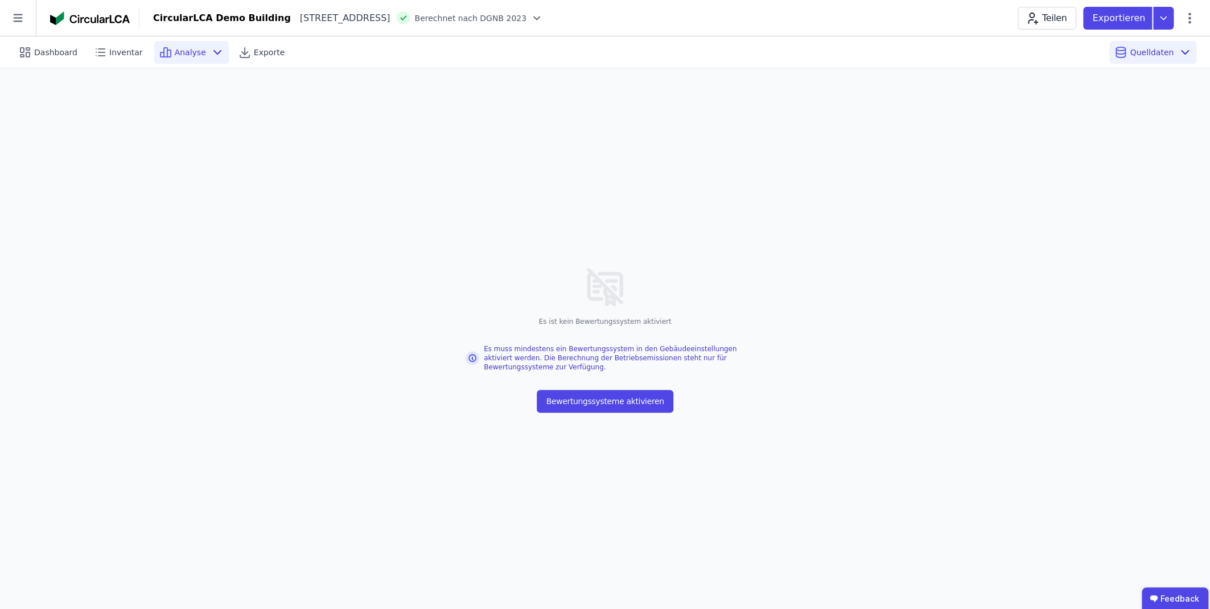
click at [175, 56] on span "Analyse" at bounding box center [190, 52] width 31 height 11
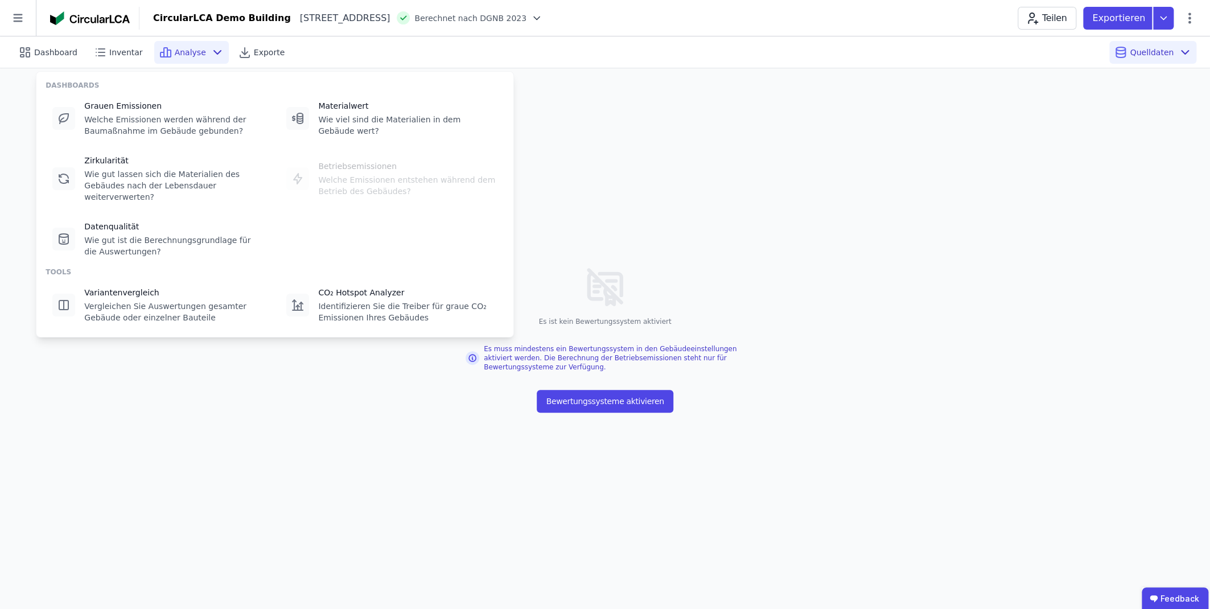
click at [175, 56] on span "Analyse" at bounding box center [190, 52] width 31 height 11
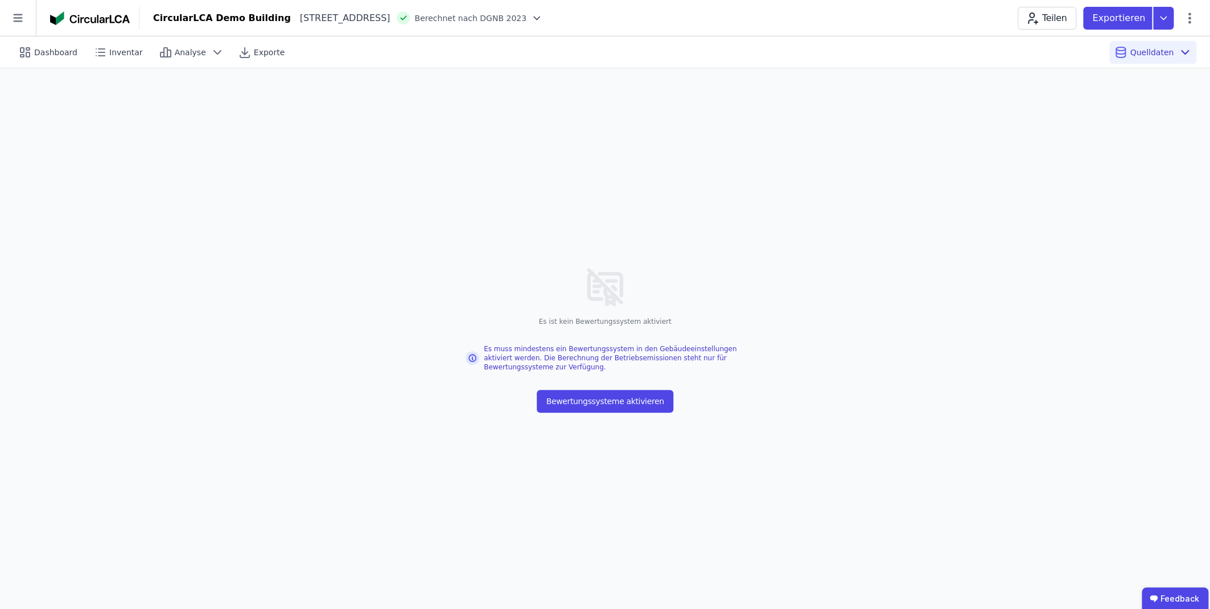
click at [509, 19] on span "Berechnet nach DGNB 2023" at bounding box center [471, 18] width 112 height 11
click at [543, 14] on icon at bounding box center [536, 18] width 11 height 11
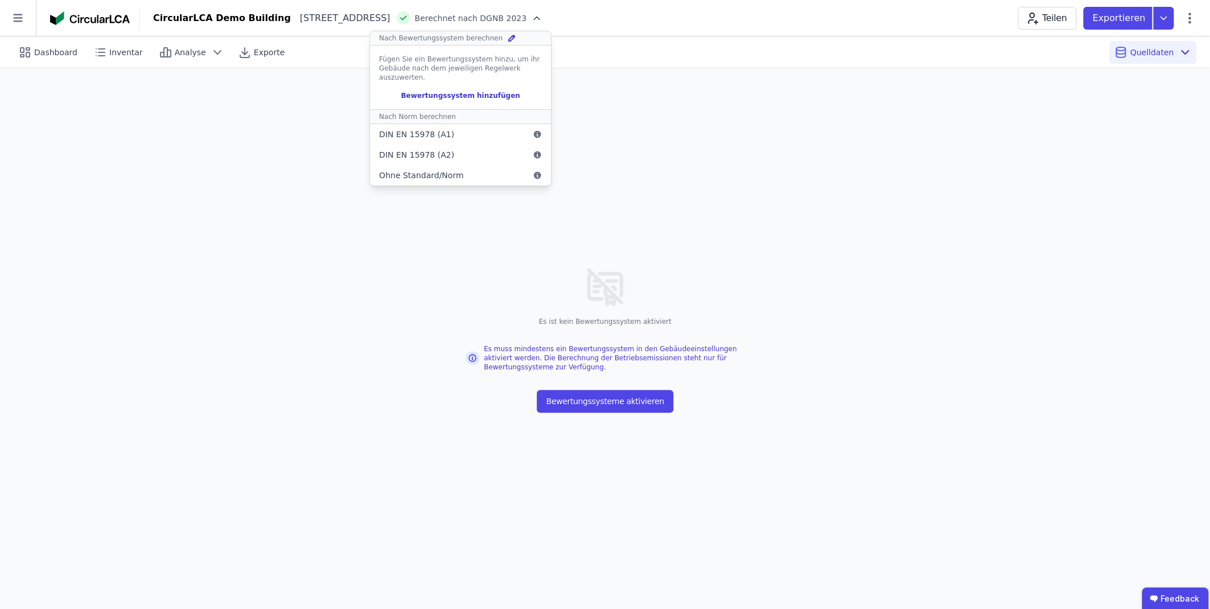
click at [483, 95] on div "Bewertungssystem hinzufügen" at bounding box center [460, 95] width 163 height 9
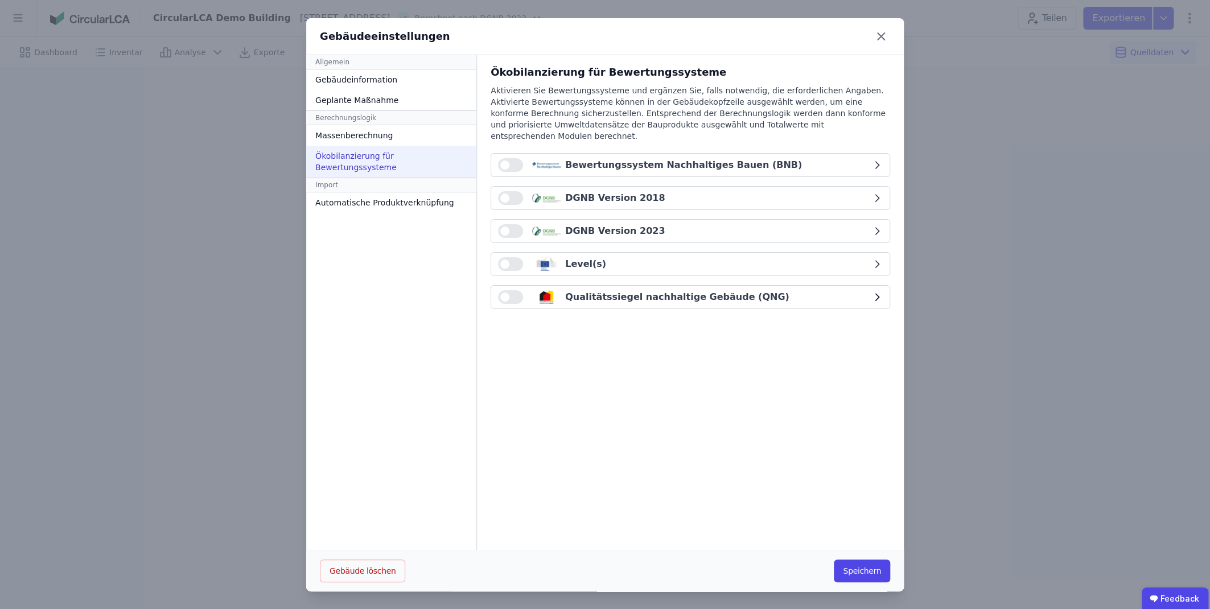
click at [515, 290] on button "button" at bounding box center [510, 297] width 25 height 14
click at [520, 187] on button "DGNB Version 2018" at bounding box center [690, 198] width 399 height 23
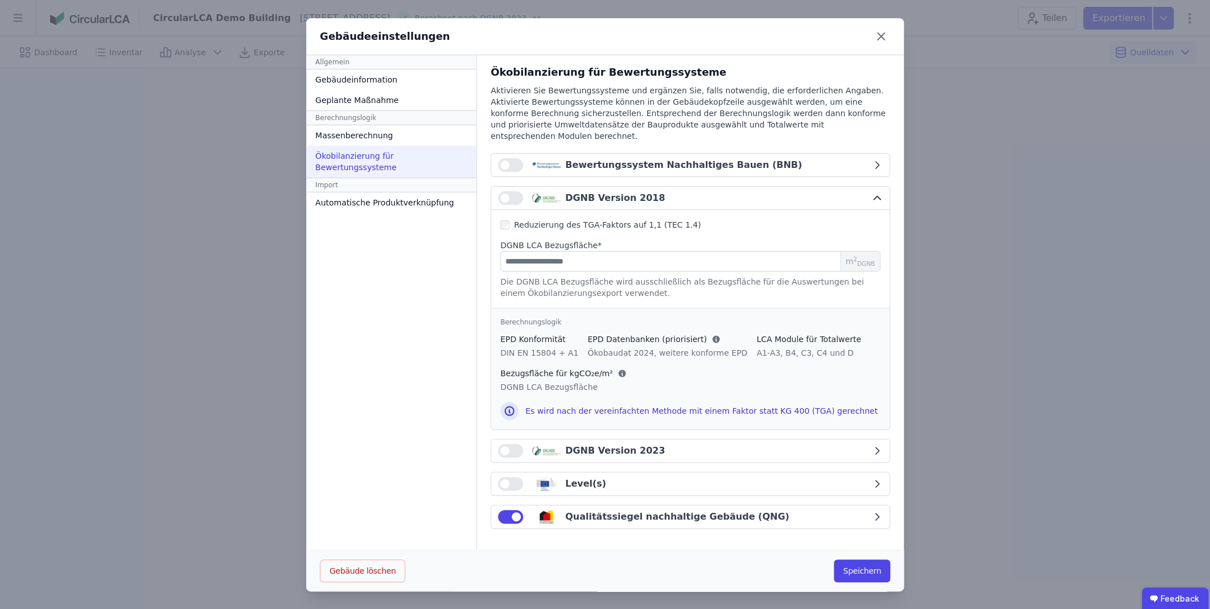
click at [512, 191] on button "button" at bounding box center [510, 198] width 25 height 14
click at [543, 252] on input "number" at bounding box center [690, 261] width 380 height 20
type input "****"
click at [875, 575] on button "Speichern" at bounding box center [862, 571] width 56 height 23
click at [507, 219] on div "Reduzierung des TGA-Faktors auf 1,1 (TEC 1.4)" at bounding box center [690, 224] width 380 height 11
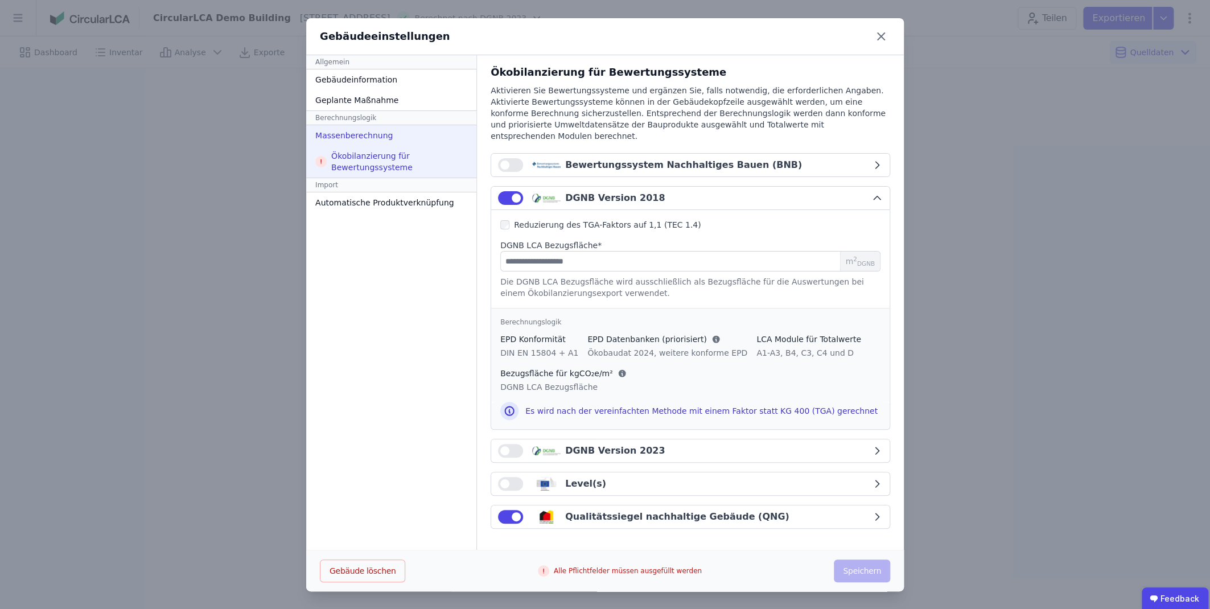
click at [360, 130] on div "Massenberechnung" at bounding box center [391, 135] width 170 height 20
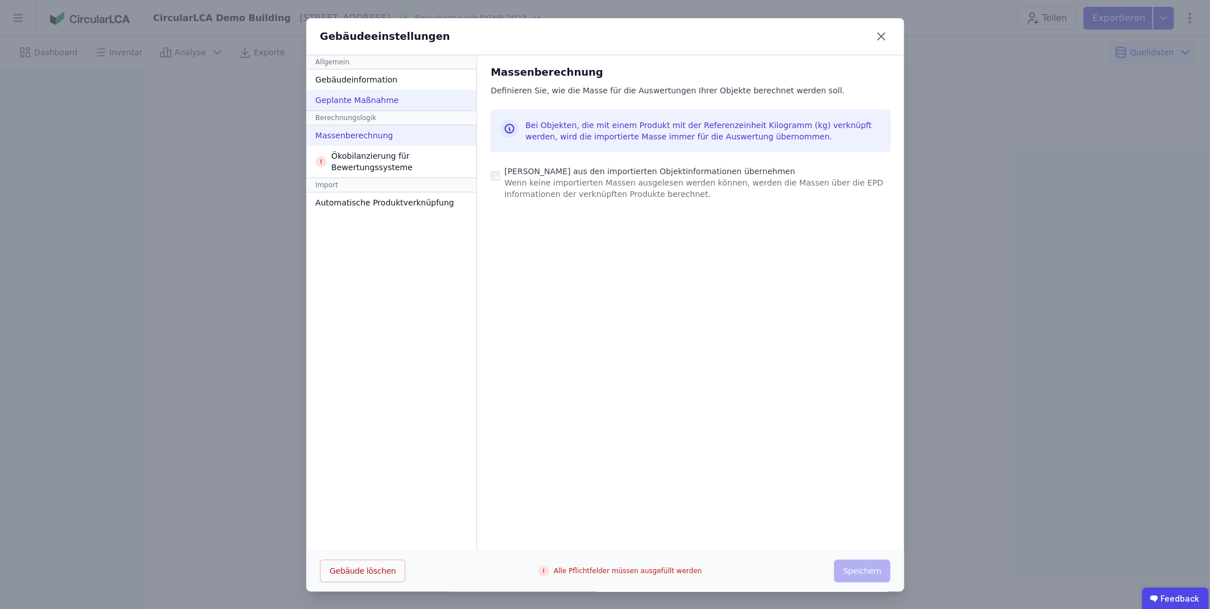
click at [338, 100] on div "Geplante Maßnahme" at bounding box center [391, 100] width 170 height 20
select select "*"
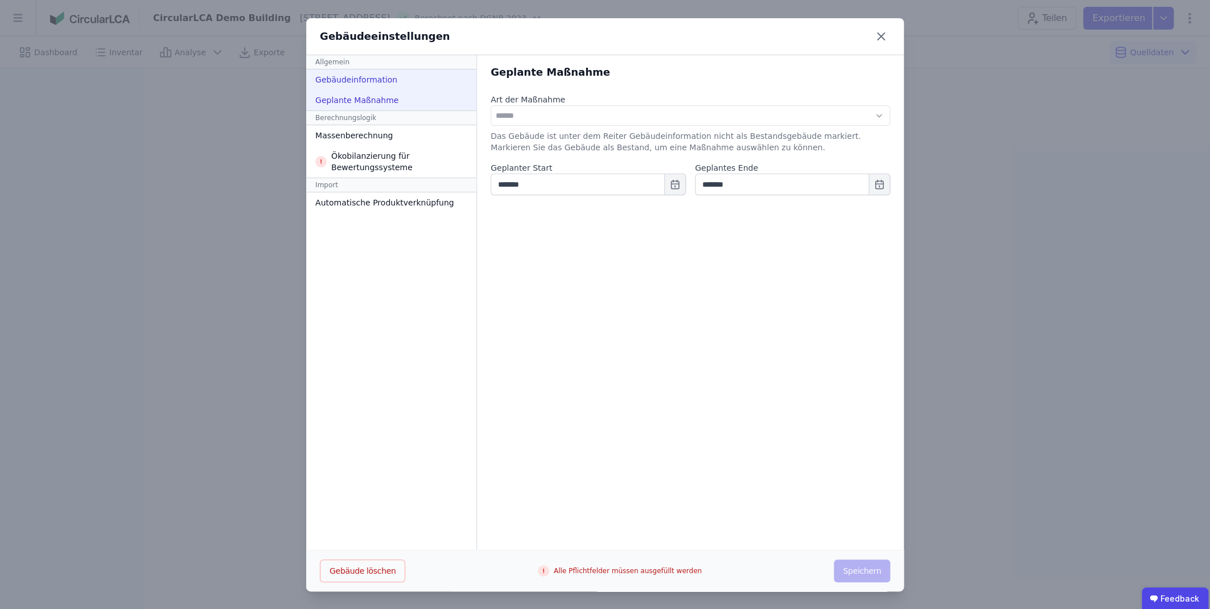
click at [361, 79] on div "Gebäudeinformation" at bounding box center [391, 79] width 170 height 20
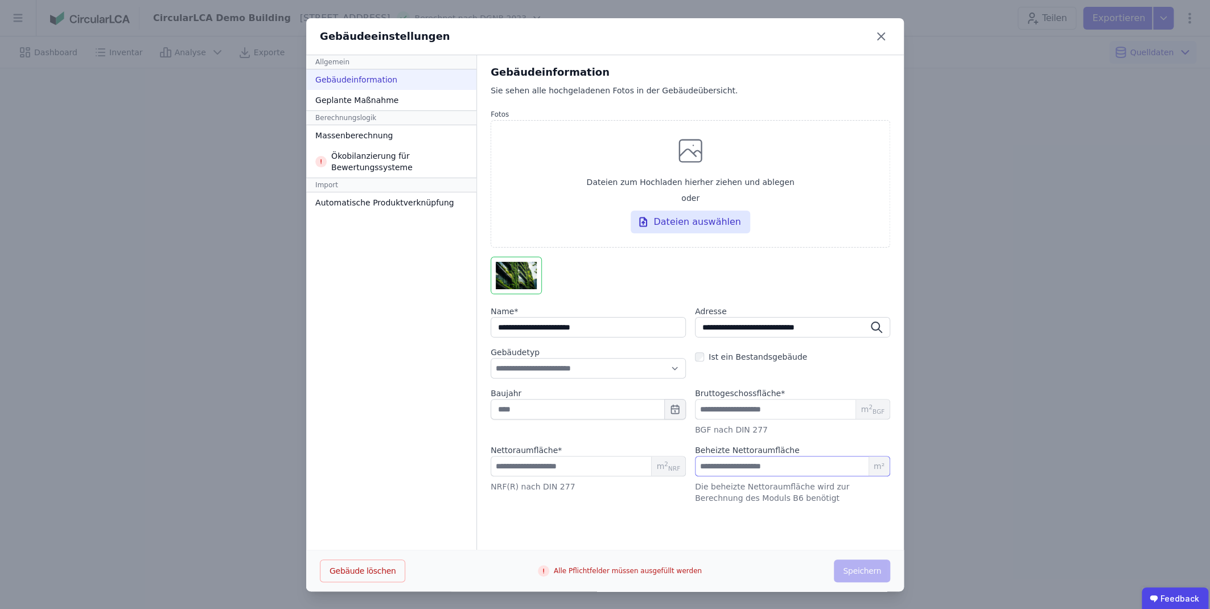
click at [757, 463] on input "number" at bounding box center [792, 466] width 195 height 20
type input "***"
click at [622, 547] on div "**********" at bounding box center [690, 302] width 427 height 495
click at [375, 101] on div "Geplante Maßnahme" at bounding box center [391, 100] width 170 height 20
select select "*"
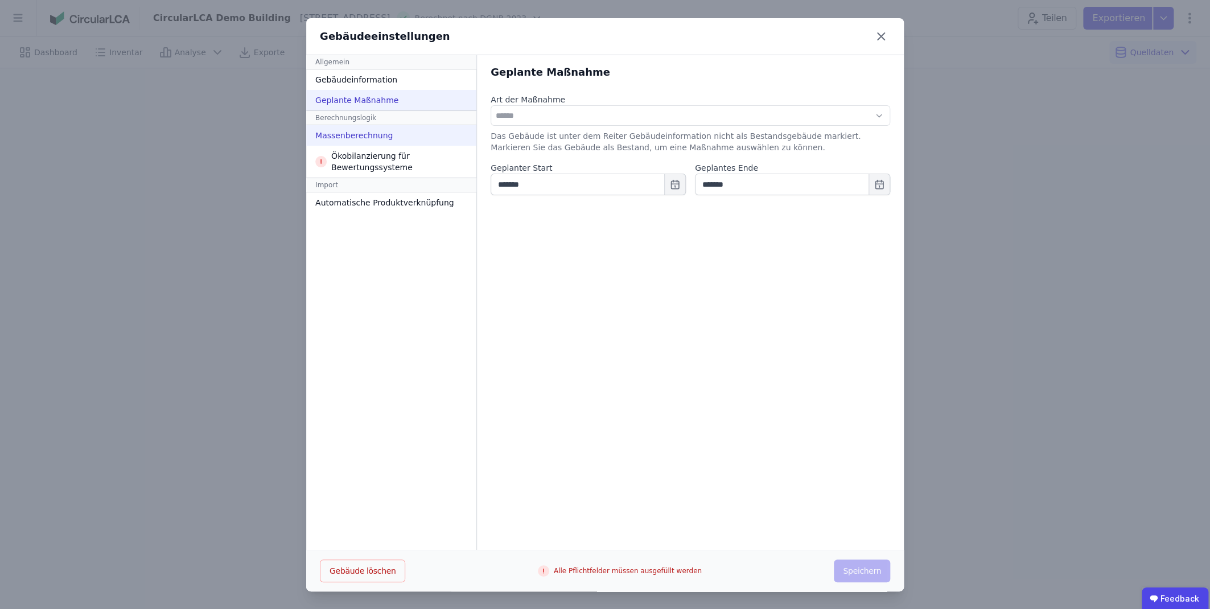
click at [375, 137] on div "Massenberechnung" at bounding box center [391, 135] width 170 height 20
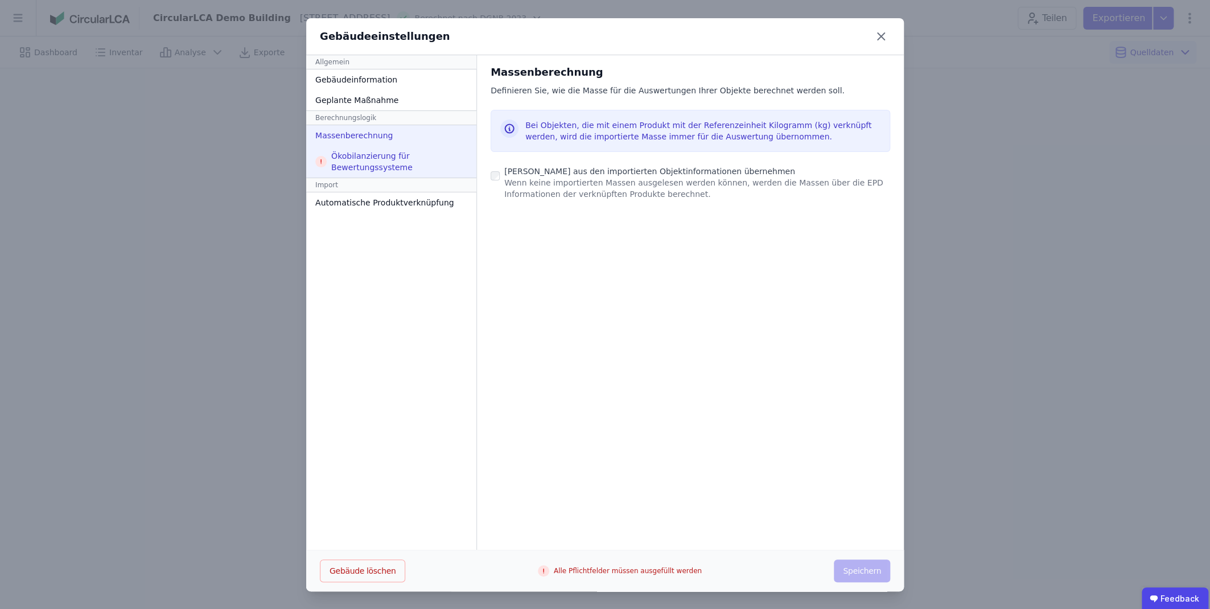
click at [373, 160] on div "Ökobilanzierung für Bewertungssysteme" at bounding box center [391, 162] width 170 height 32
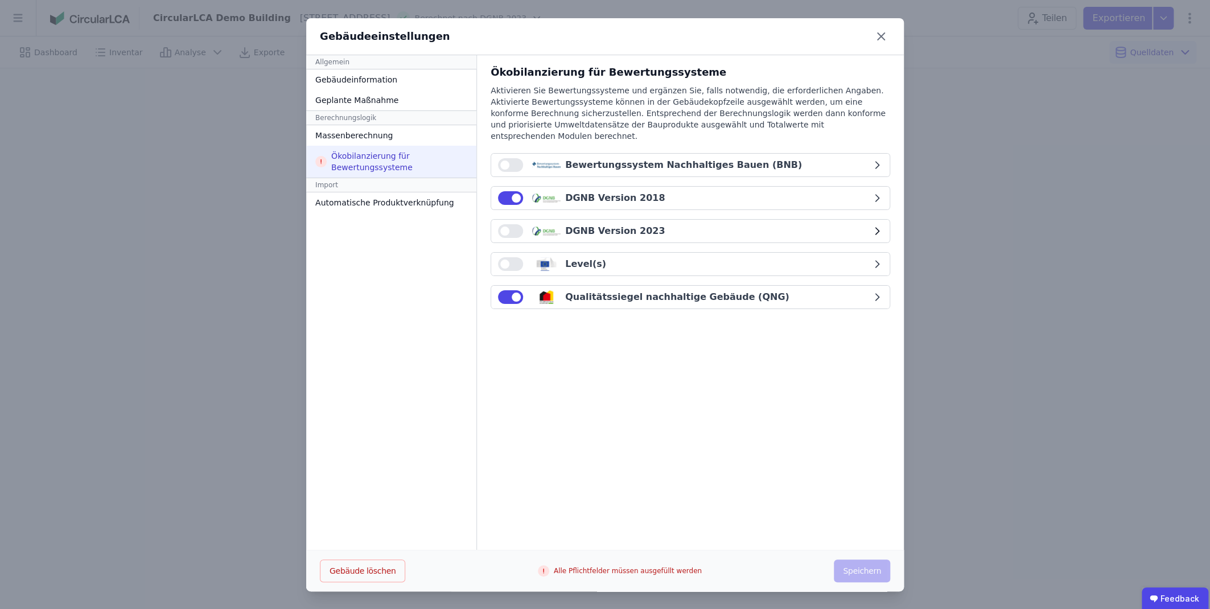
click at [509, 227] on span "button" at bounding box center [504, 231] width 9 height 9
click at [516, 257] on button "button" at bounding box center [510, 264] width 25 height 14
click at [514, 160] on button "Bewertungssystem Nachhaltiges Bauen (BNB)" at bounding box center [690, 165] width 399 height 23
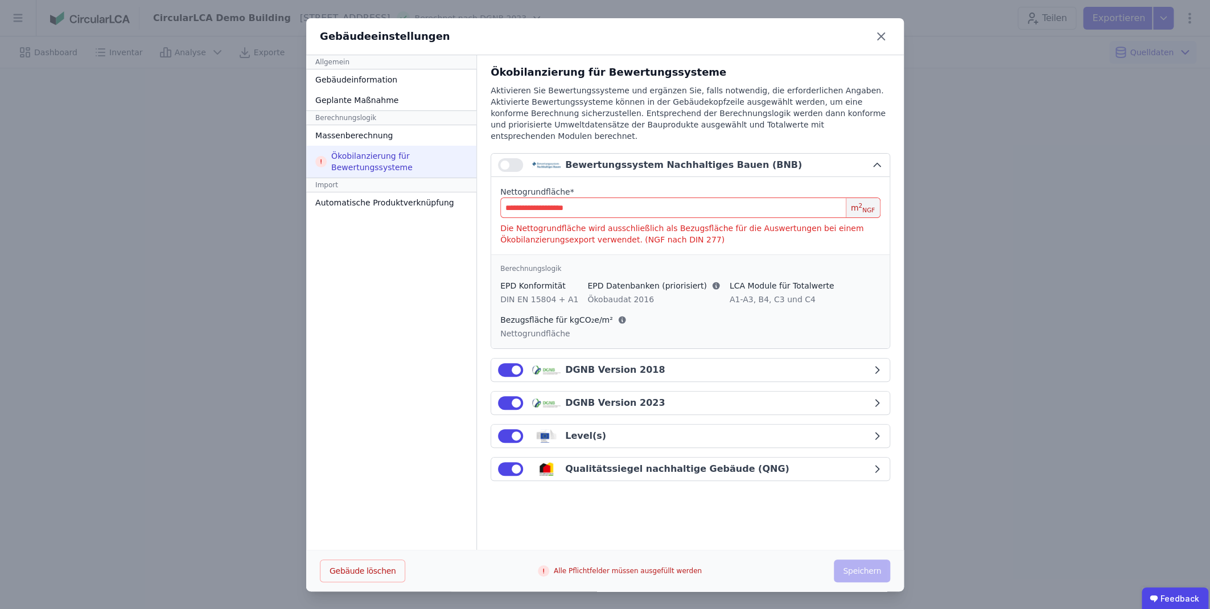
click at [528, 198] on input "number" at bounding box center [690, 208] width 380 height 20
type input "****"
click at [510, 158] on button "button" at bounding box center [510, 165] width 25 height 14
click at [631, 519] on div "Ökobilanzierung für Bewertungssysteme Aktivieren Sie Bewertungssysteme und ergä…" at bounding box center [690, 302] width 427 height 495
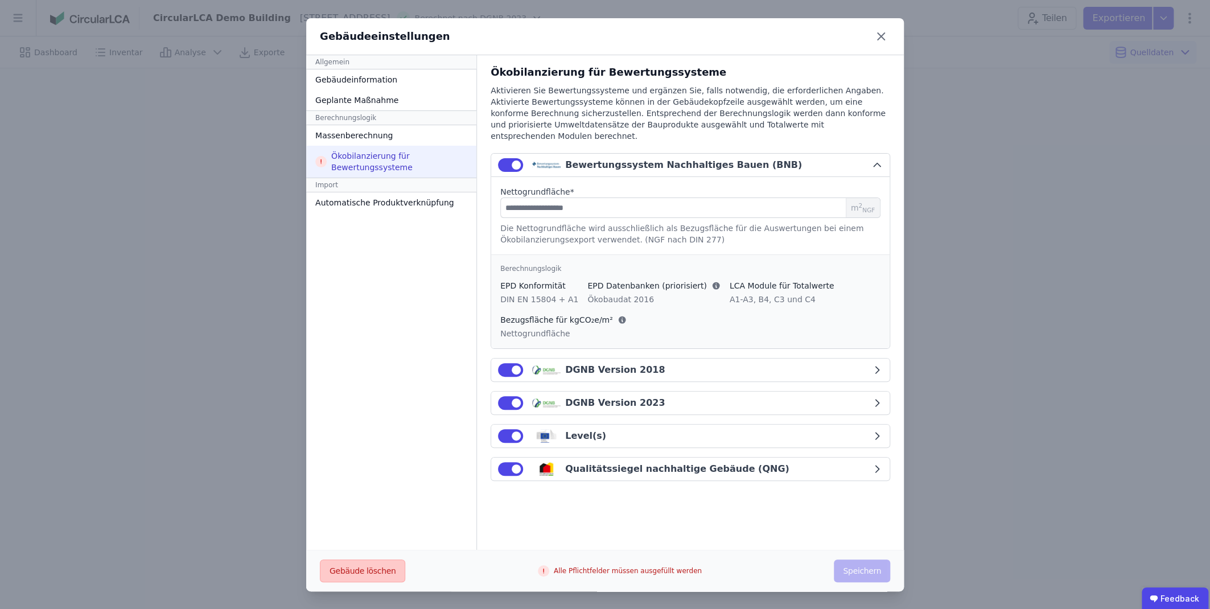
click at [388, 579] on button "Gebäude löschen" at bounding box center [362, 571] width 85 height 23
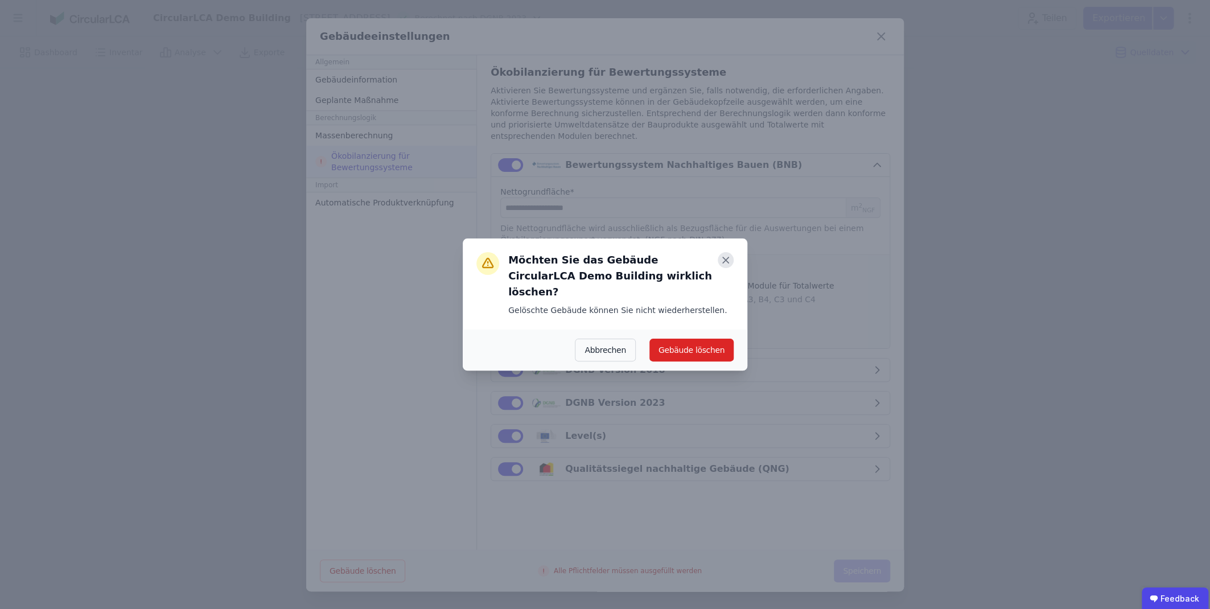
click at [730, 264] on icon at bounding box center [726, 260] width 16 height 16
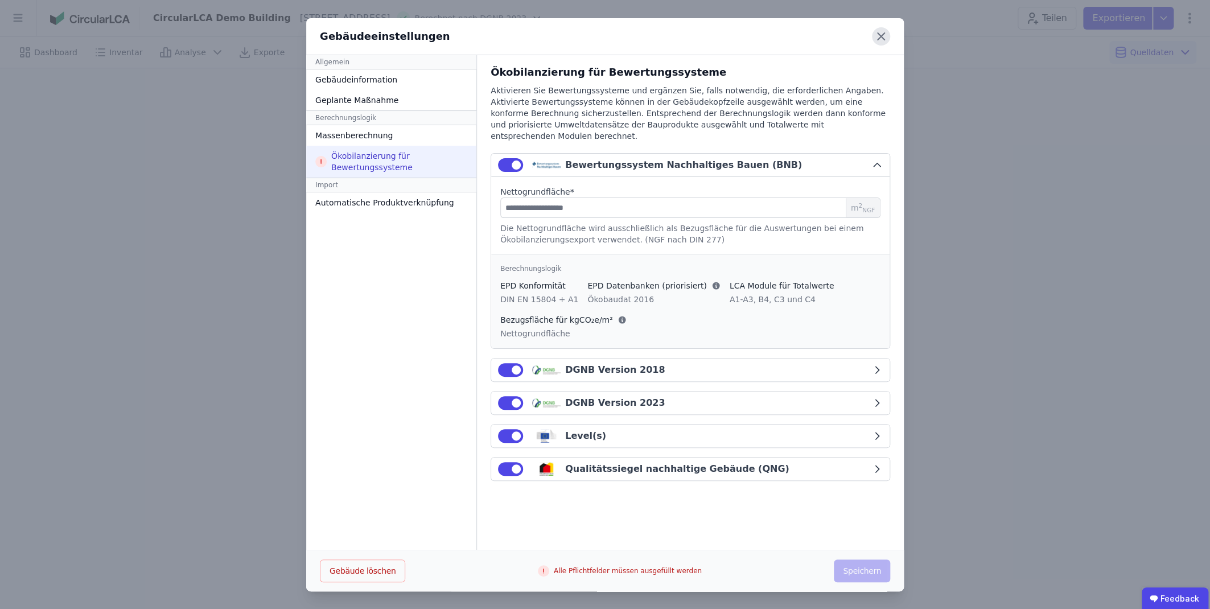
click at [881, 36] on icon at bounding box center [881, 36] width 7 height 7
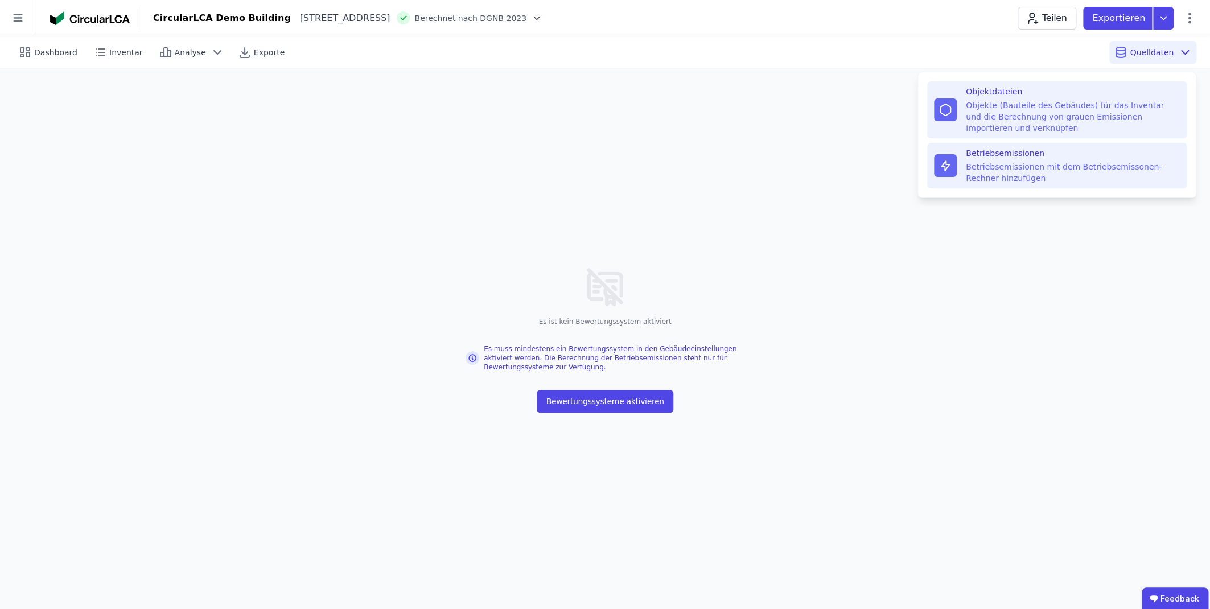
click at [973, 125] on div "Objekte (Bauteile des Gebäudes) für das Inventar und die Berechnung von grauen …" at bounding box center [1073, 117] width 214 height 34
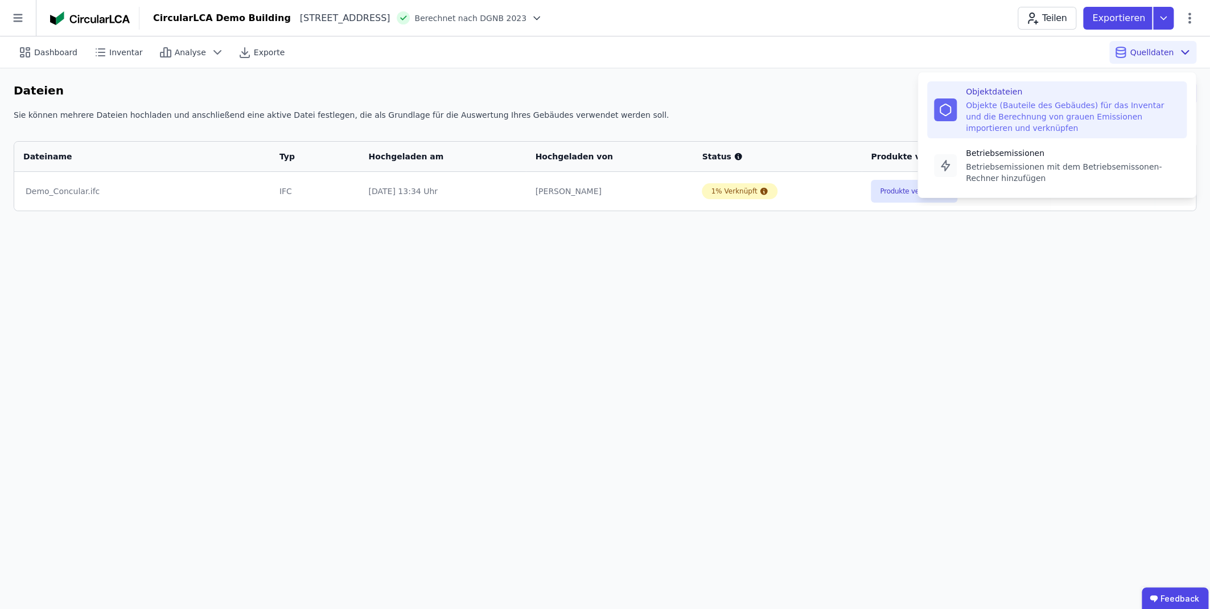
click at [1167, 47] on span "Quelldaten" at bounding box center [1152, 52] width 44 height 11
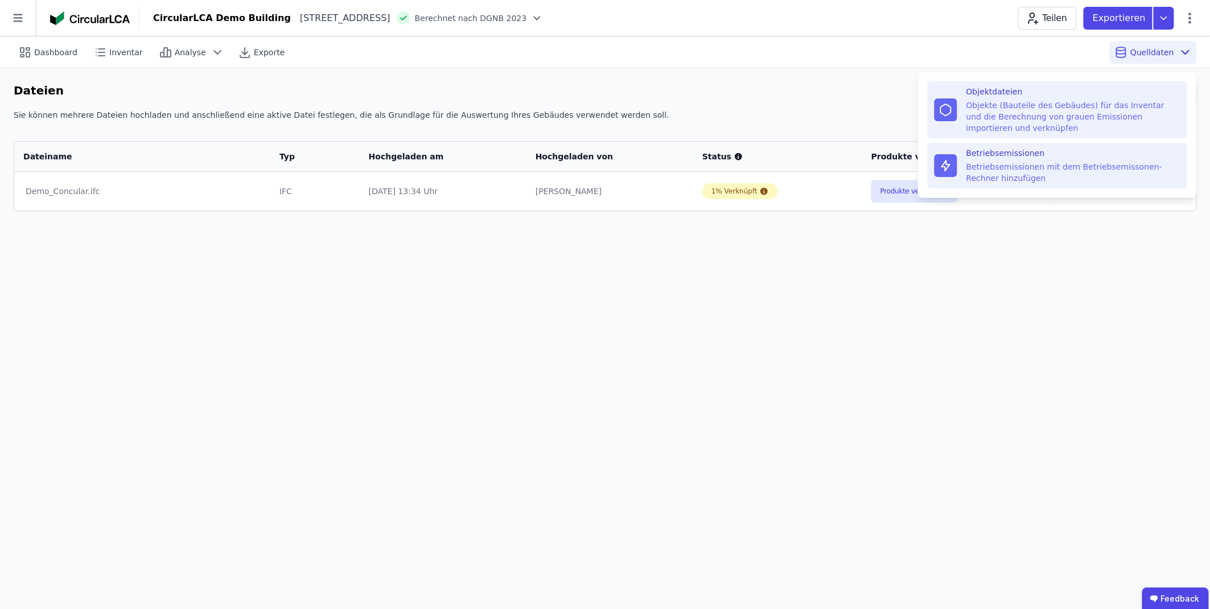
click at [996, 166] on div "Betriebsemissionen mit dem Betriebsemissonen-Rechner hinzufügen" at bounding box center [1073, 172] width 214 height 23
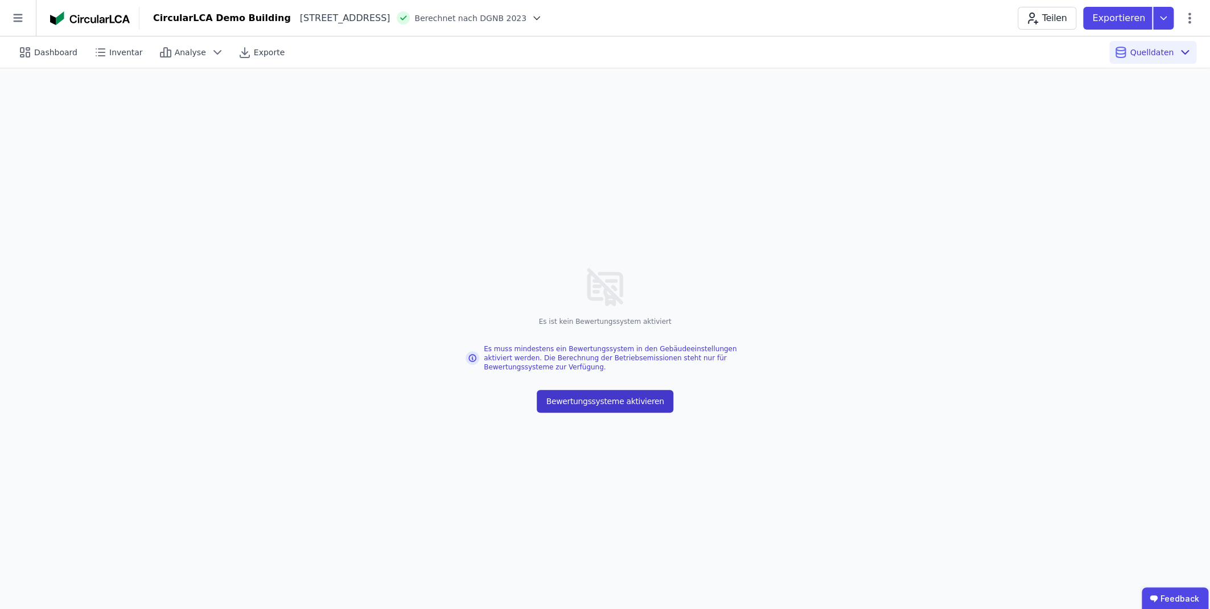
click at [622, 403] on button "Bewertungssysteme aktivieren" at bounding box center [605, 401] width 136 height 23
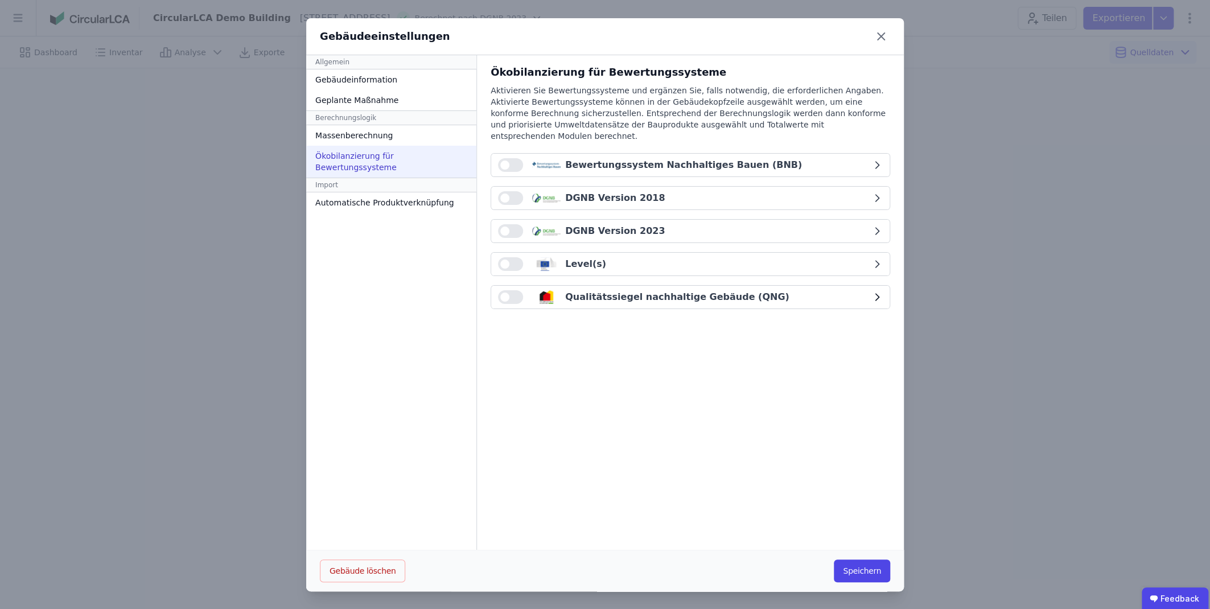
click at [510, 290] on button "button" at bounding box center [510, 297] width 25 height 14
click at [880, 572] on button "Speichern" at bounding box center [862, 571] width 56 height 23
click at [508, 290] on button "button" at bounding box center [510, 297] width 25 height 14
click at [870, 574] on button "Speichern" at bounding box center [862, 571] width 56 height 23
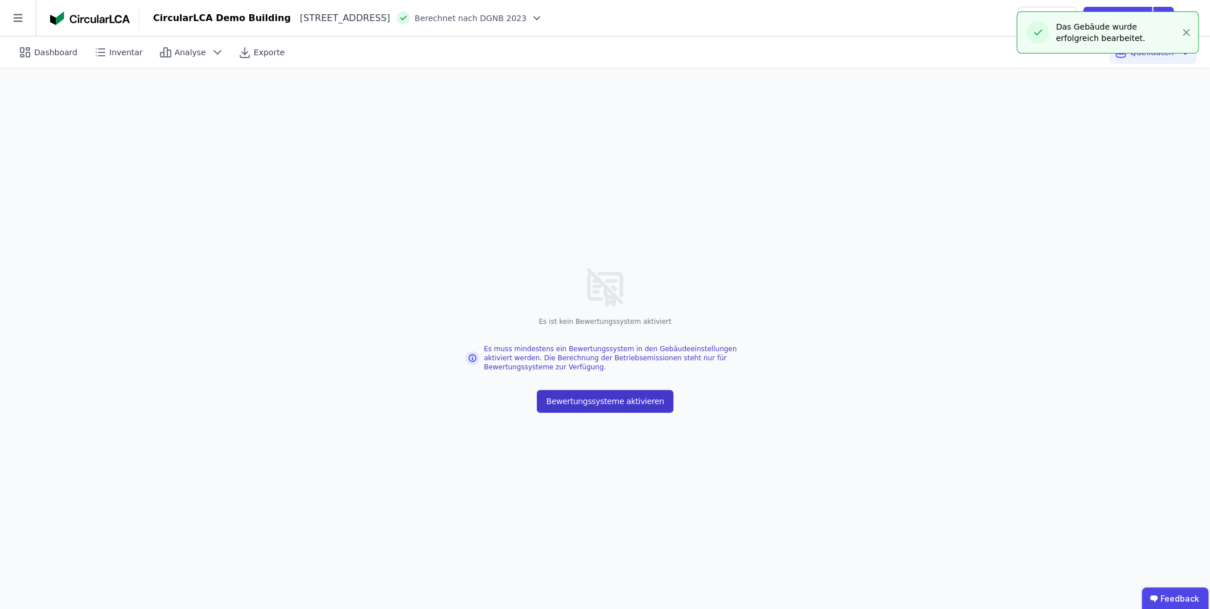
click at [623, 402] on button "Bewertungssysteme aktivieren" at bounding box center [605, 401] width 136 height 23
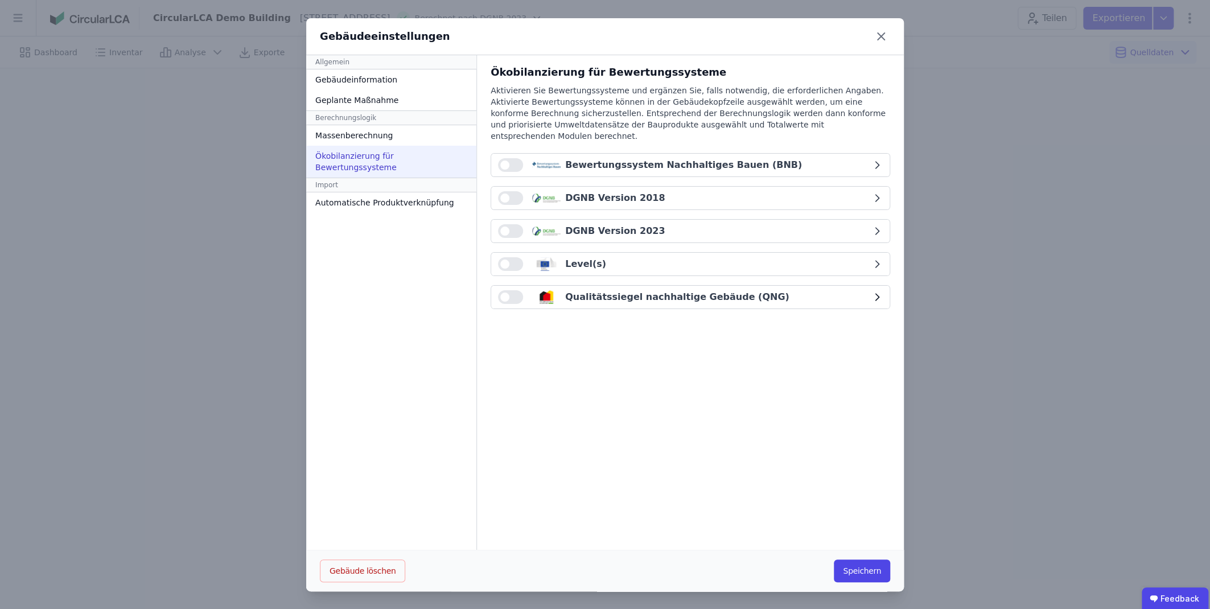
click at [517, 290] on button "button" at bounding box center [510, 297] width 25 height 14
click at [581, 292] on button "Qualitätssiegel nachhaltige Gebäude (QNG)" at bounding box center [690, 297] width 399 height 23
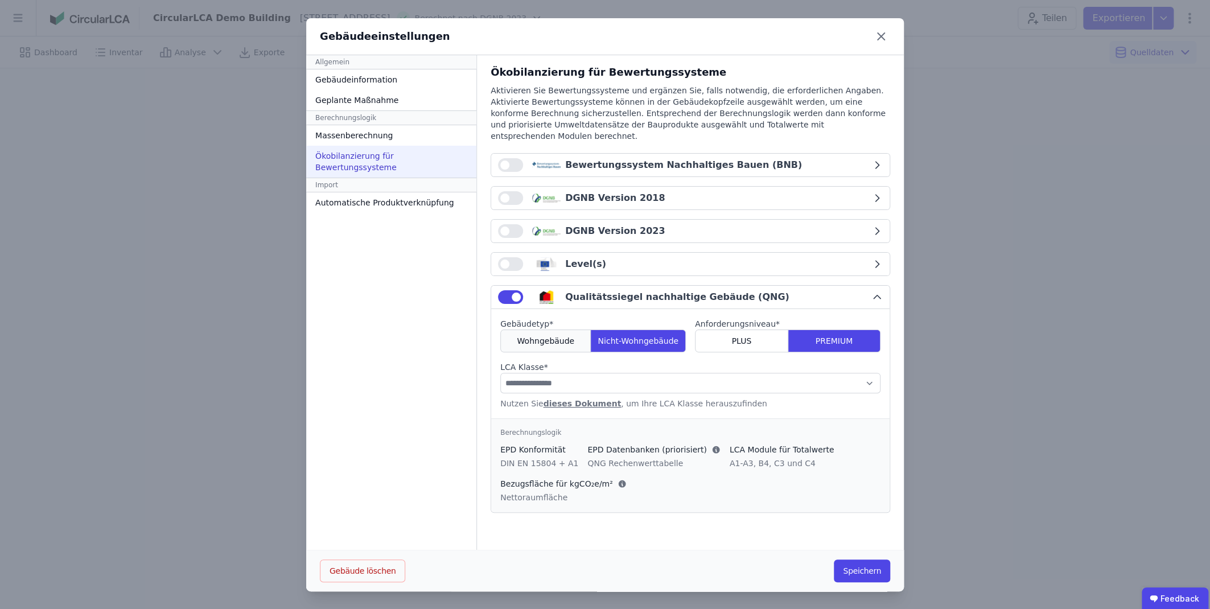
click at [558, 335] on span "Wohngebäude" at bounding box center [546, 340] width 58 height 11
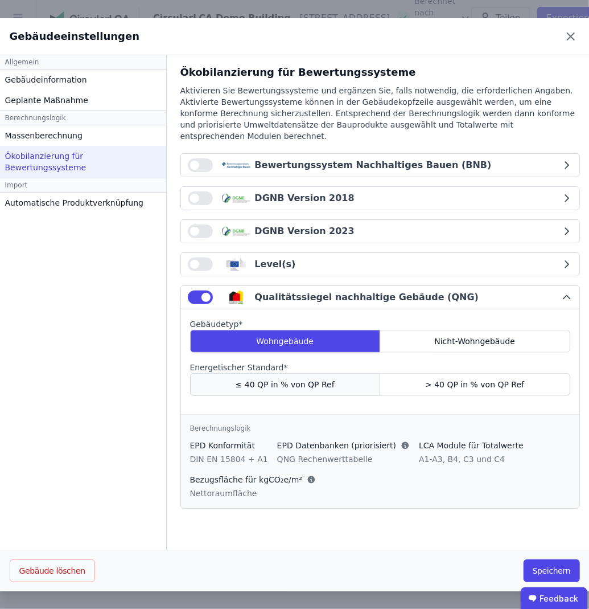
click at [273, 379] on span "≤ 40 QP in % von QP Ref" at bounding box center [285, 384] width 99 height 11
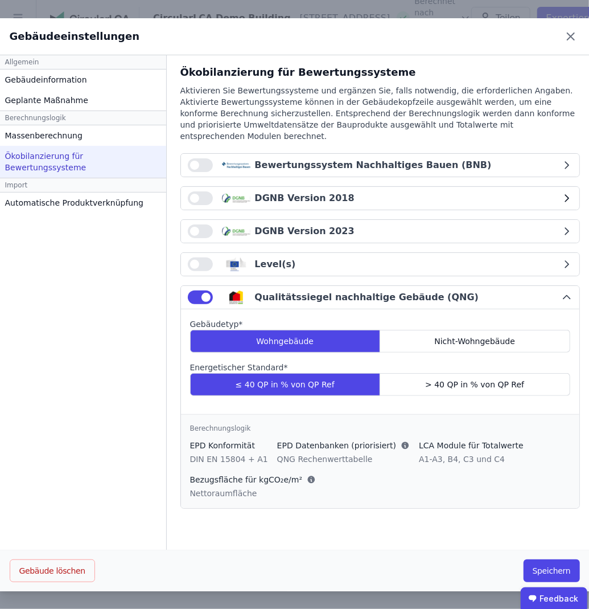
click at [195, 194] on span "button" at bounding box center [194, 198] width 9 height 9
click at [568, 192] on icon "button" at bounding box center [566, 197] width 11 height 11
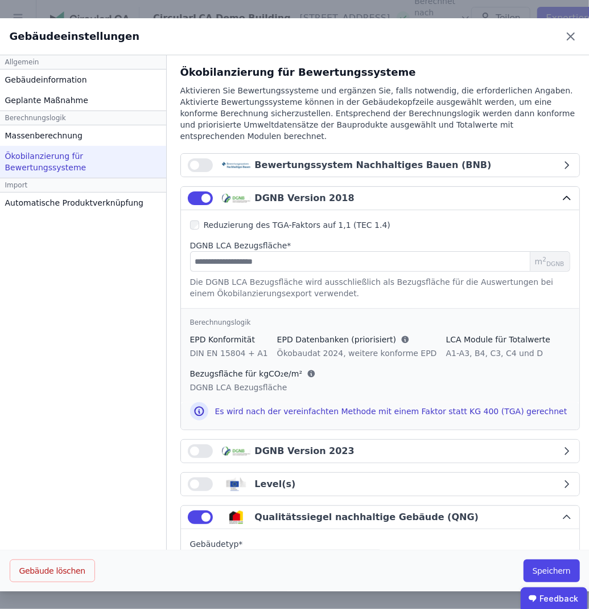
click at [205, 194] on span "button" at bounding box center [206, 198] width 9 height 9
click at [205, 191] on button "button" at bounding box center [200, 198] width 25 height 14
click at [344, 220] on span "Reduzierung des TGA-Faktors auf 1,1 (TEC 1.4)" at bounding box center [297, 224] width 187 height 9
click at [233, 251] on input "number" at bounding box center [380, 261] width 380 height 20
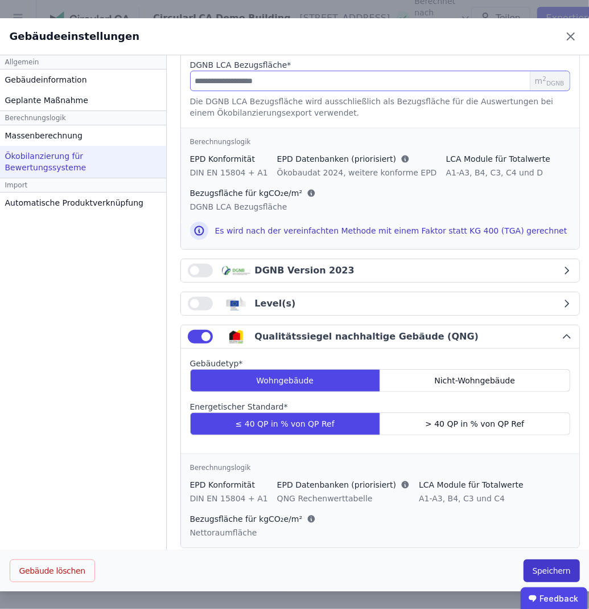
type input "****"
click at [555, 572] on button "Speichern" at bounding box center [552, 570] width 56 height 23
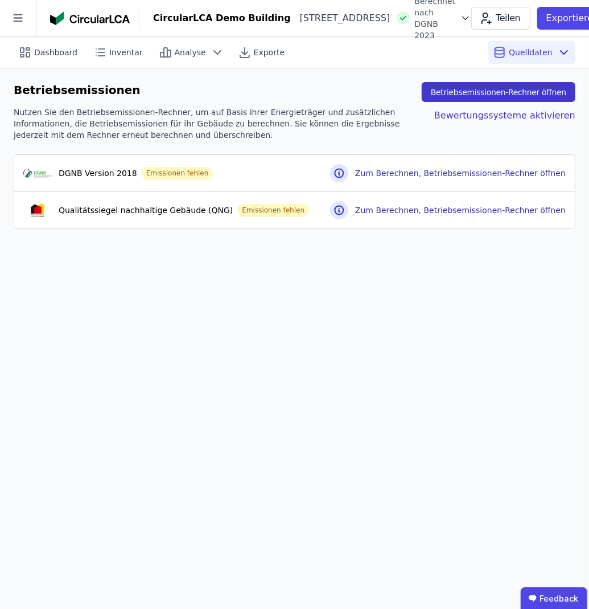
click at [531, 94] on button "Betriebsemissionen-Rechner öffnen" at bounding box center [499, 92] width 154 height 20
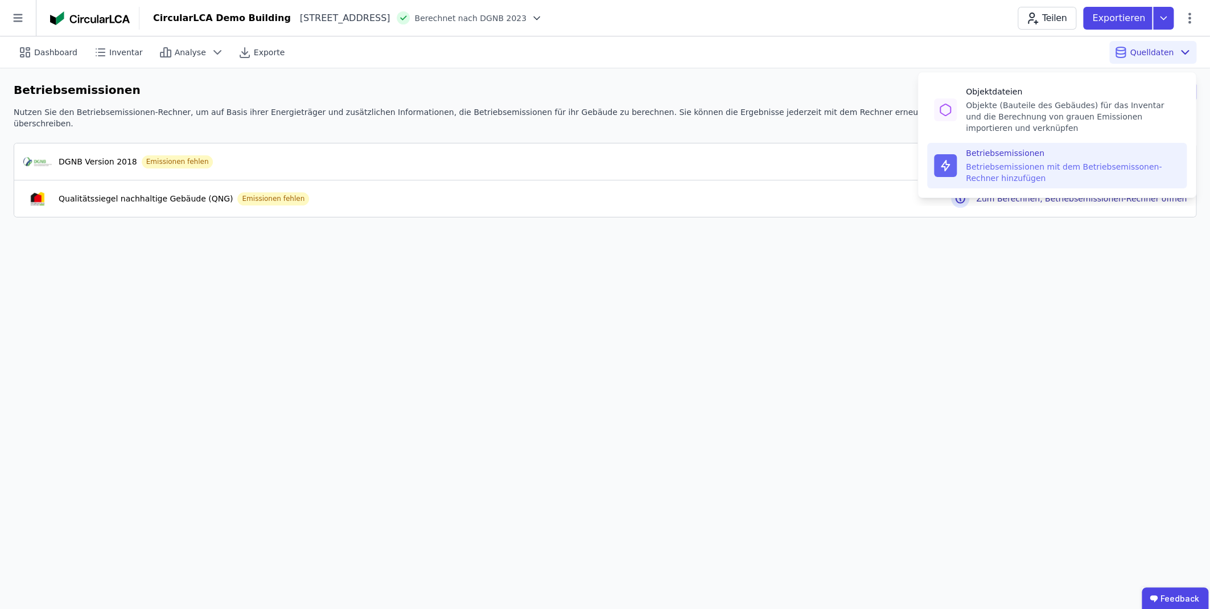
click at [1151, 52] on span "Quelldaten" at bounding box center [1152, 52] width 44 height 11
click at [1003, 163] on div "Betriebsemissionen mit dem Betriebsemissonen-Rechner hinzufügen" at bounding box center [1073, 172] width 214 height 23
click at [1167, 51] on span "Quelldaten" at bounding box center [1152, 52] width 44 height 11
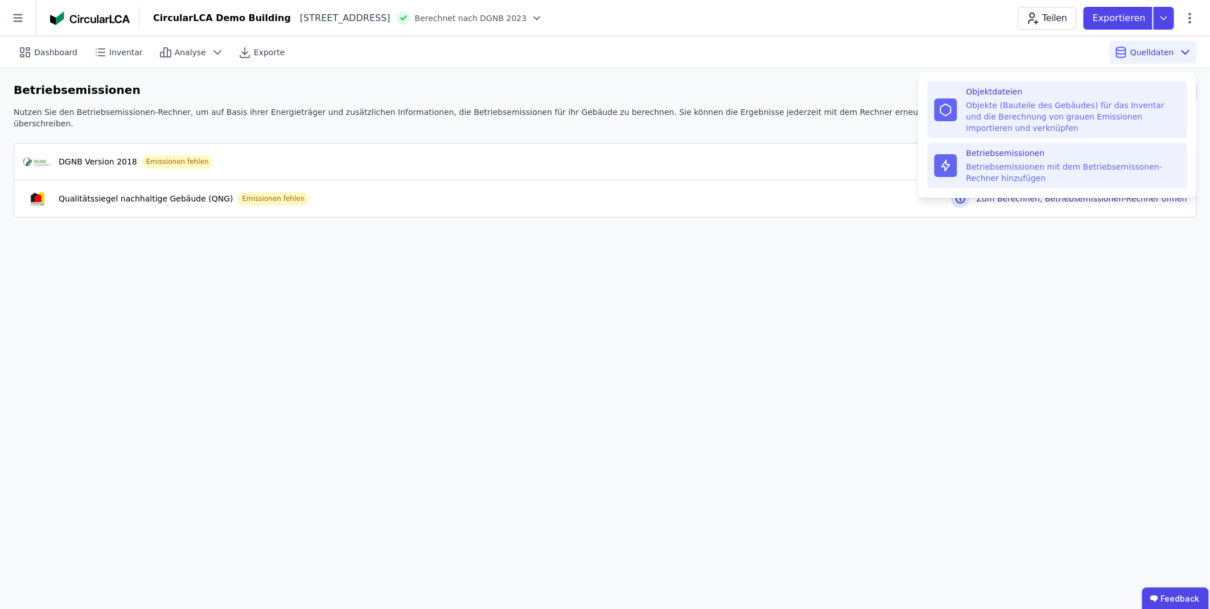
click at [994, 108] on div "Objekte (Bauteile des Gebäudes) für das Inventar und die Berechnung von grauen …" at bounding box center [1073, 117] width 214 height 34
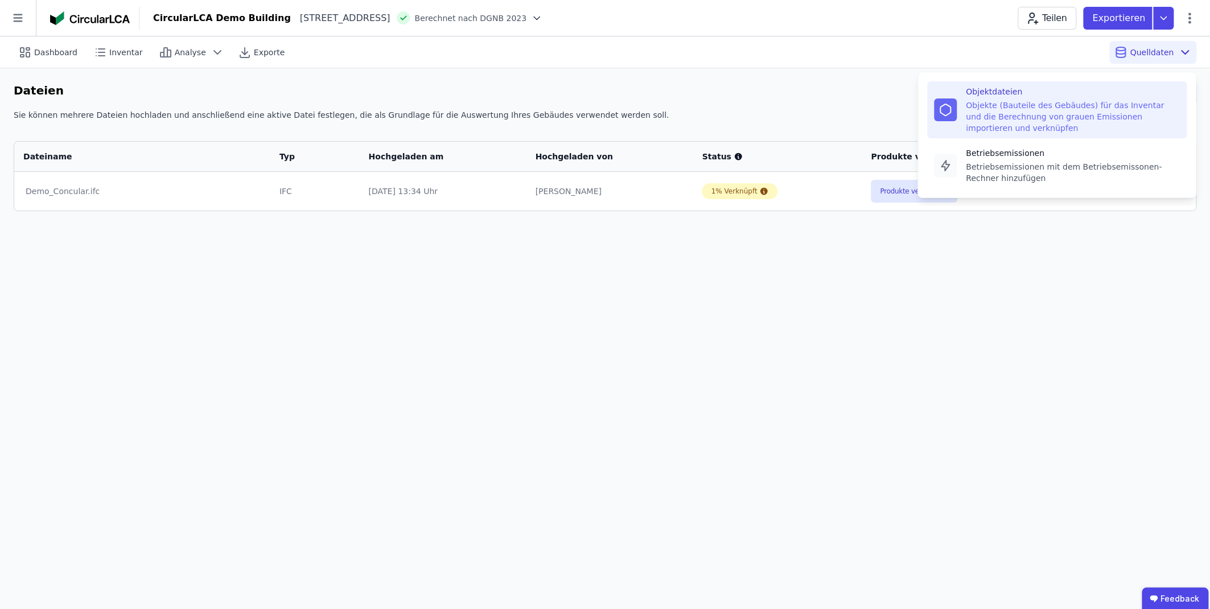
click at [1147, 58] on div "Quelldaten Objektdateien Objekte (Bauteile des Gebäudes) für das Inventar und d…" at bounding box center [1153, 52] width 87 height 23
click at [1192, 51] on div "Quelldaten Objektdateien Objekte (Bauteile des Gebäudes) für das Inventar und d…" at bounding box center [1153, 52] width 87 height 23
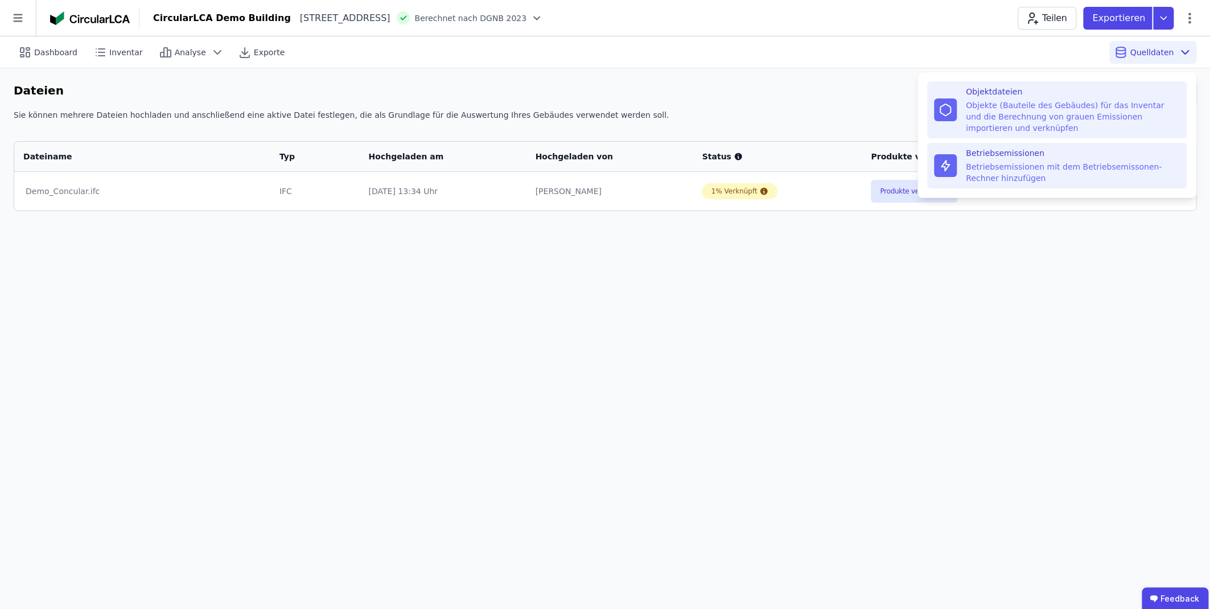
click at [1007, 168] on div "Betriebsemissionen mit dem Betriebsemissonen-Rechner hinzufügen" at bounding box center [1073, 172] width 214 height 23
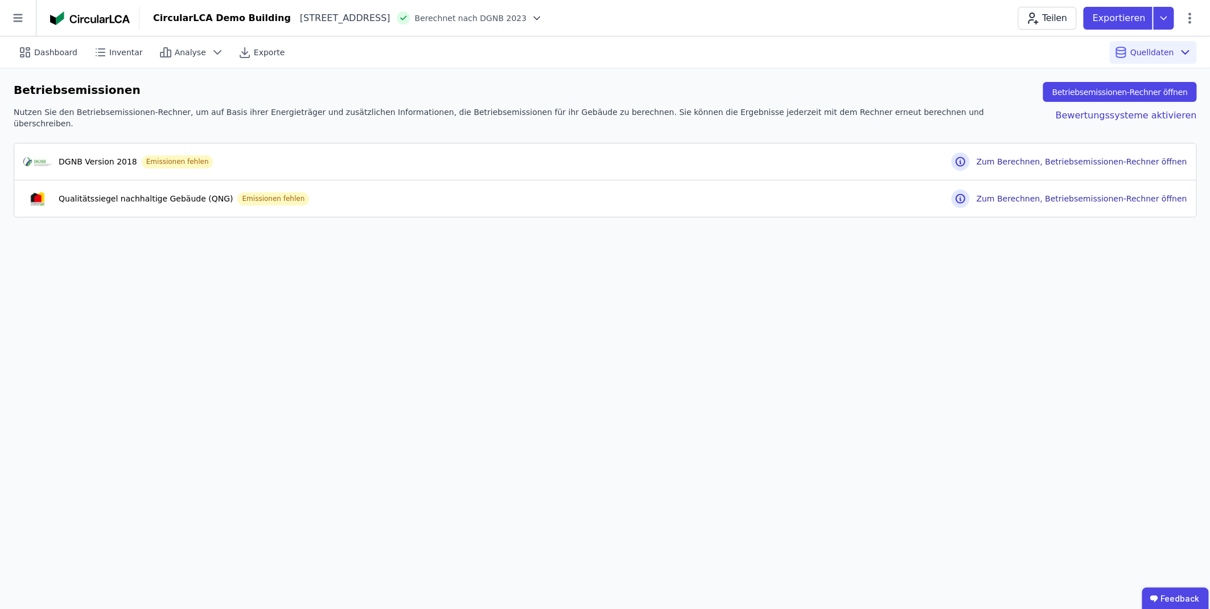
click at [153, 302] on div "Dashboard Inventar Analyse Exporte Quelldaten Betriebsemissionen Betriebsemissi…" at bounding box center [605, 322] width 1210 height 573
click at [34, 51] on div "Dashboard" at bounding box center [49, 52] width 71 height 23
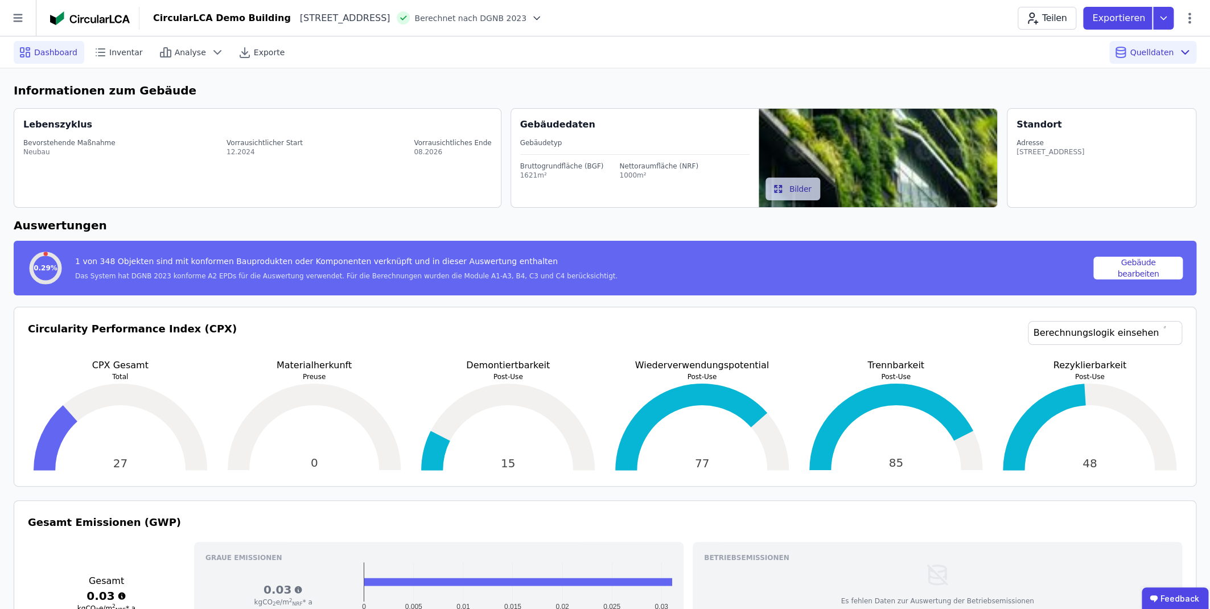
click at [599, 174] on div "Bruttogrundfläche (BGF) 1621m² Nettoraumfläche (NRF) 1000m²" at bounding box center [634, 167] width 229 height 25
click at [1039, 142] on div "Adresse" at bounding box center [1051, 142] width 68 height 9
click at [1155, 268] on button "Gebäude bearbeiten" at bounding box center [1138, 268] width 89 height 23
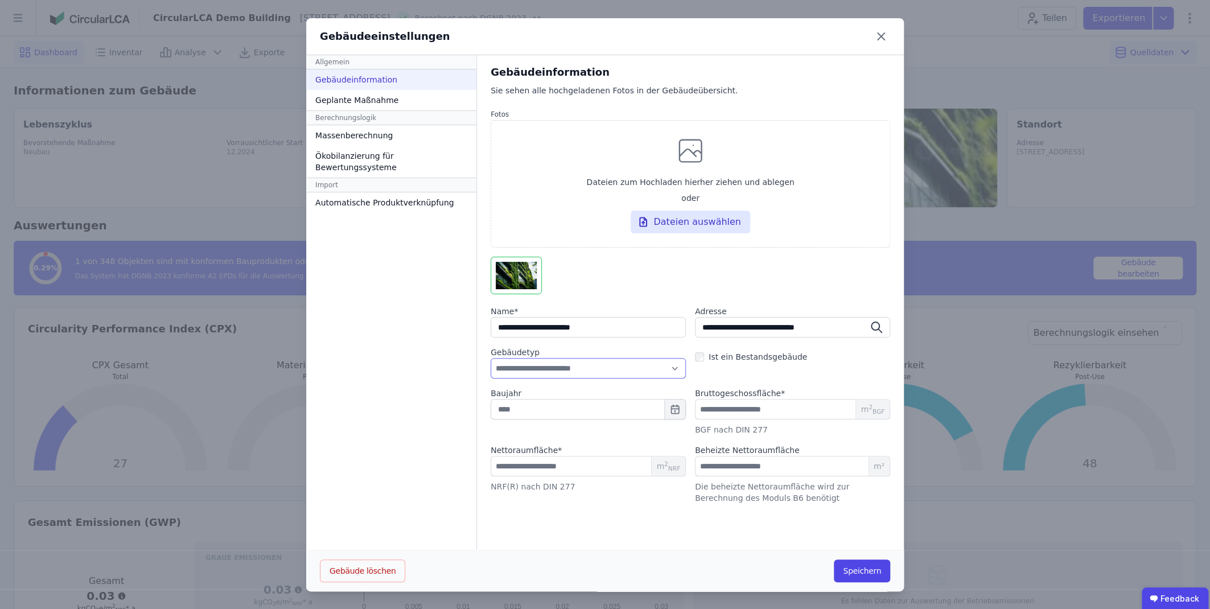
click at [491, 358] on select "**********" at bounding box center [588, 368] width 195 height 20
select select "**********"
click option "**********" at bounding box center [0, 0] width 0 height 0
click at [741, 466] on input "number" at bounding box center [792, 466] width 195 height 20
type input "*"
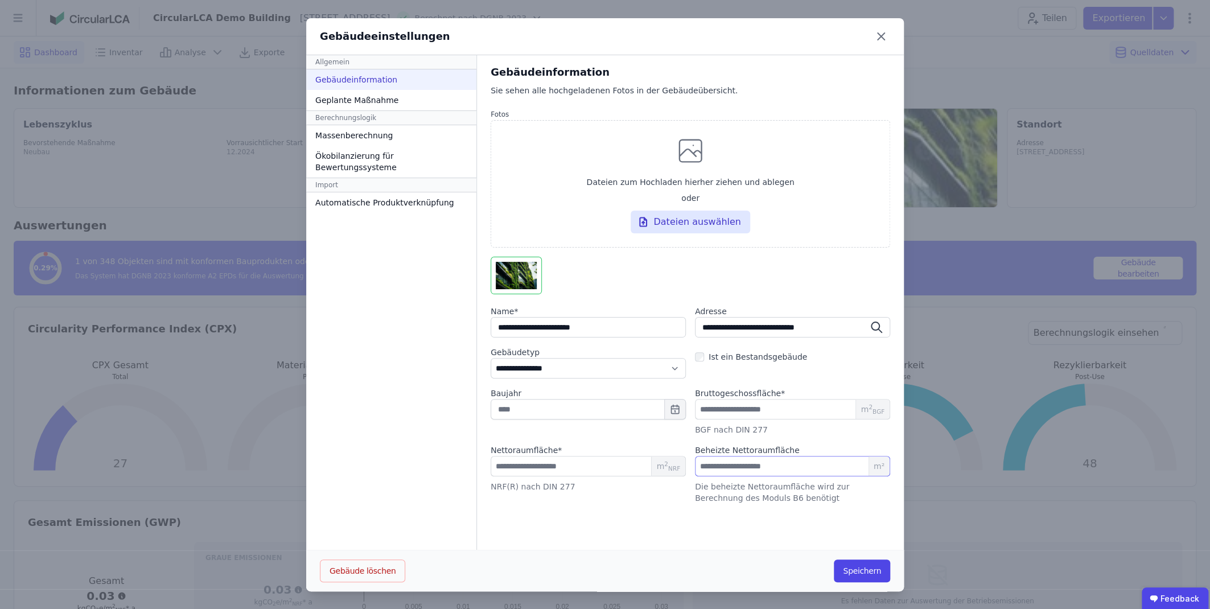
type input "***"
click at [659, 536] on div "**********" at bounding box center [690, 302] width 427 height 495
click at [873, 568] on button "Speichern" at bounding box center [862, 571] width 56 height 23
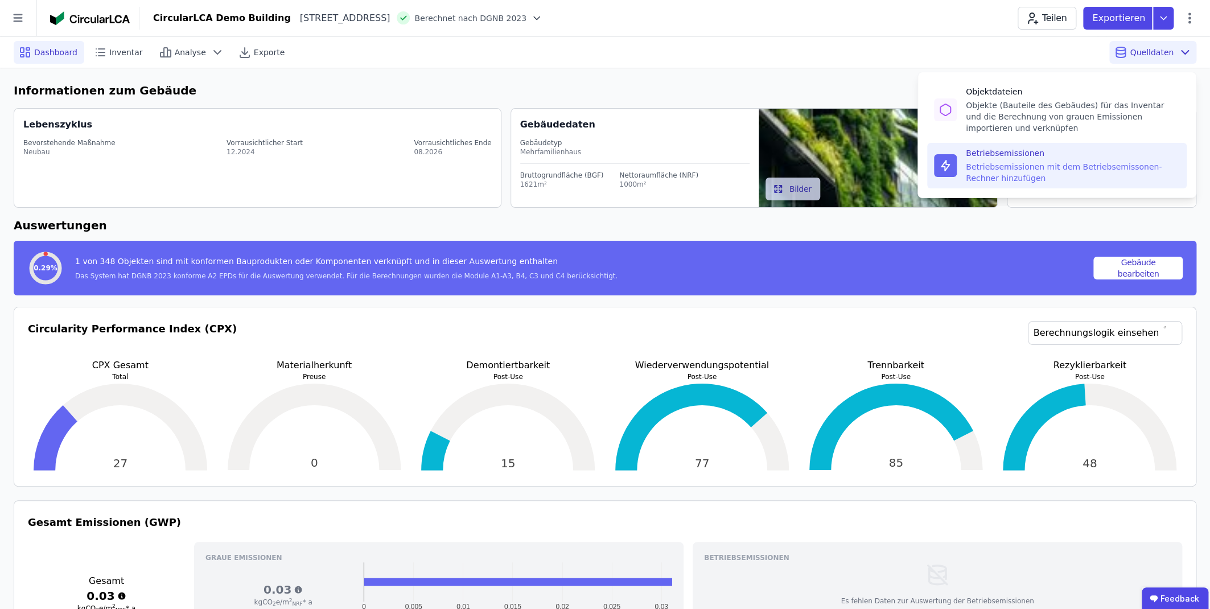
click at [980, 158] on div "Betriebsemissionen" at bounding box center [1073, 152] width 214 height 11
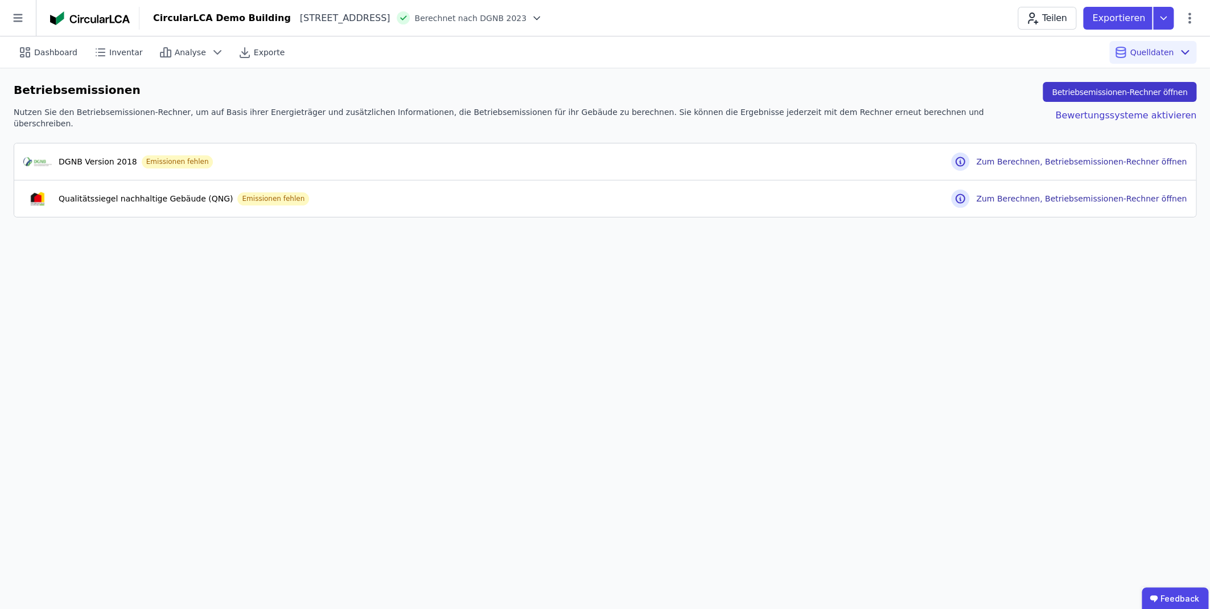
click at [1097, 91] on button "Betriebsemissionen-Rechner öffnen" at bounding box center [1120, 92] width 154 height 20
